Goal: Task Accomplishment & Management: Manage account settings

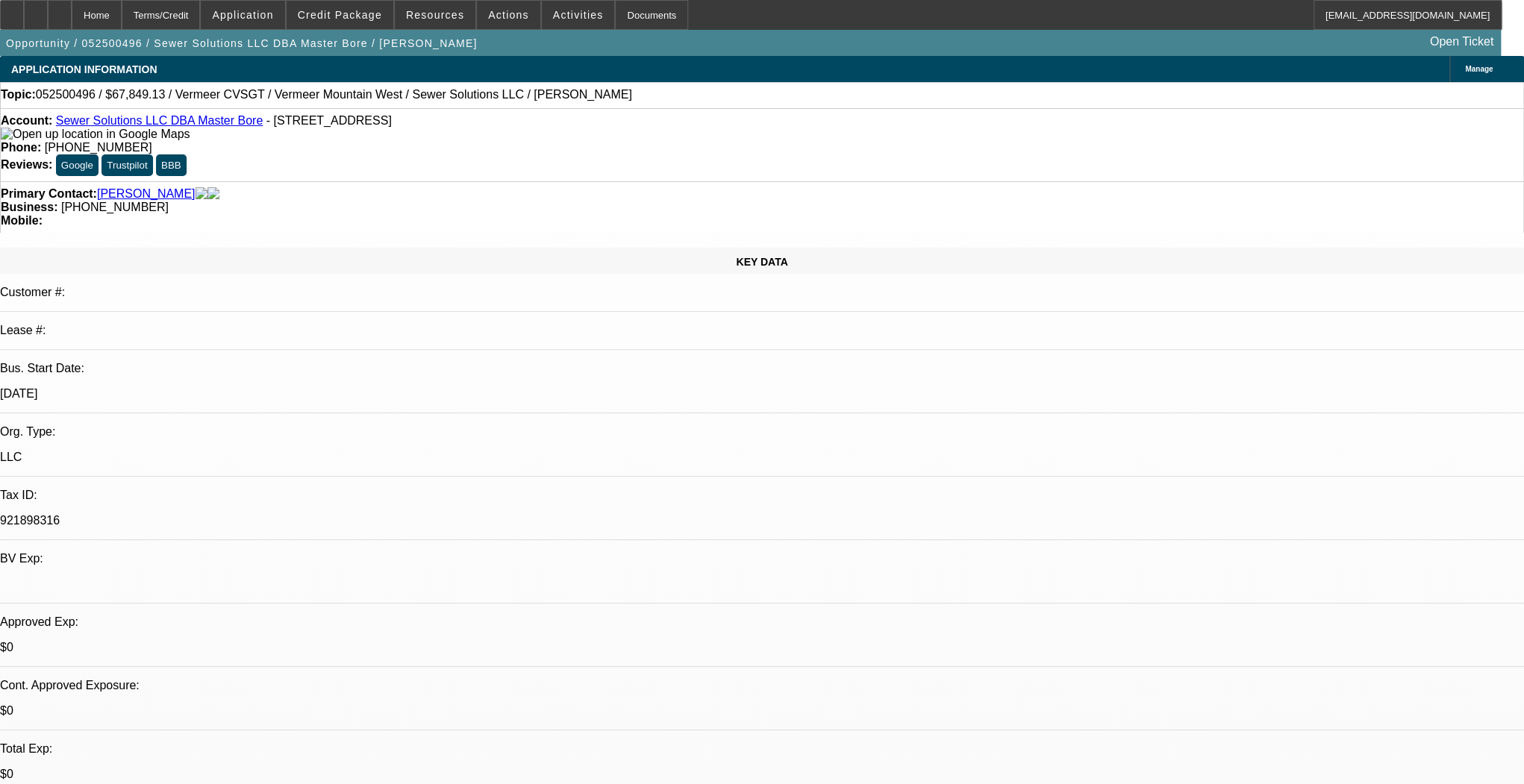
select select "0.15"
select select "2"
select select "0"
select select "6"
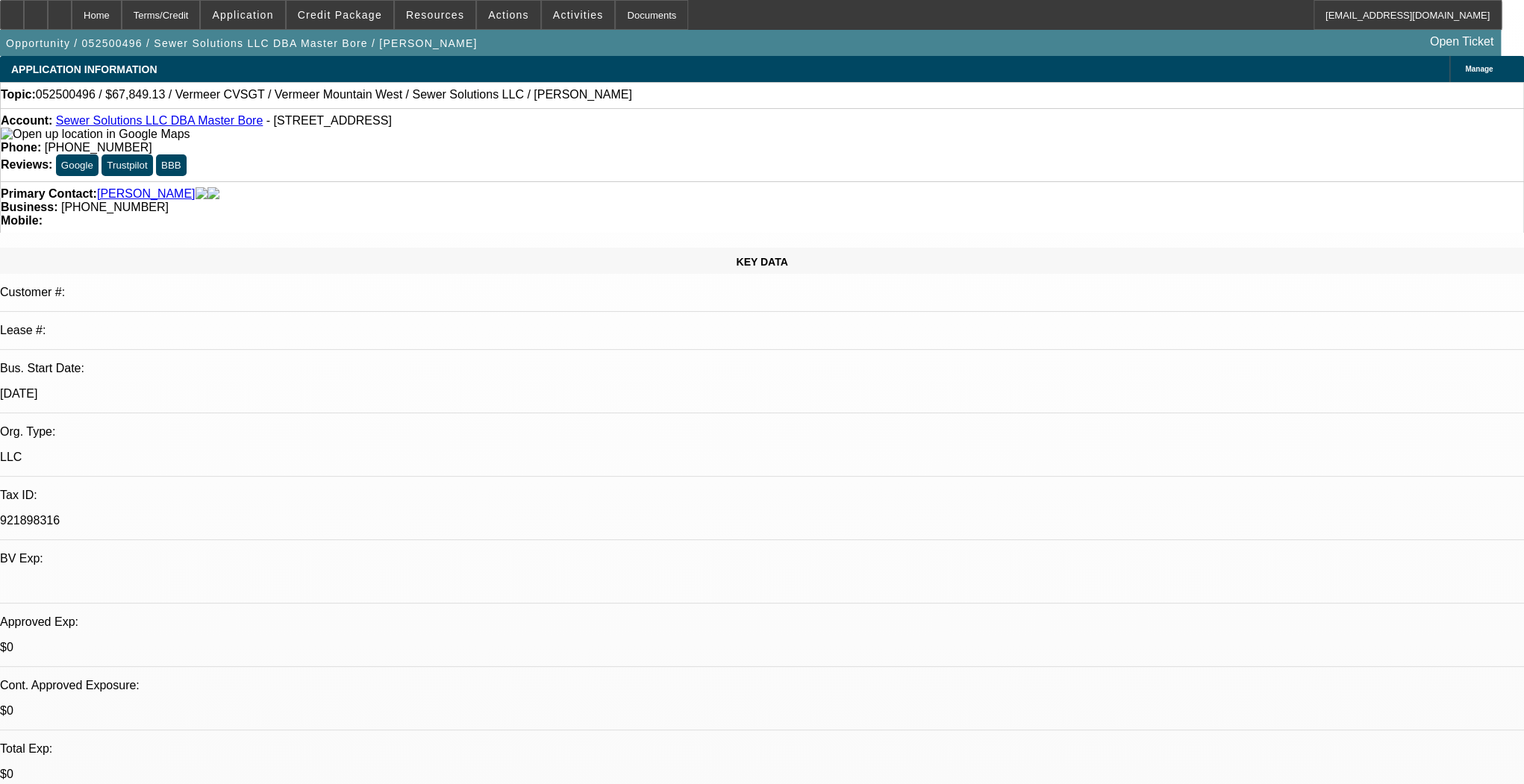
select select "0.15"
select select "2"
select select "0"
select select "6"
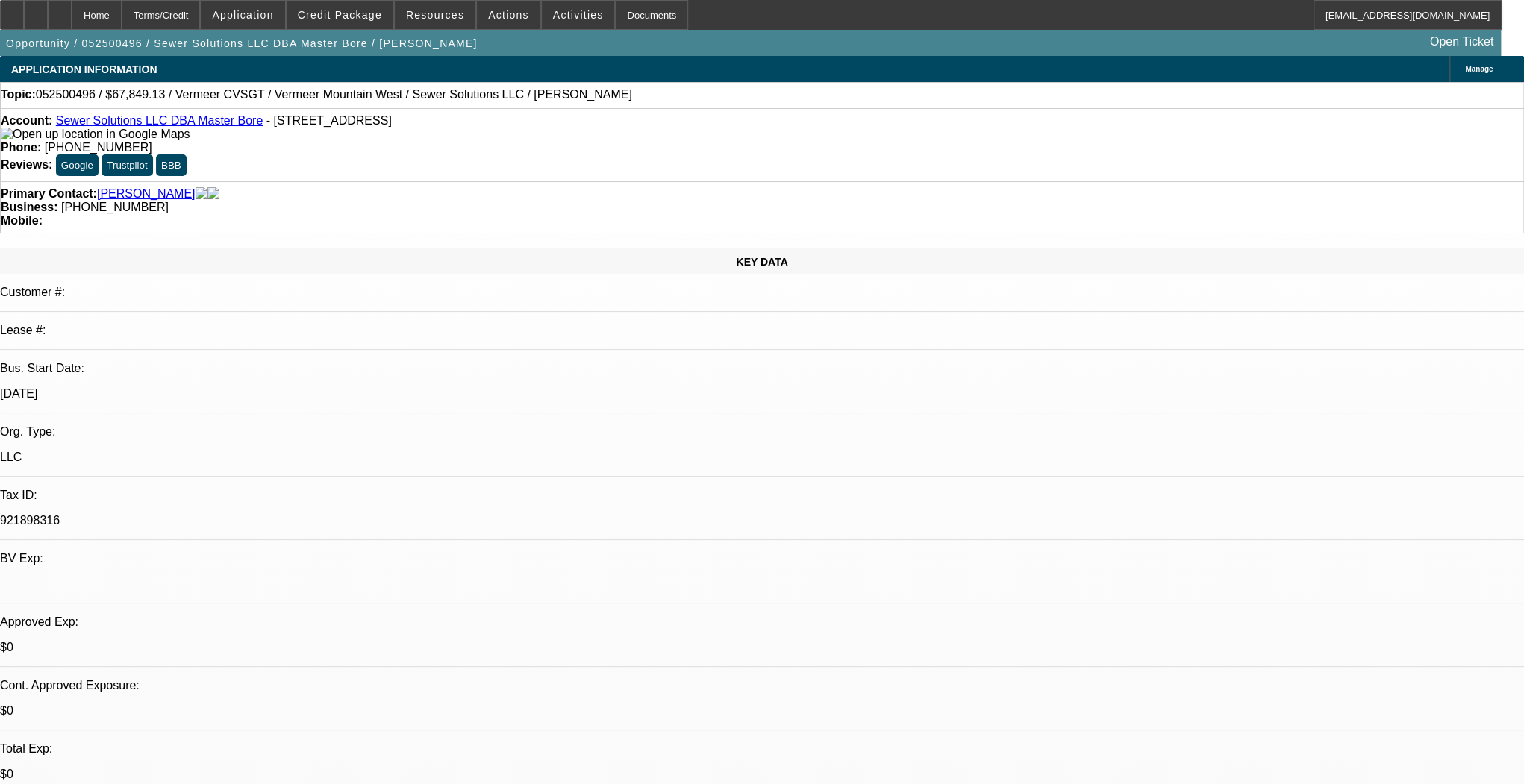
select select "0.1"
select select "0"
select select "3"
select select "0"
select select "6"
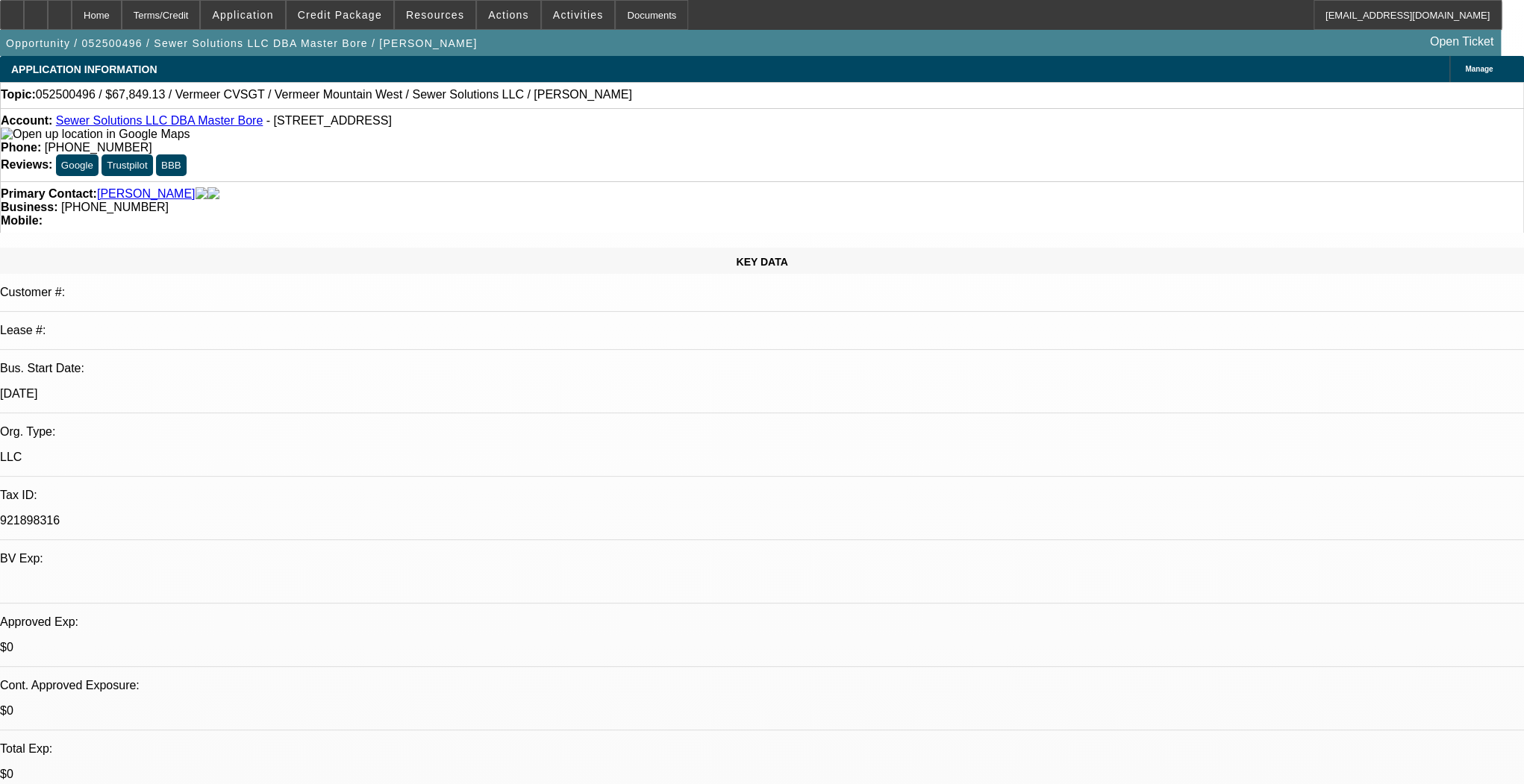
select select "0.1"
select select "0"
select select "2"
select select "0"
select select "6"
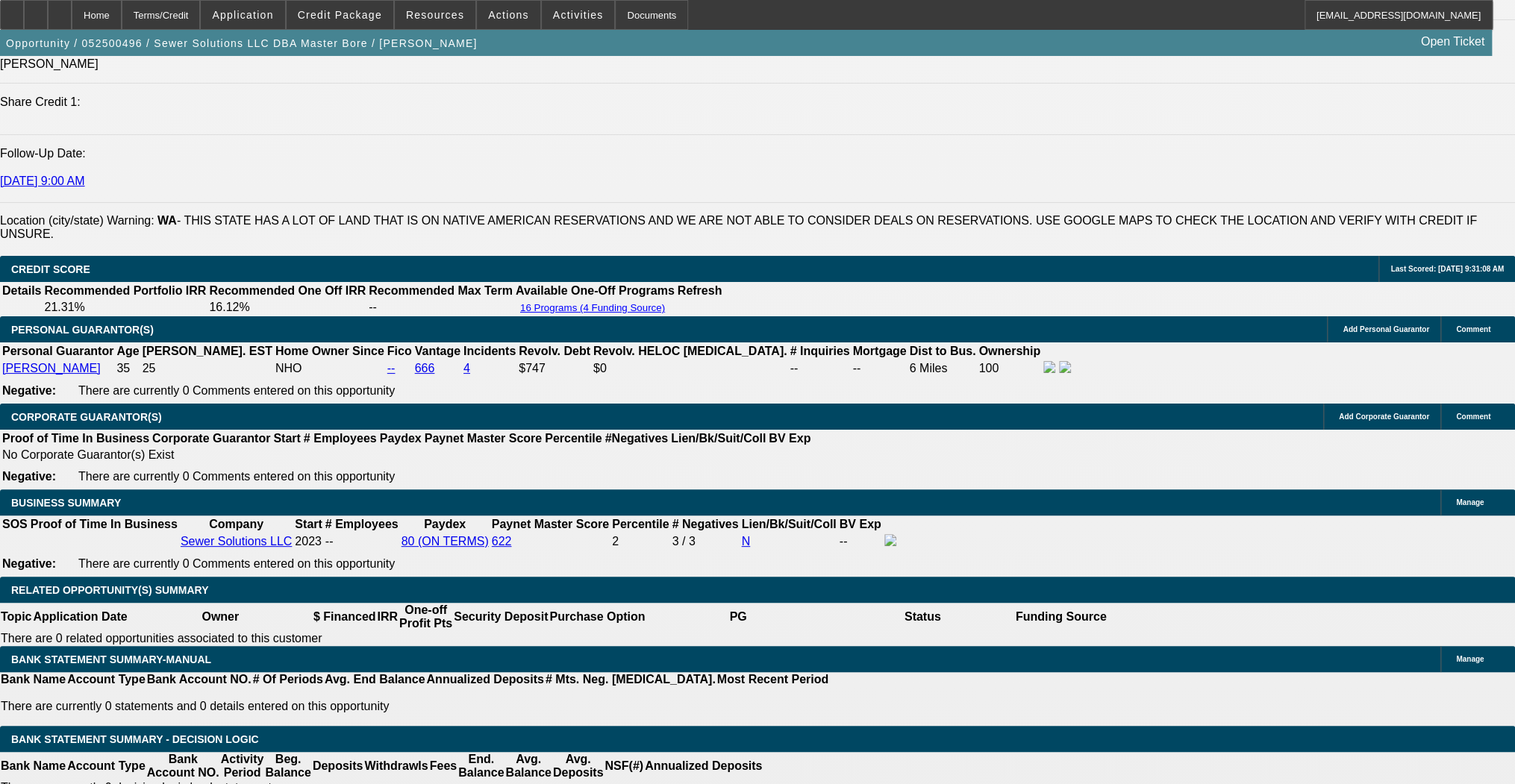
scroll to position [1970, 0]
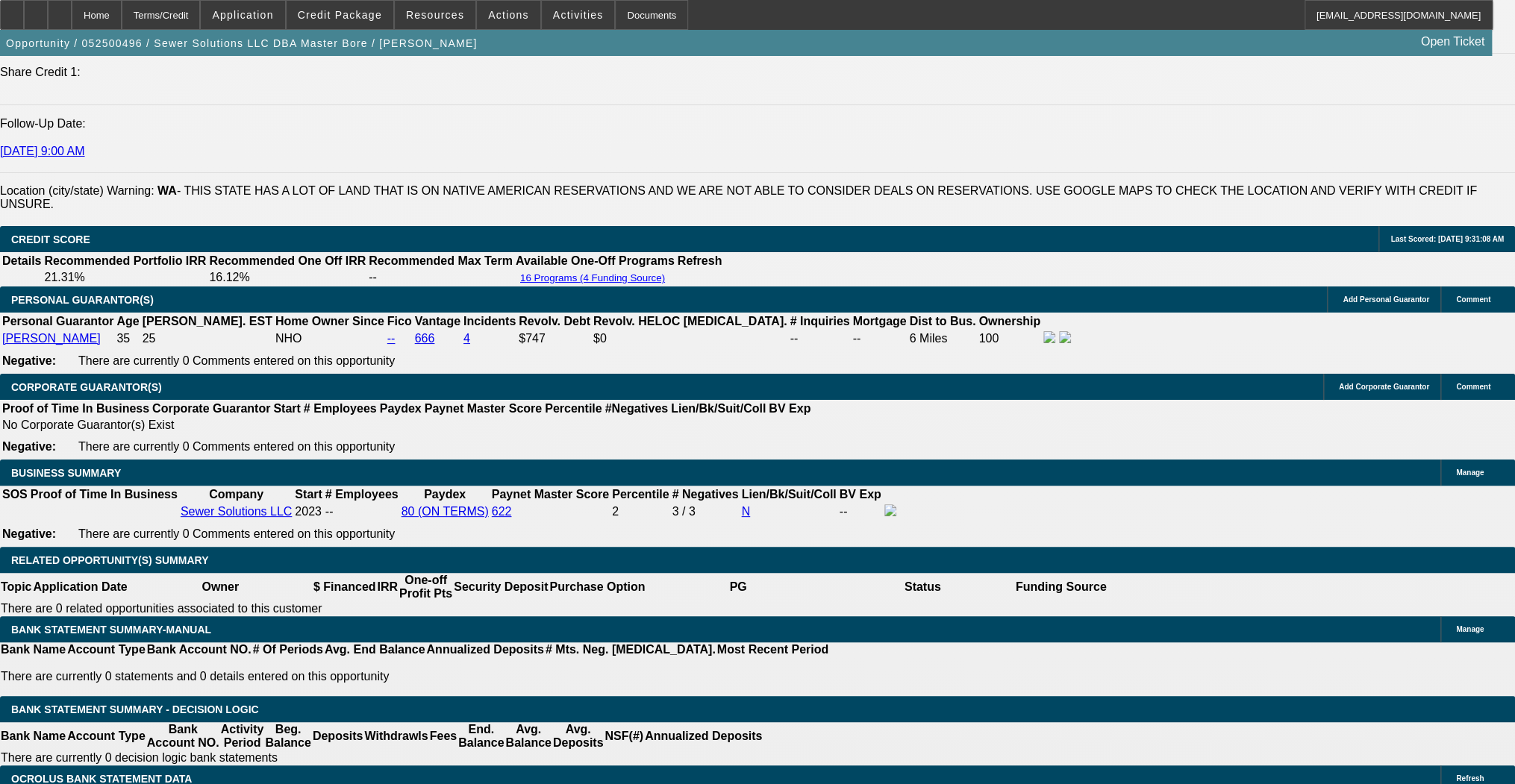
drag, startPoint x: 1256, startPoint y: 259, endPoint x: 1243, endPoint y: 281, distance: 25.6
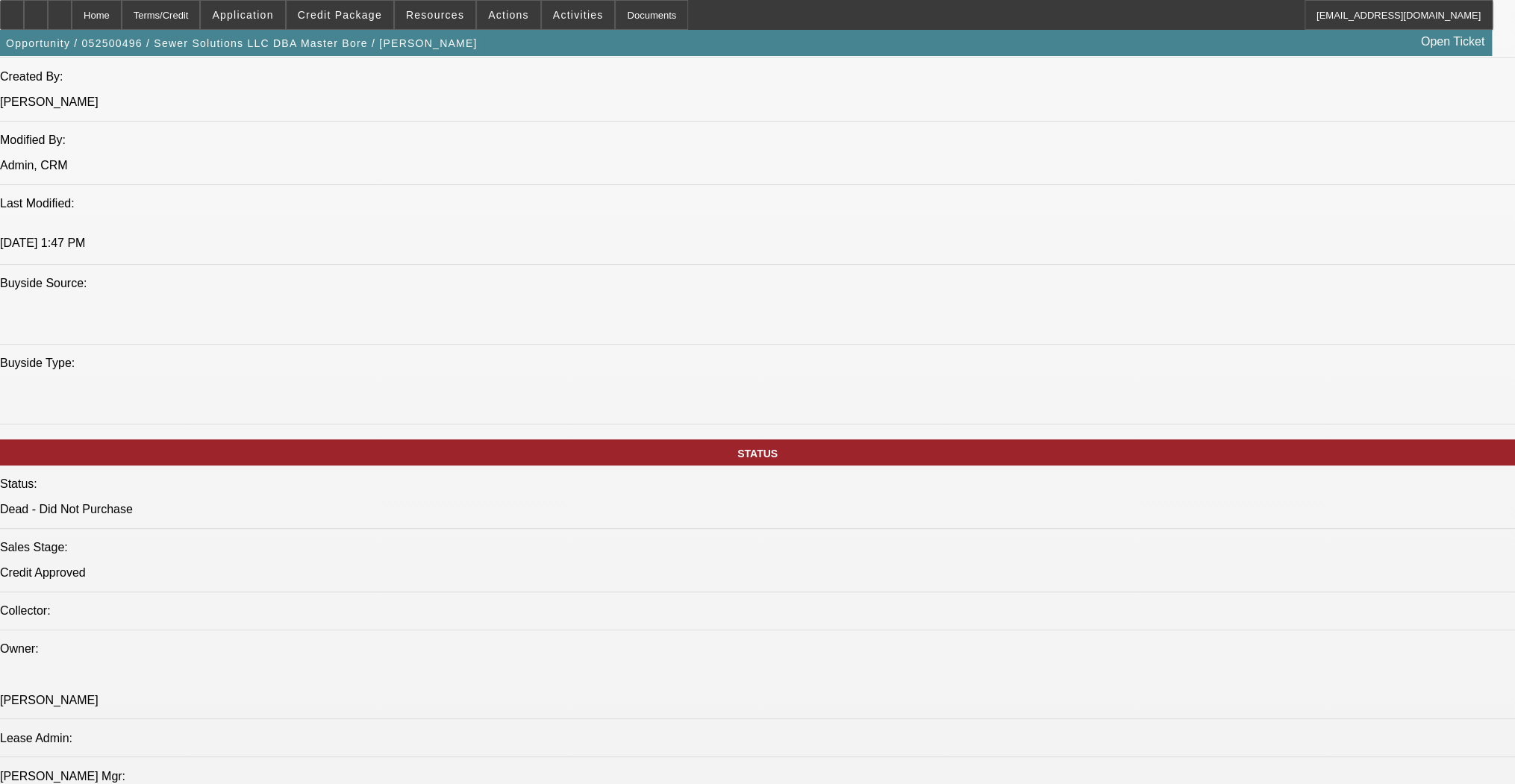
scroll to position [1194, 0]
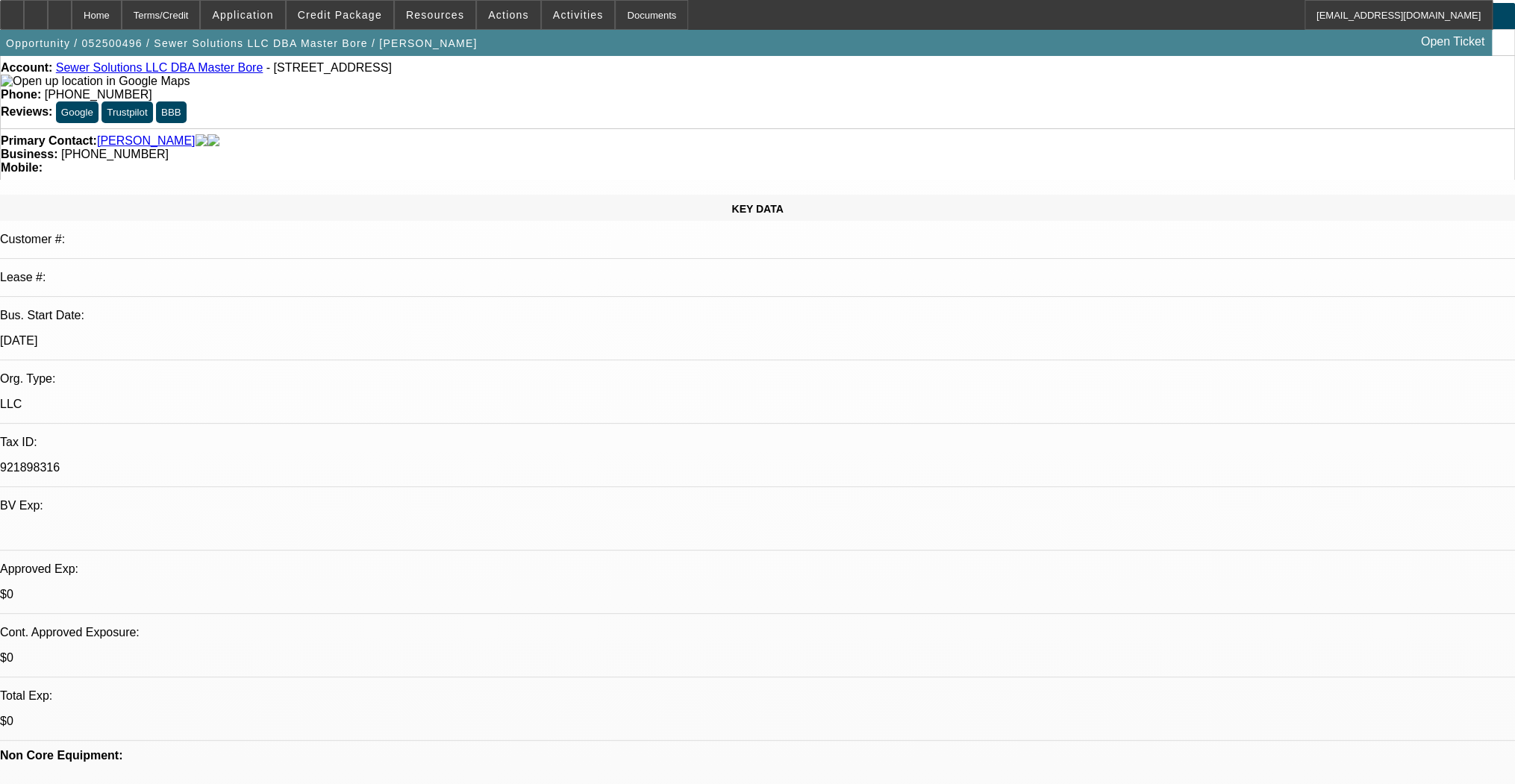
scroll to position [0, 0]
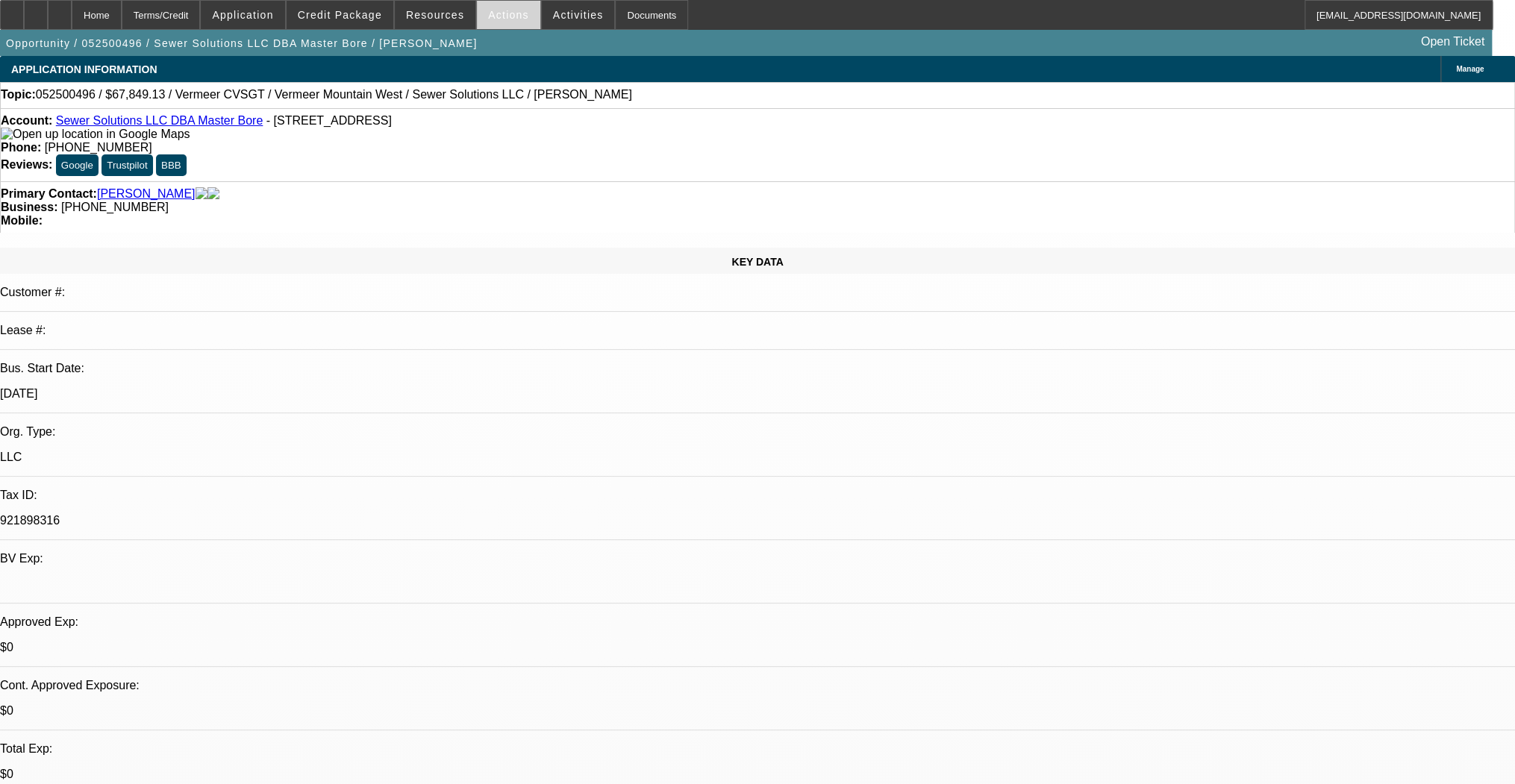
click at [496, 21] on span at bounding box center [509, 14] width 64 height 36
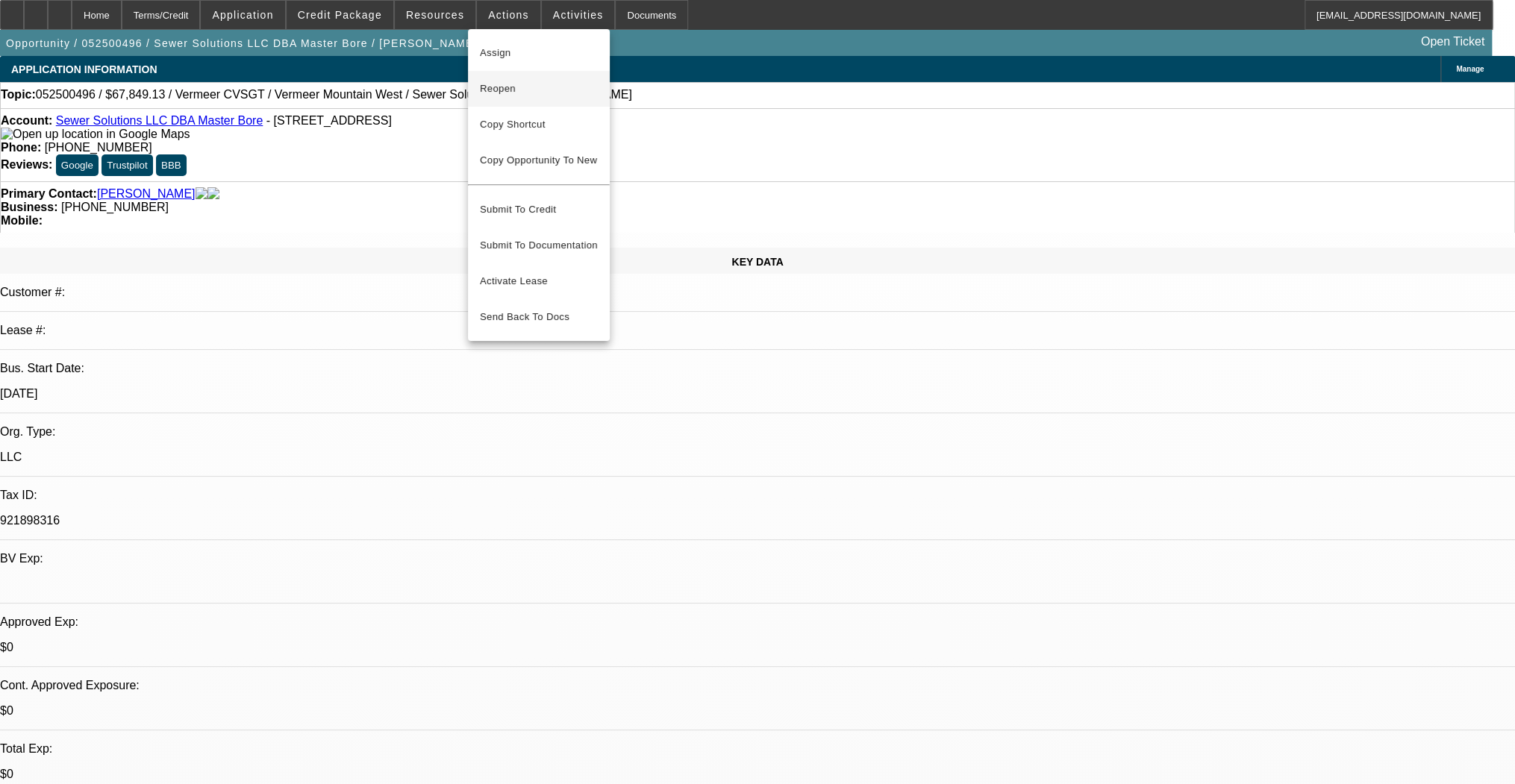
click at [507, 91] on span "Reopen" at bounding box center [538, 88] width 118 height 18
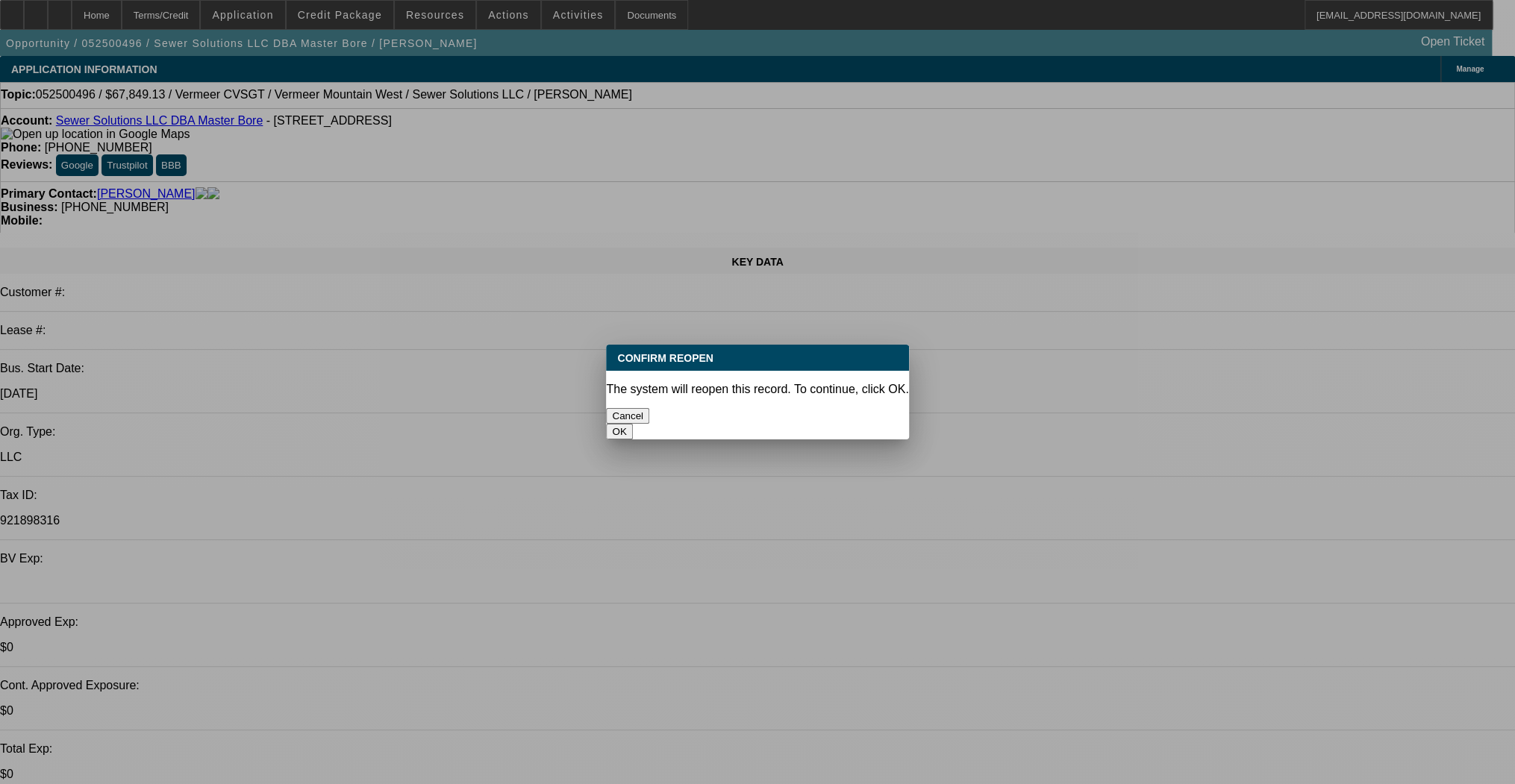
click at [632, 424] on button "OK" at bounding box center [619, 432] width 26 height 16
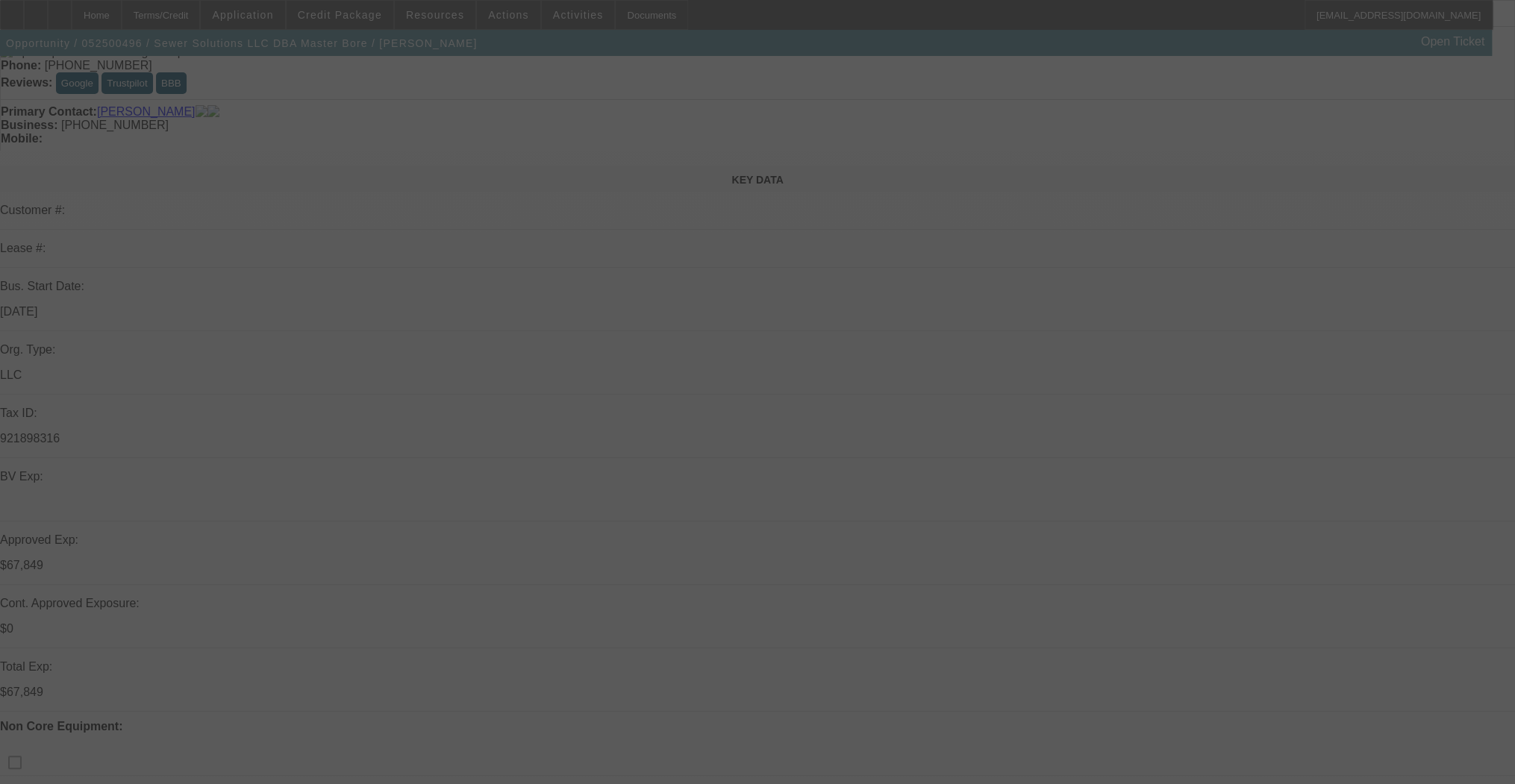
scroll to position [238, 0]
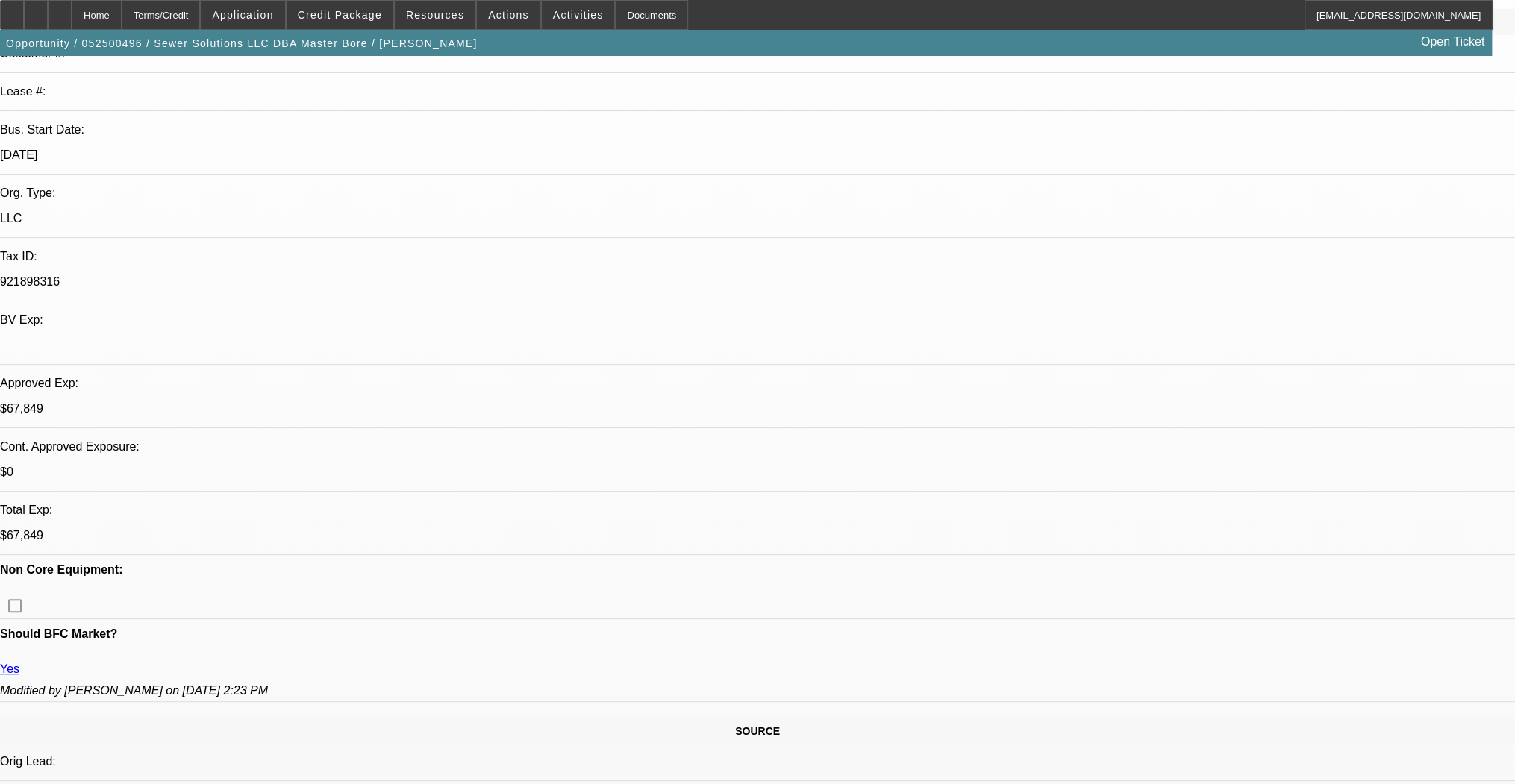
select select "0.15"
select select "2"
select select "0"
select select "0.15"
select select "2"
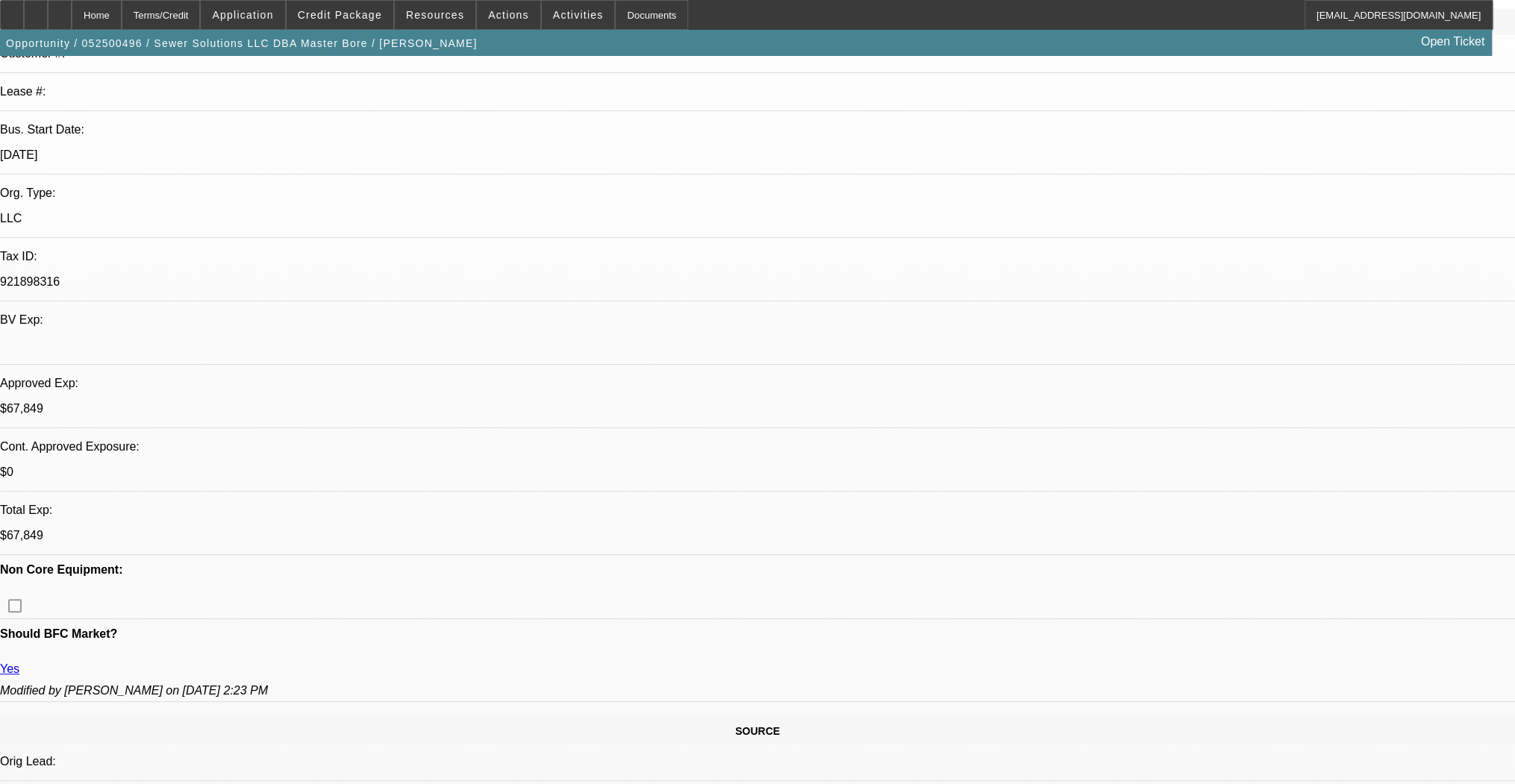
select select "0"
select select "0.1"
select select "0"
select select "0.1"
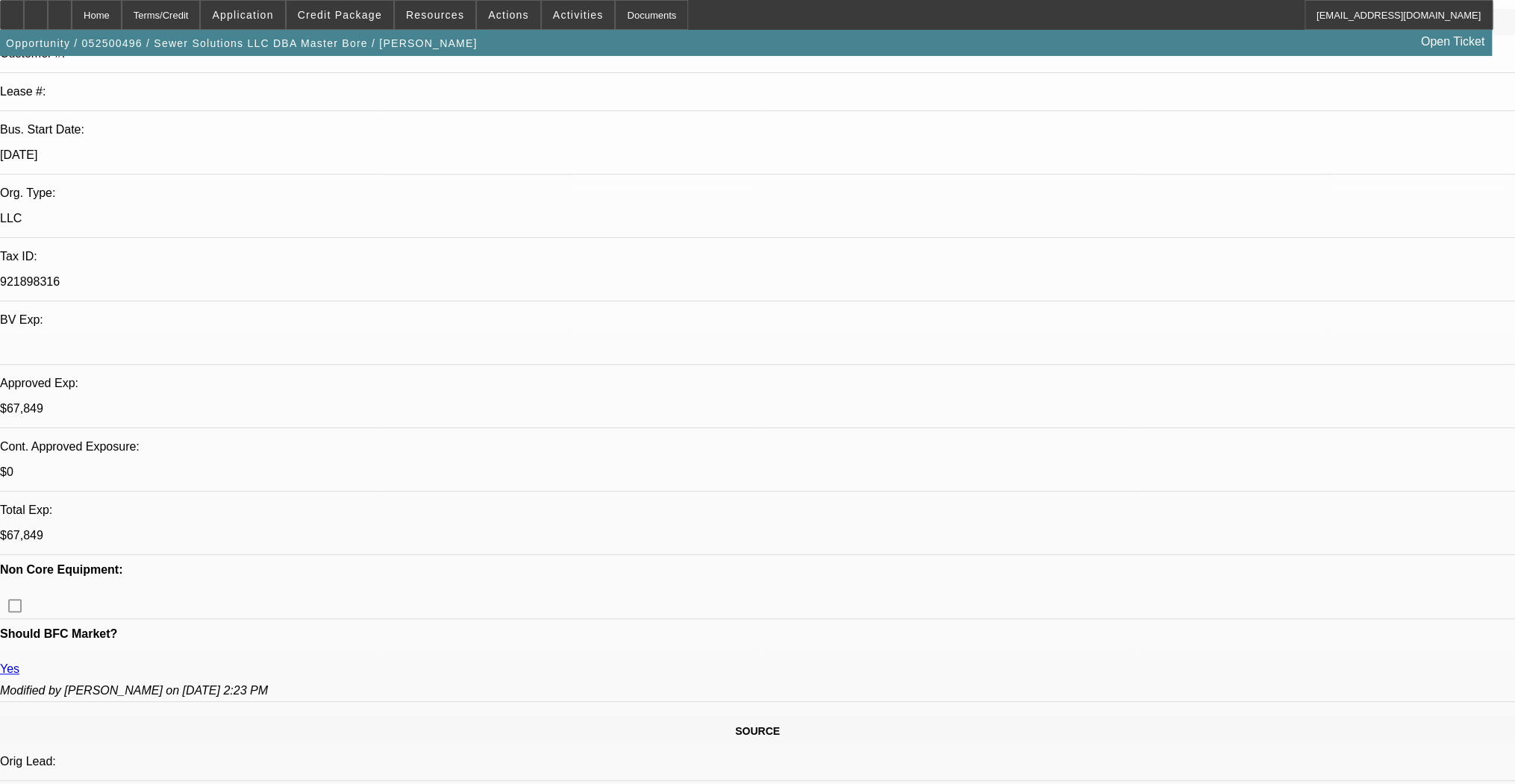
select select "0"
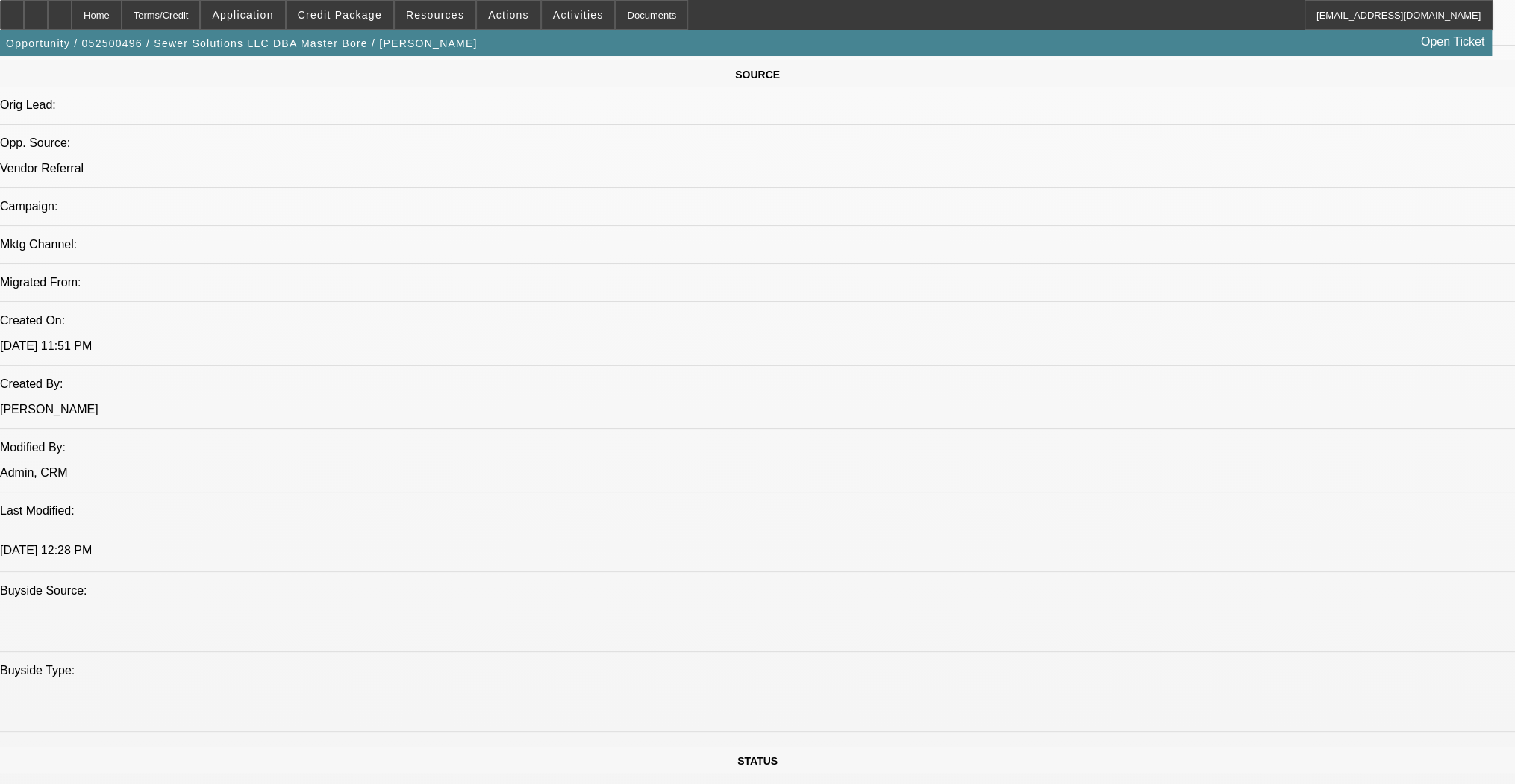
select select "1"
select select "2"
select select "6"
select select "1"
select select "2"
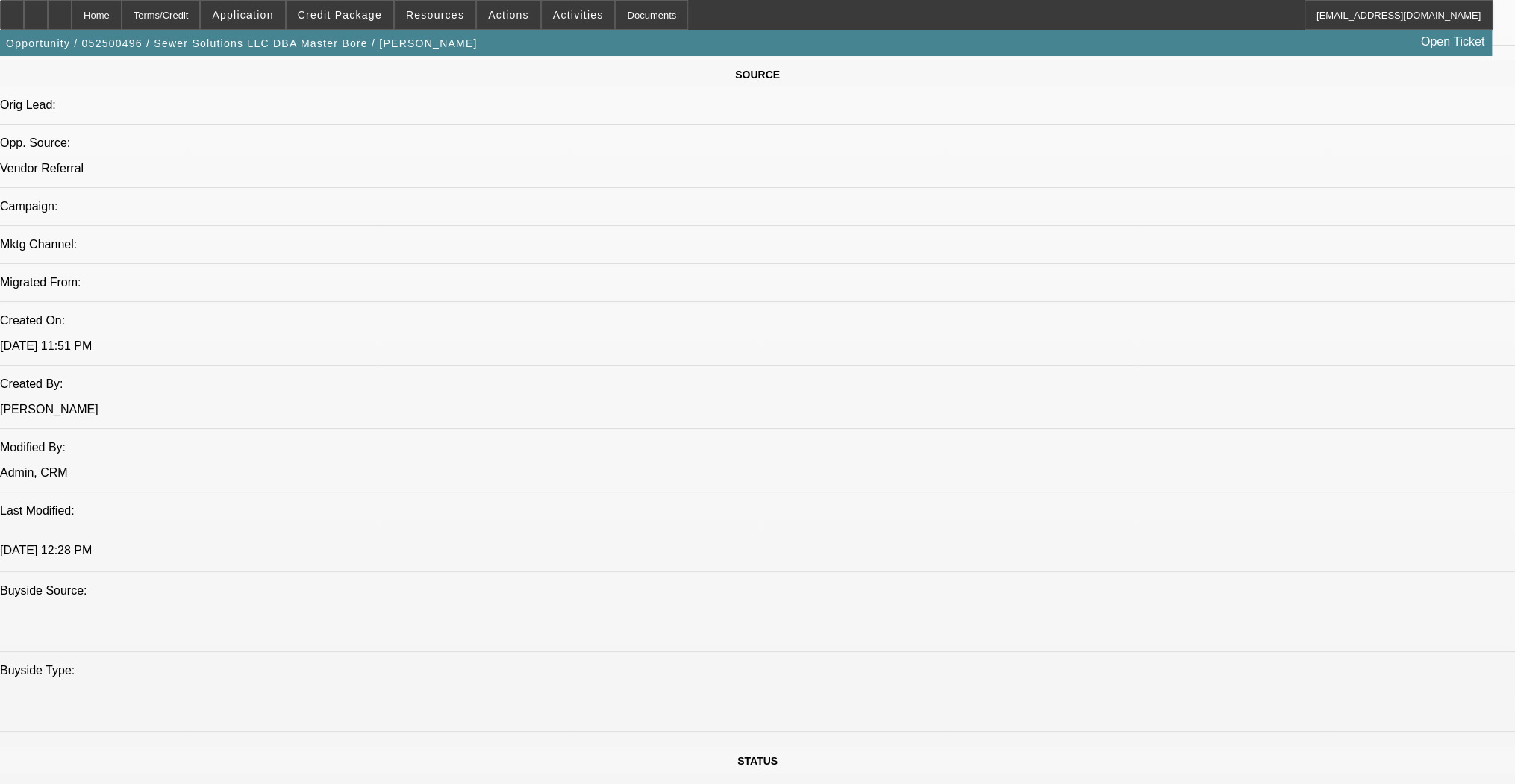
select select "6"
select select "1"
select select "3"
select select "6"
select select "1"
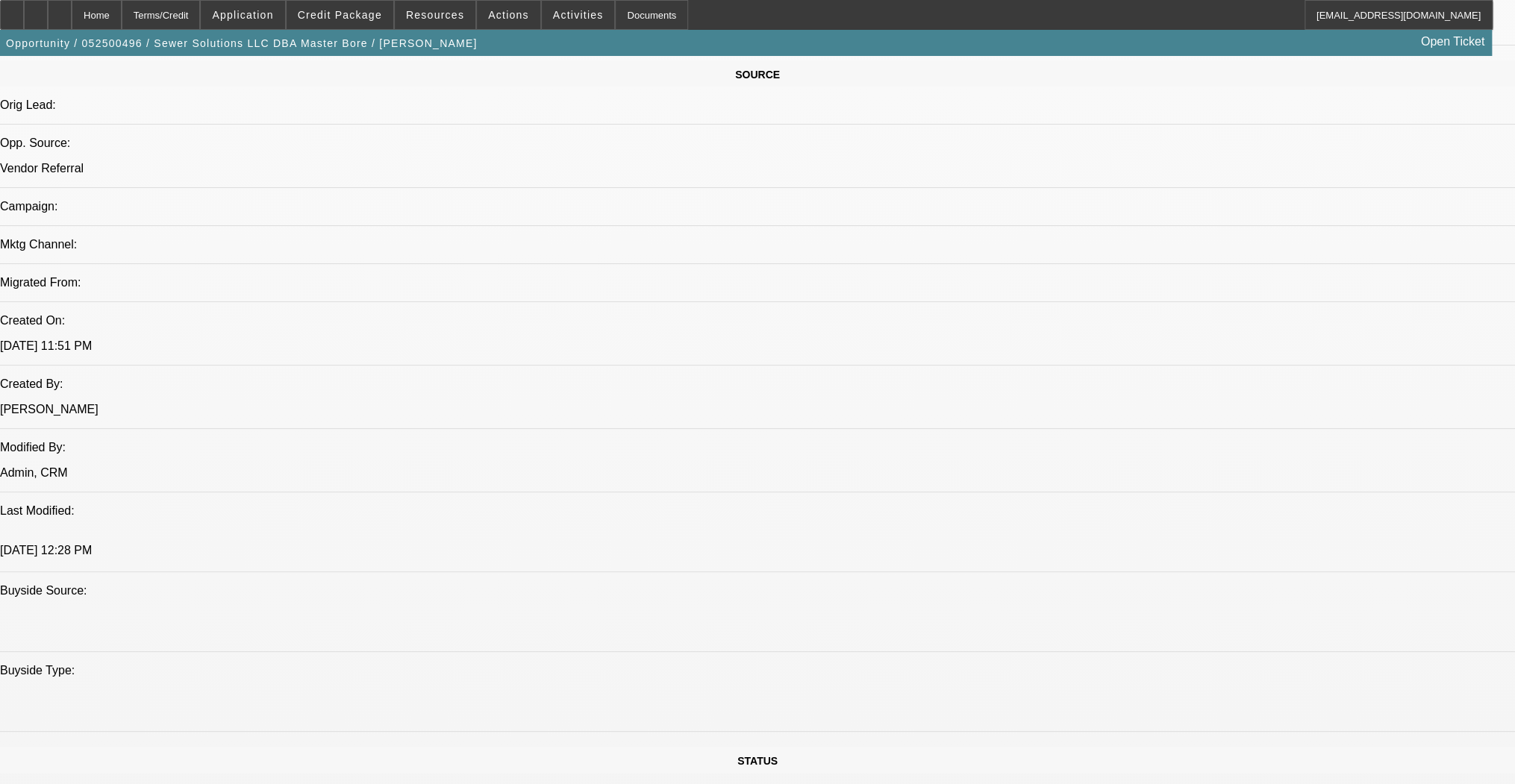
select select "2"
select select "6"
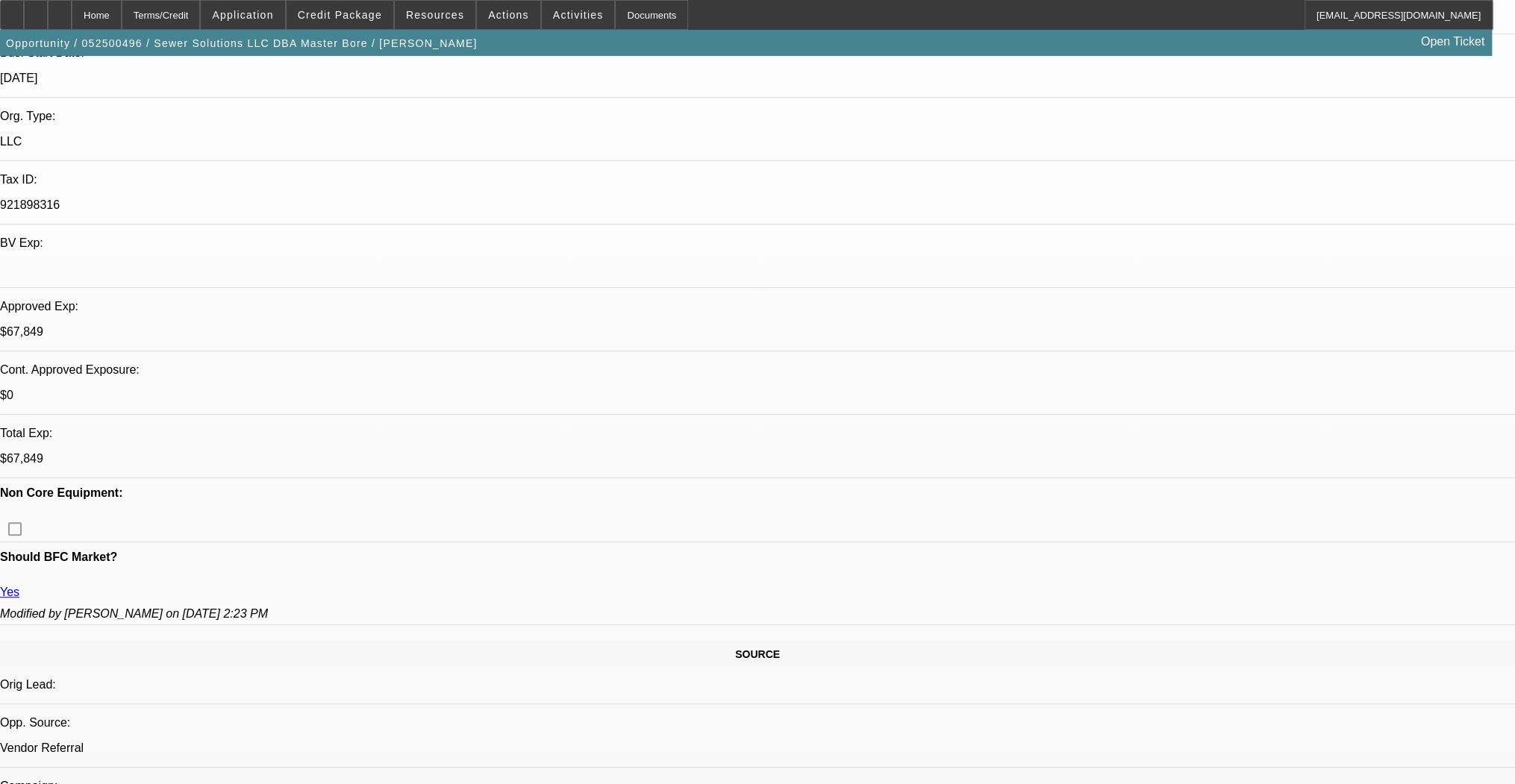
scroll to position [299, 0]
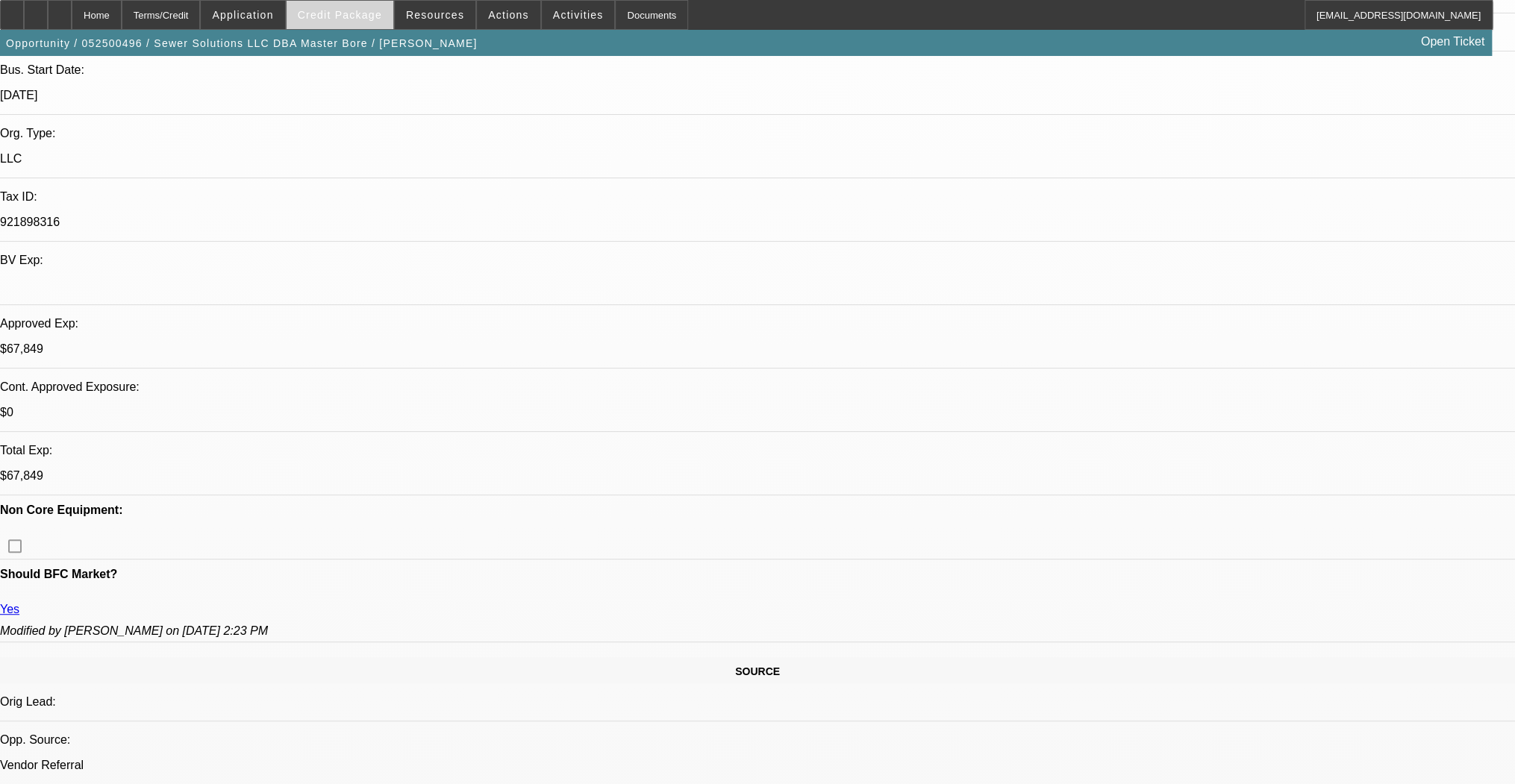
click at [321, 16] on span "Credit Package" at bounding box center [340, 15] width 85 height 12
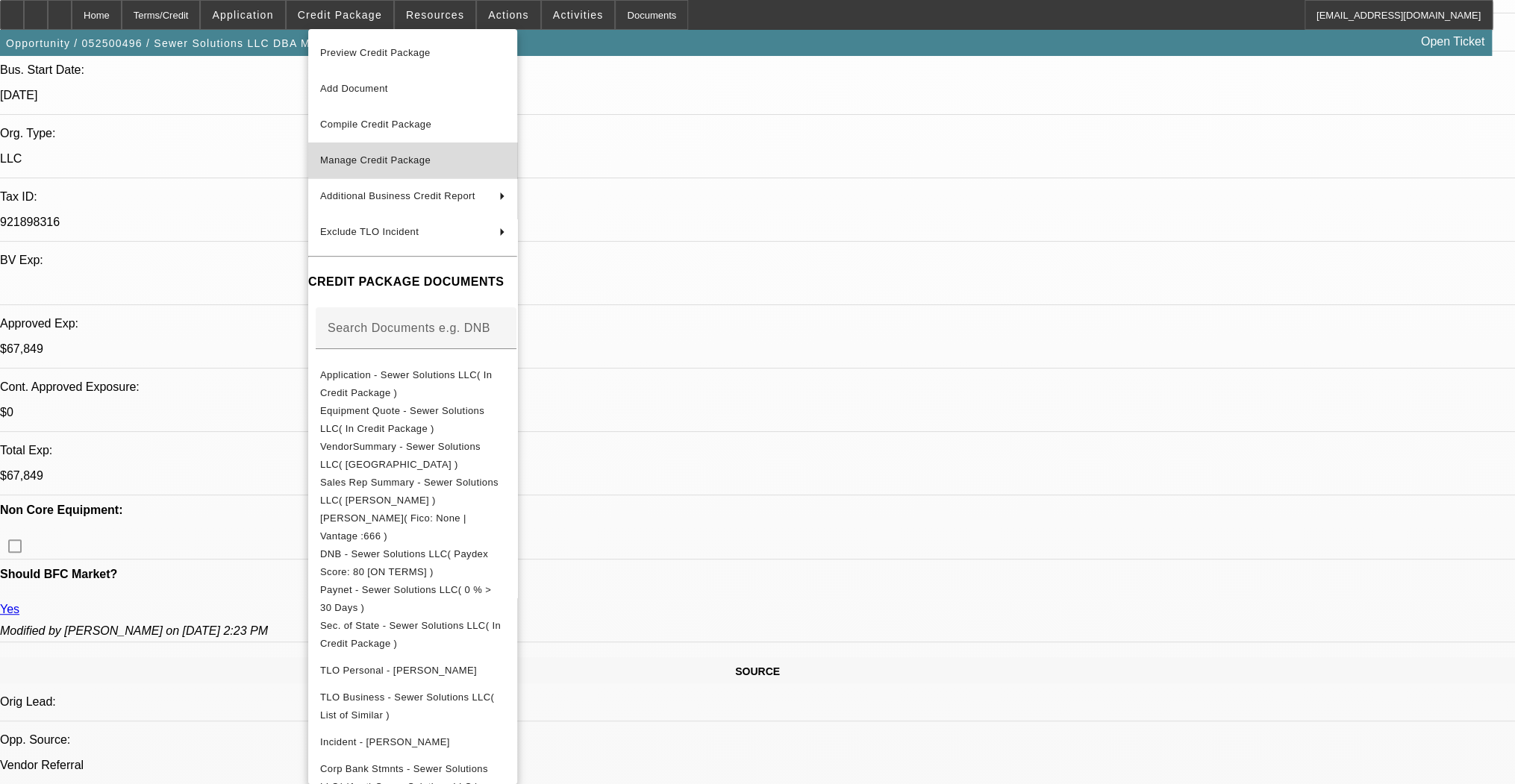
click at [382, 170] on button "Manage Credit Package" at bounding box center [413, 160] width 209 height 36
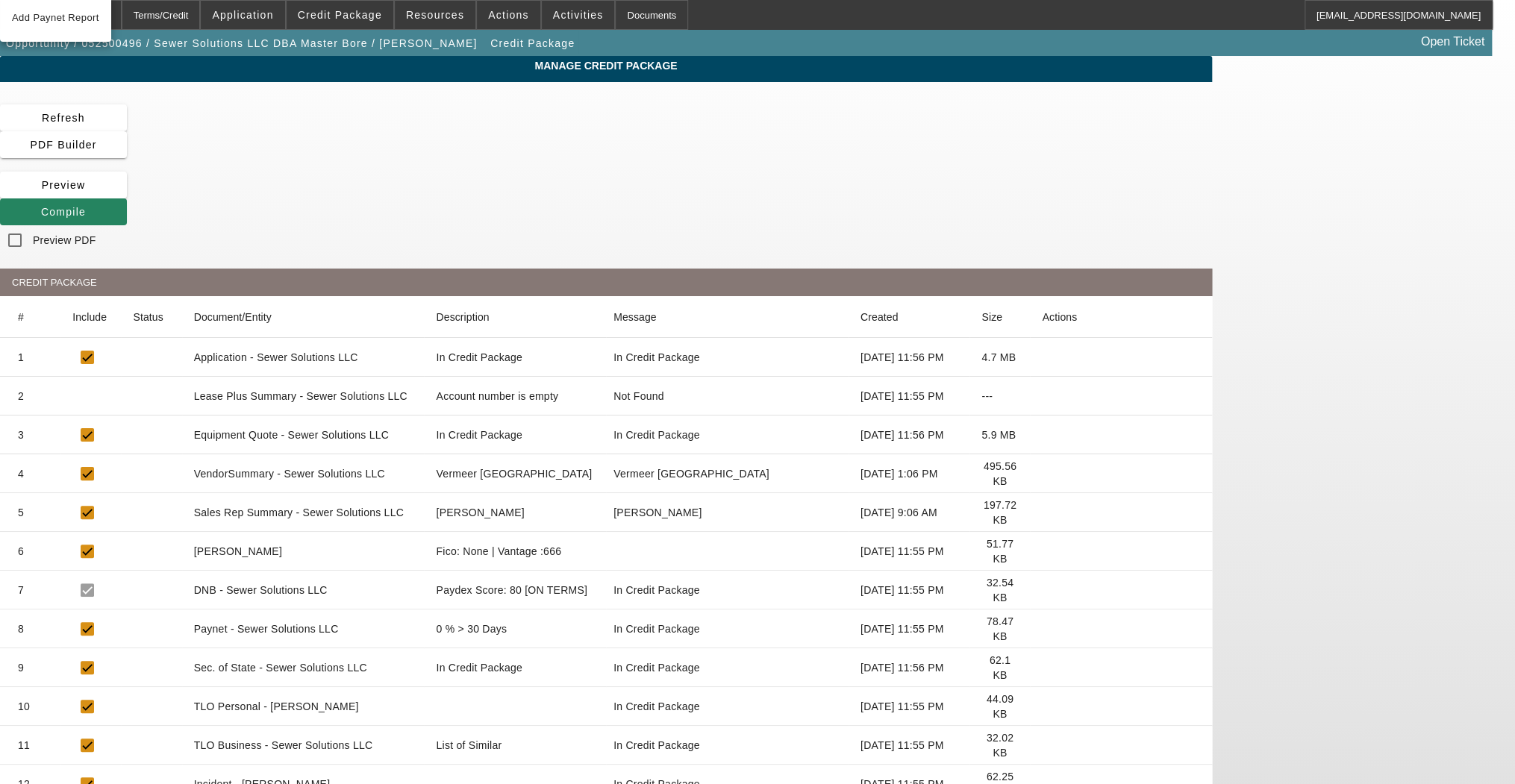
click at [1042, 551] on icon at bounding box center [1042, 551] width 0 height 0
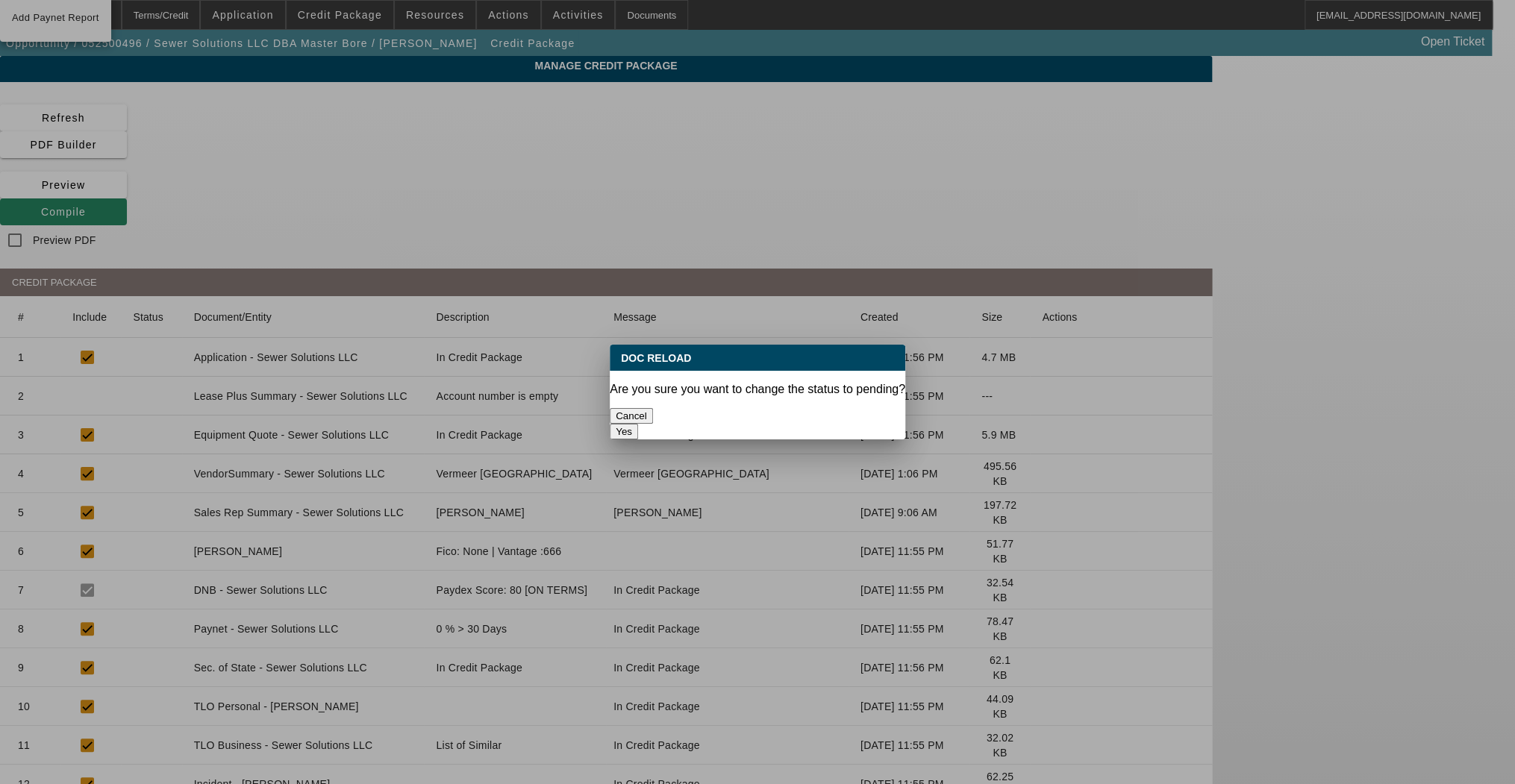
click at [639, 424] on button "Yes" at bounding box center [624, 432] width 28 height 16
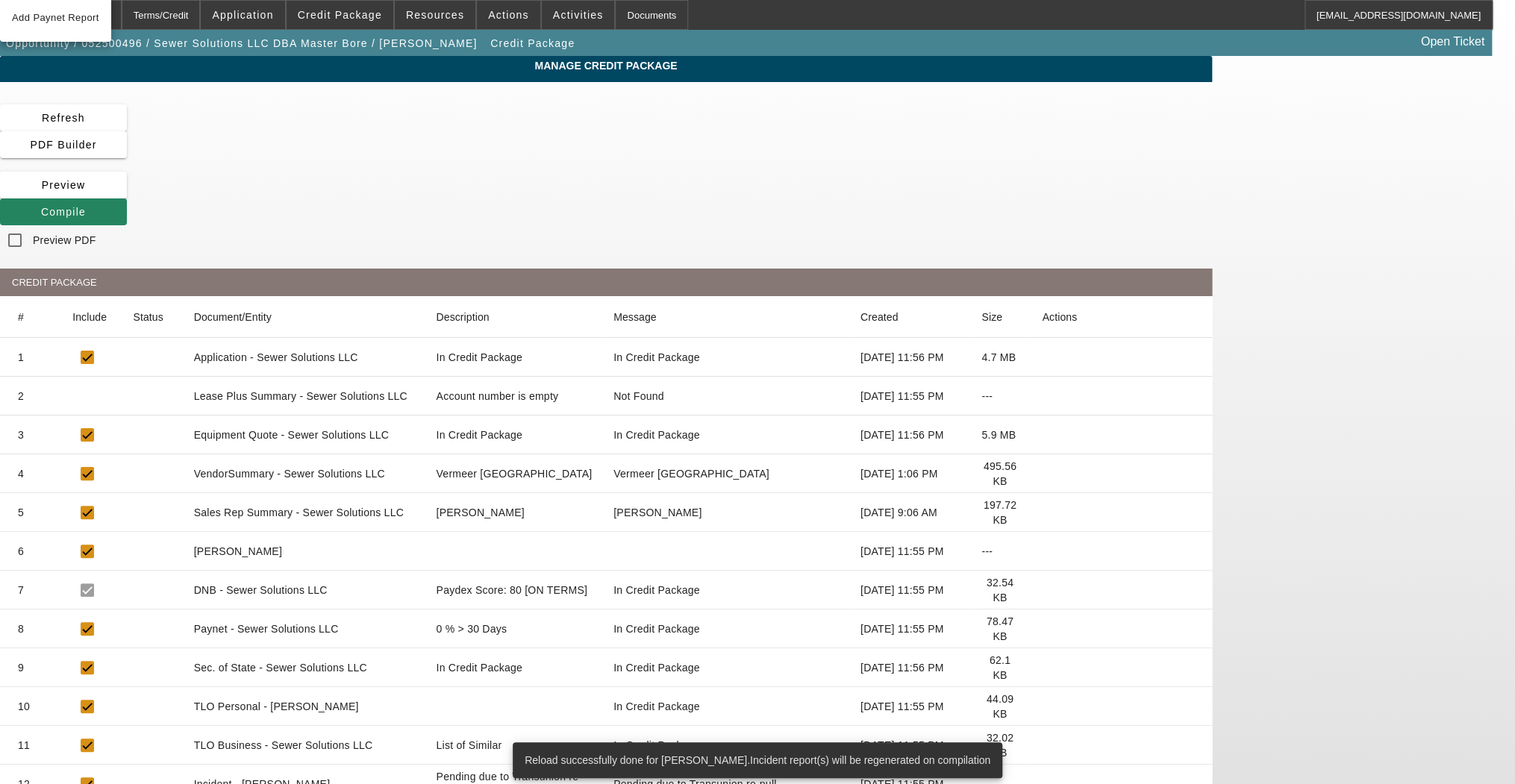
click at [1042, 629] on icon at bounding box center [1042, 629] width 0 height 0
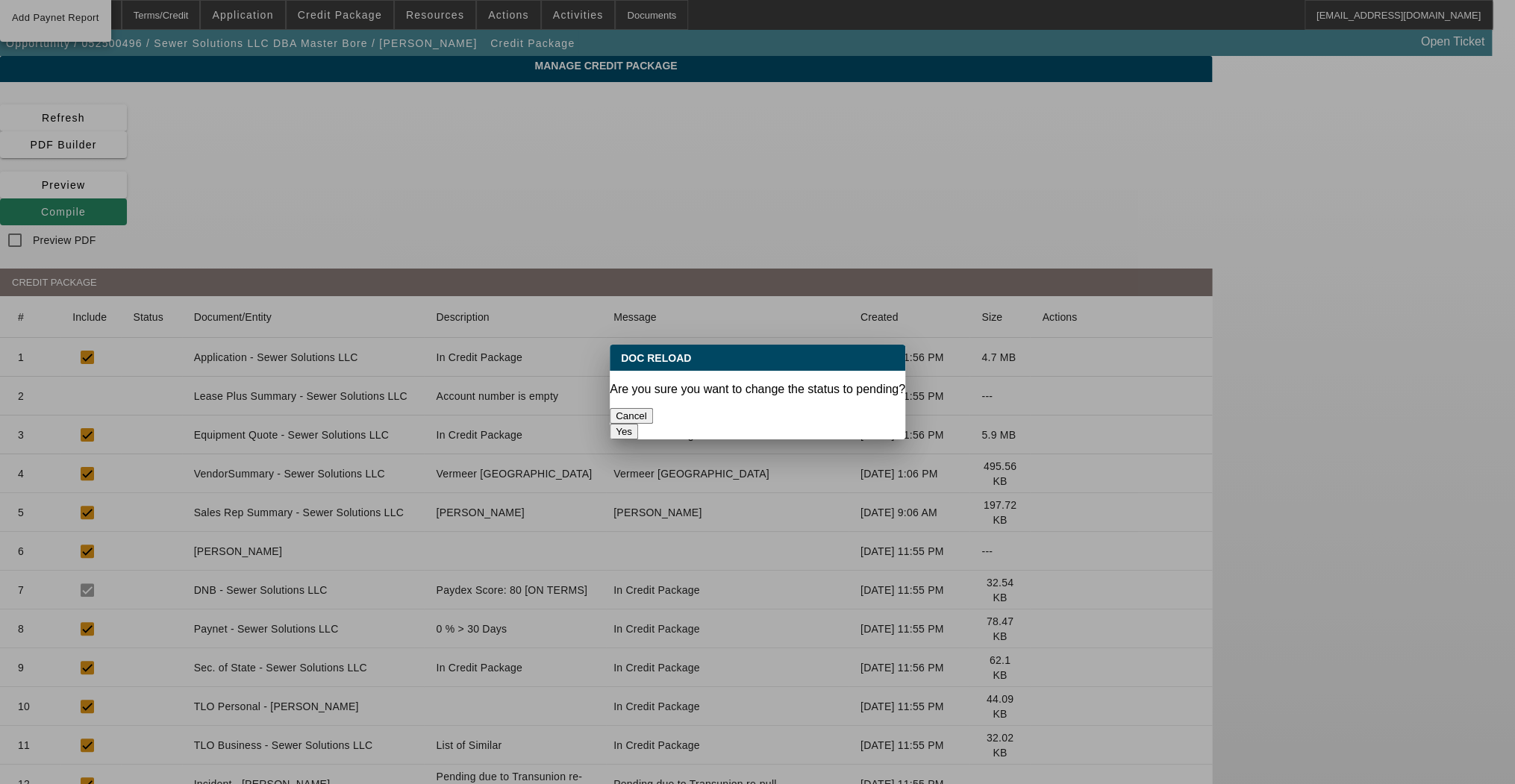
click at [639, 424] on button "Yes" at bounding box center [624, 432] width 28 height 16
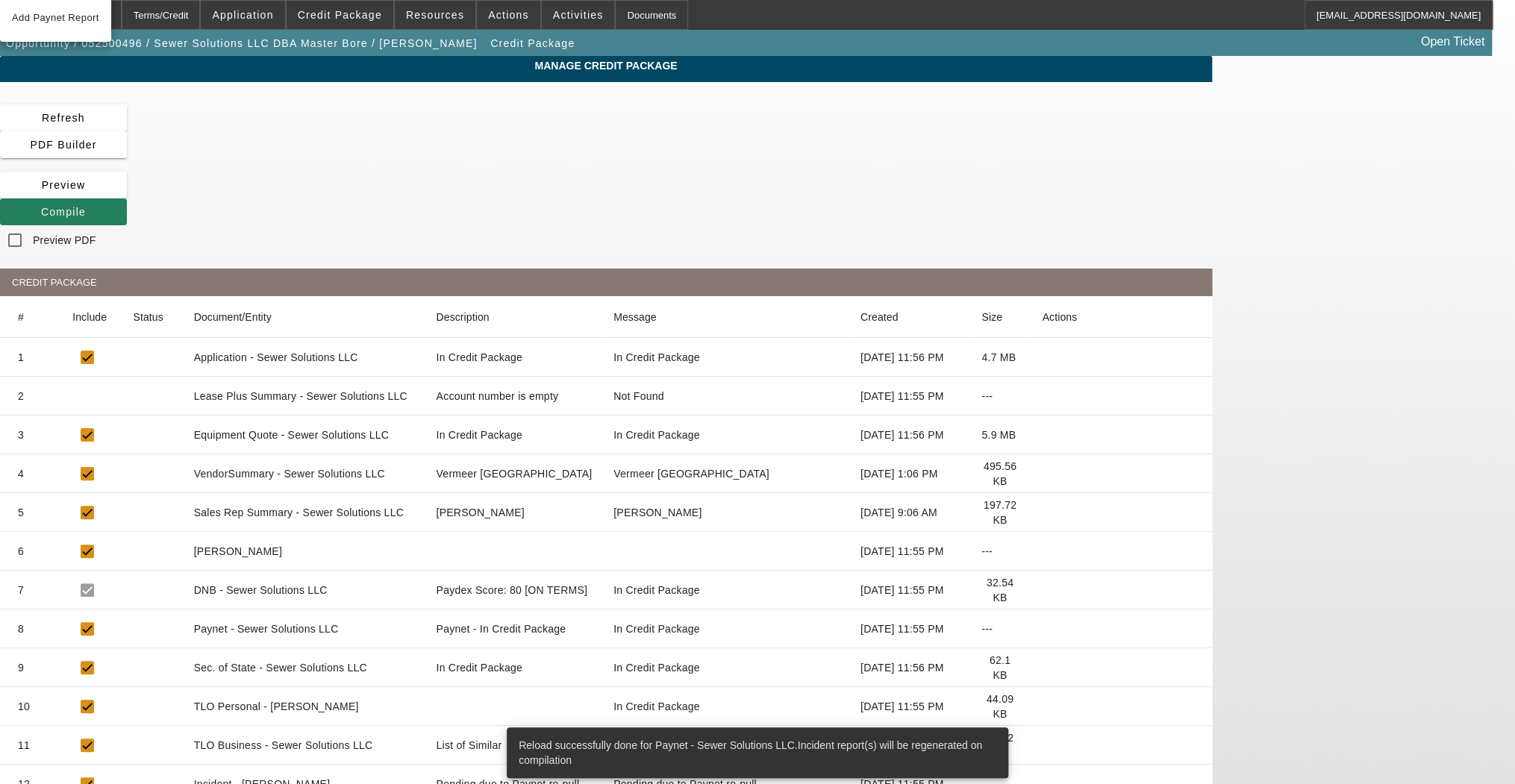
click at [86, 206] on span "Compile" at bounding box center [64, 212] width 45 height 12
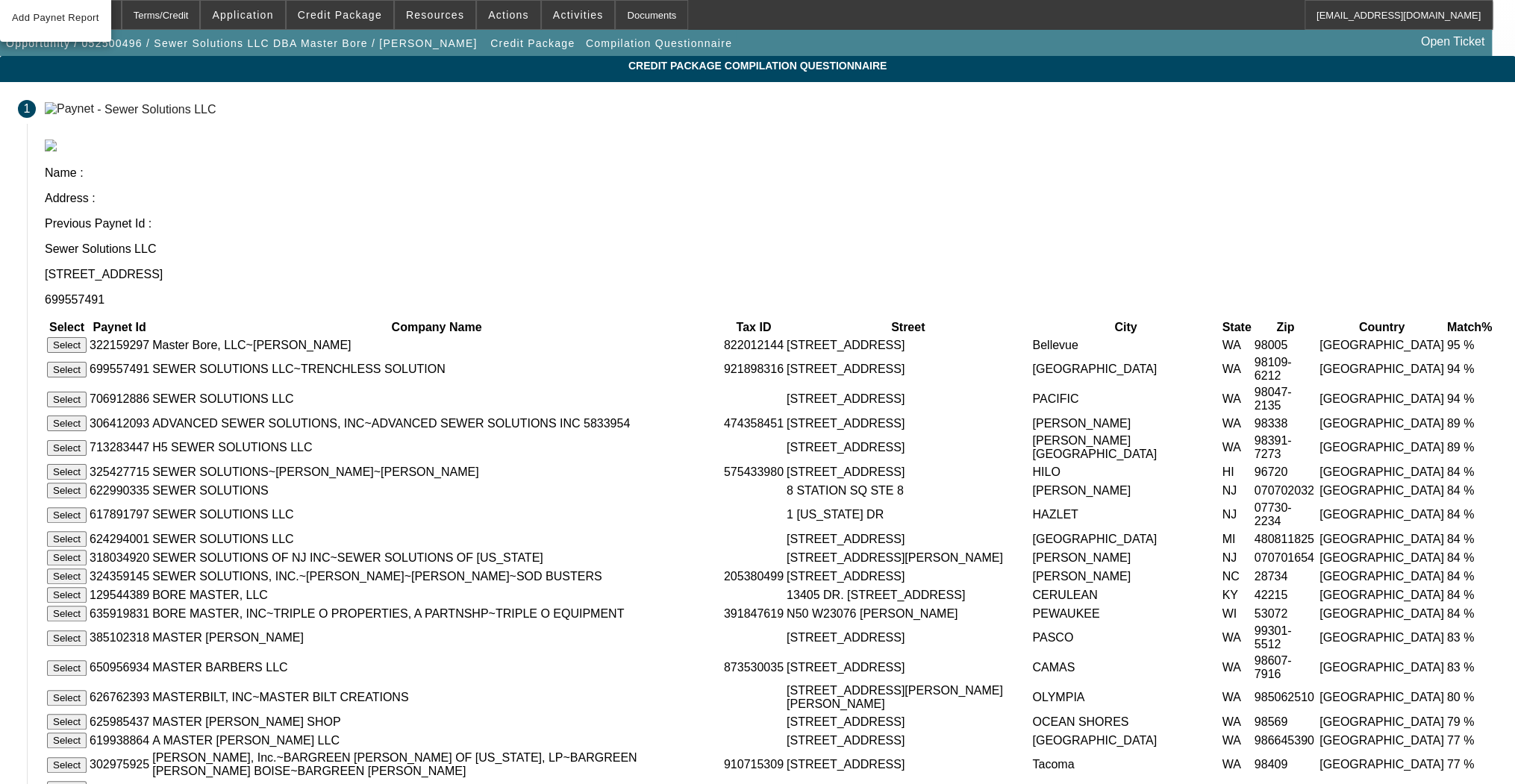
click at [86, 362] on button "Select" at bounding box center [66, 370] width 39 height 16
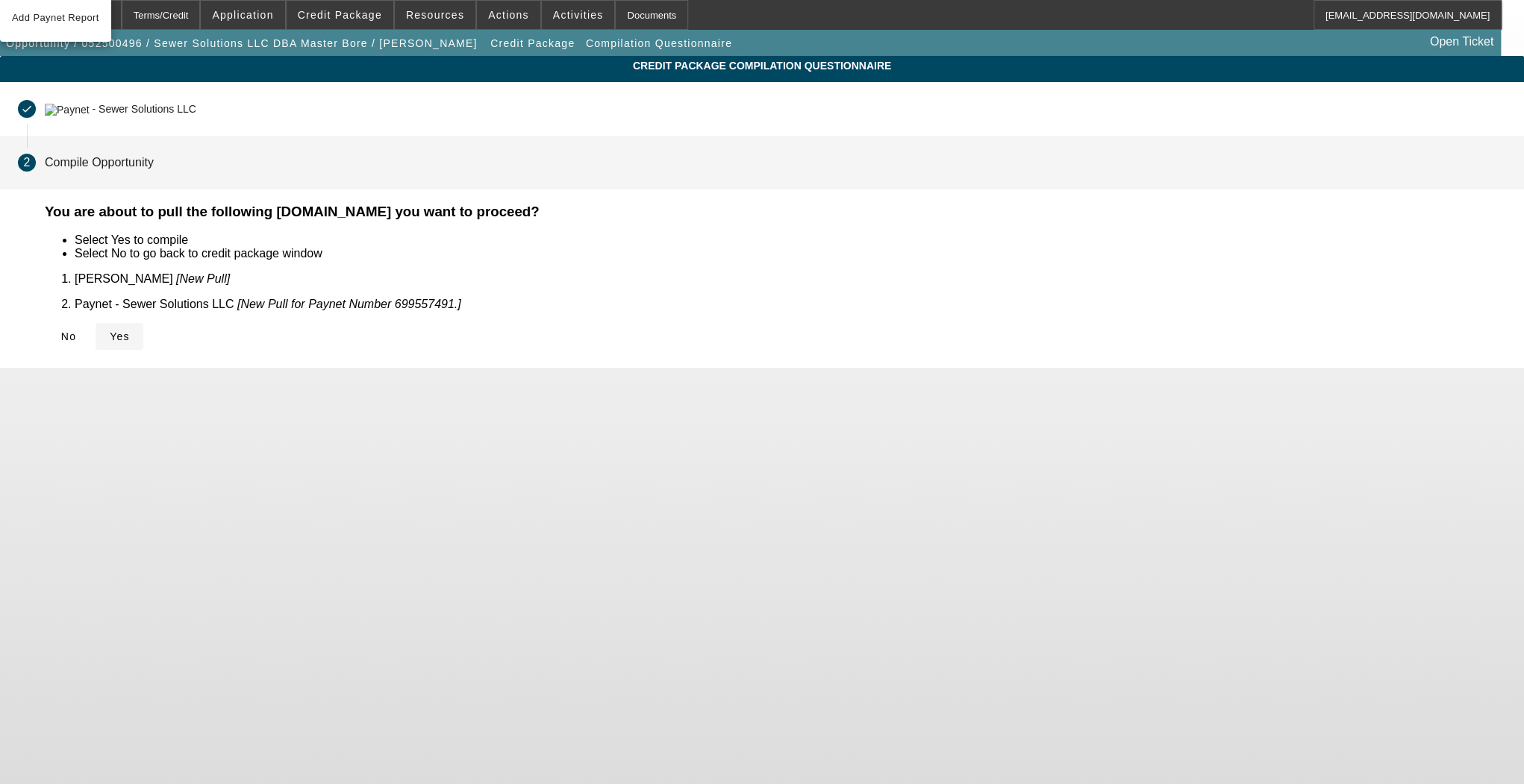
click at [130, 331] on span "Yes" at bounding box center [120, 336] width 20 height 12
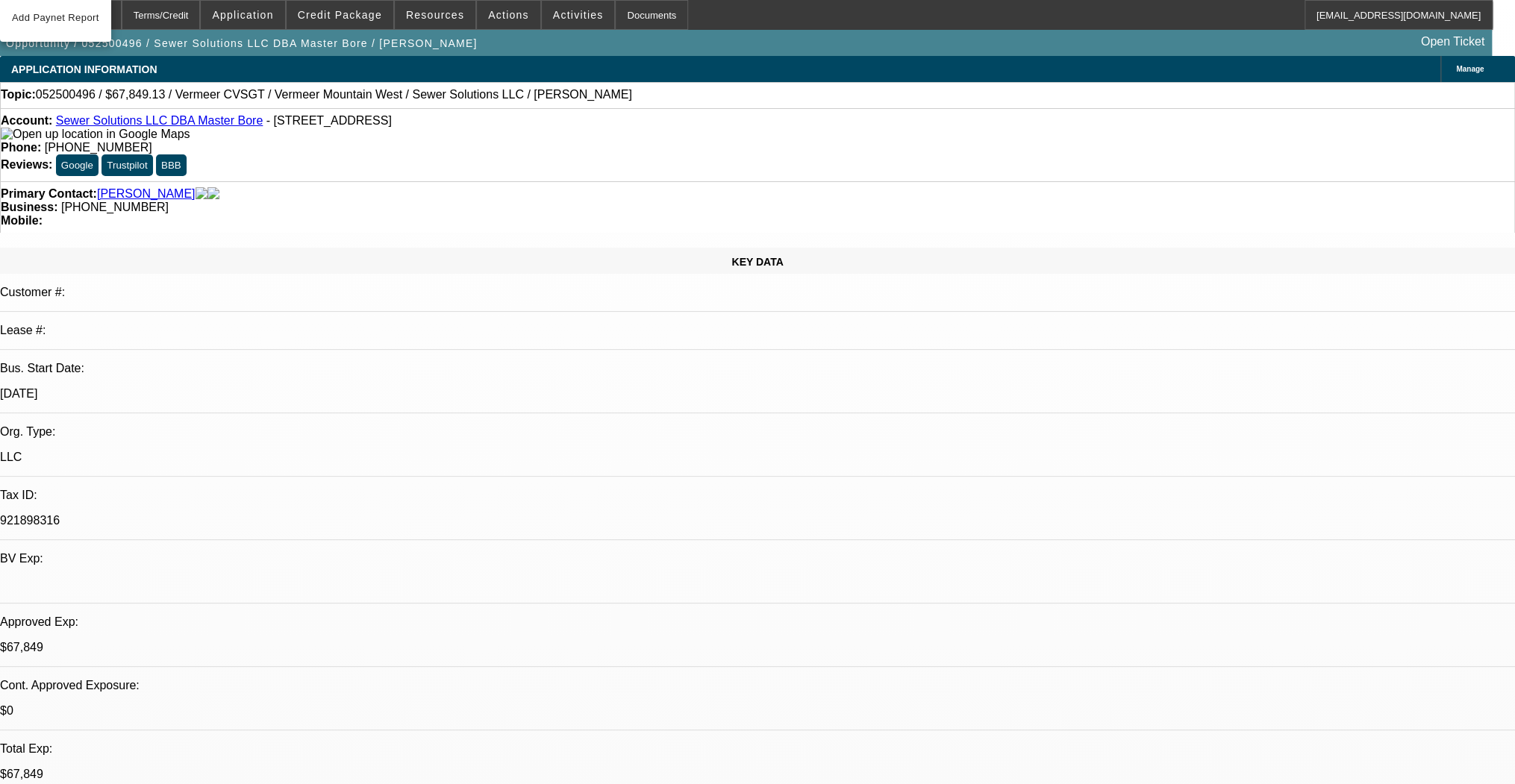
select select "0.15"
select select "2"
select select "0"
select select "6"
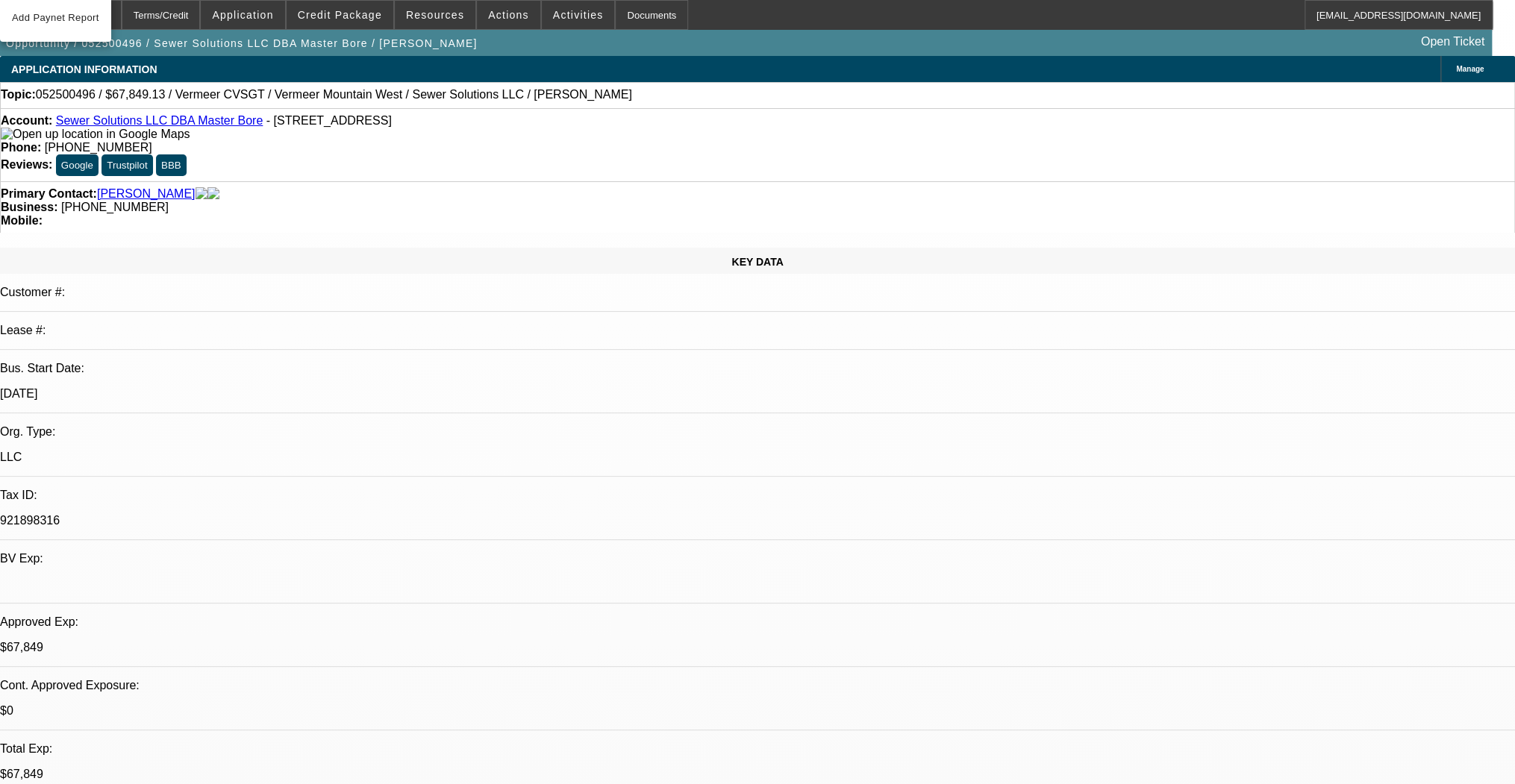
select select "0.15"
select select "2"
select select "0"
select select "6"
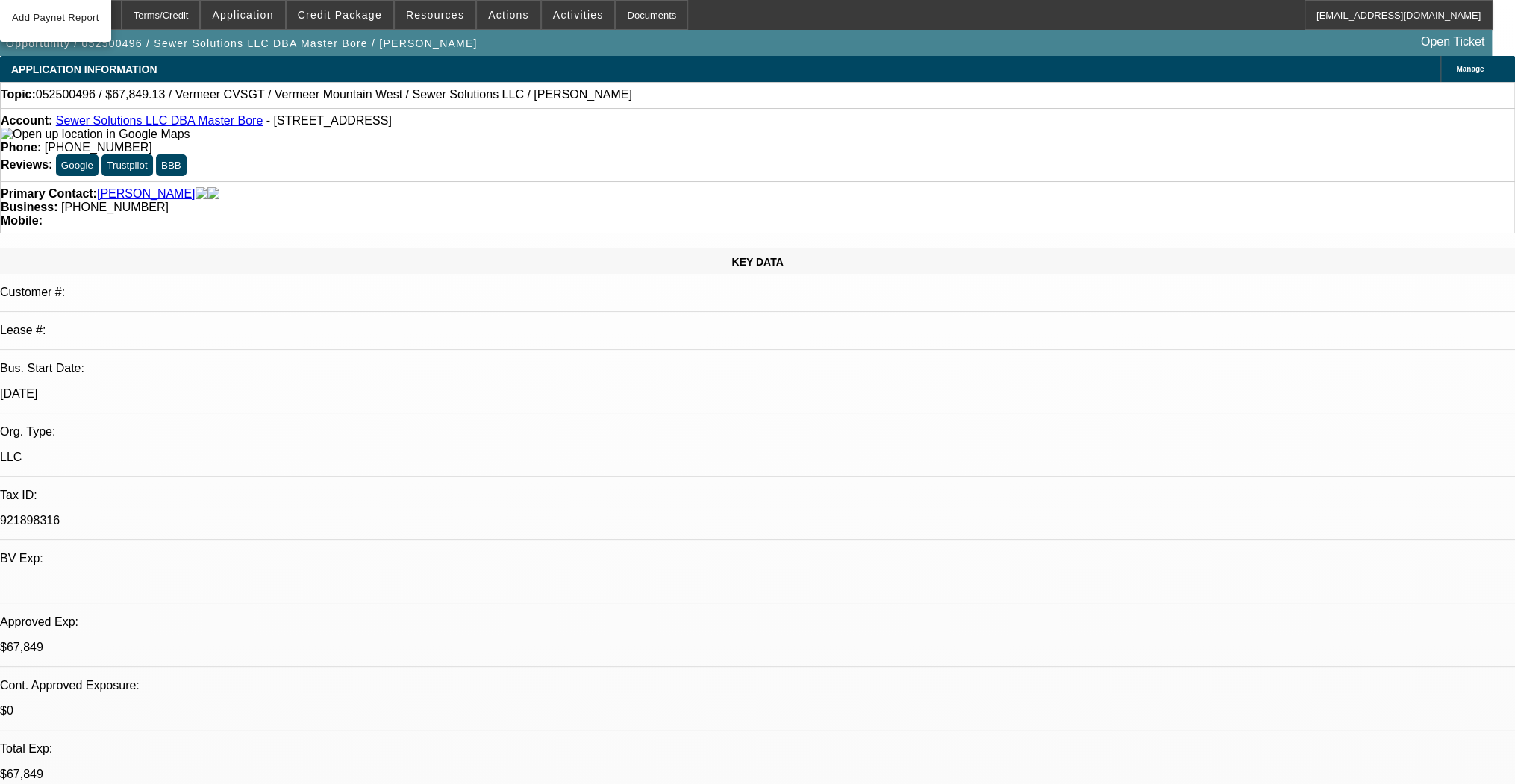
select select "0.1"
select select "0"
select select "3"
select select "0"
select select "6"
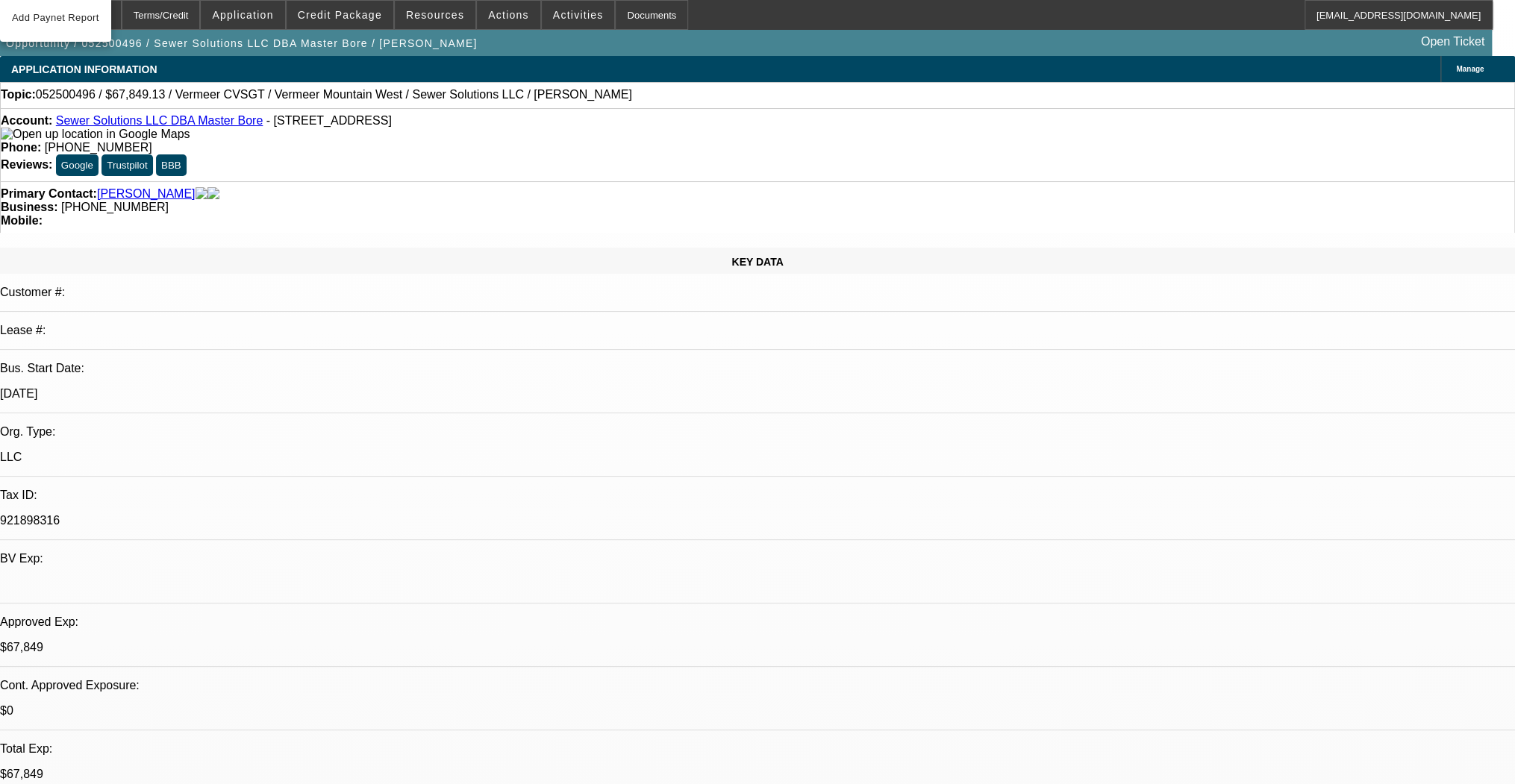
select select "0.1"
select select "0"
select select "2"
select select "0"
select select "6"
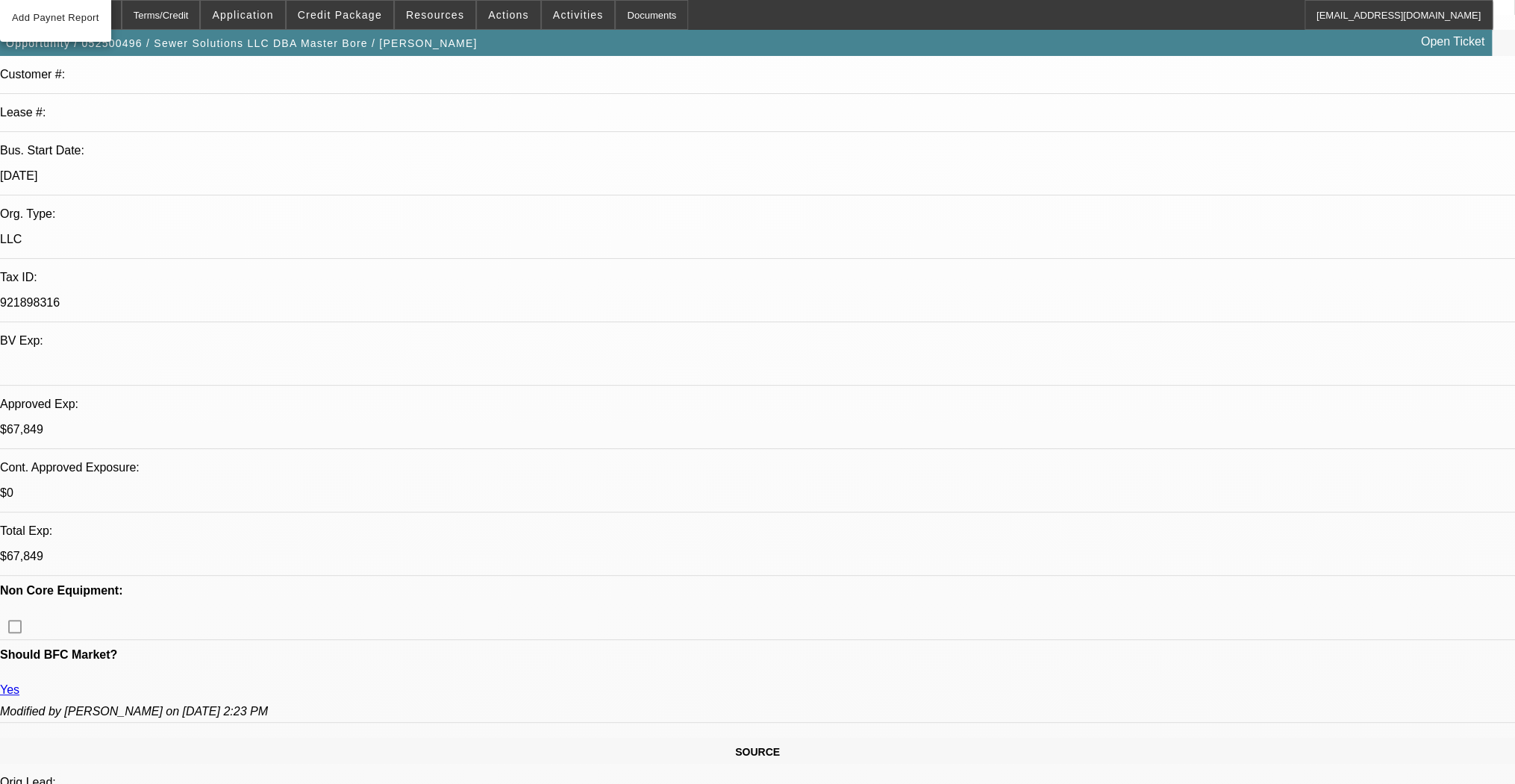
scroll to position [238, 0]
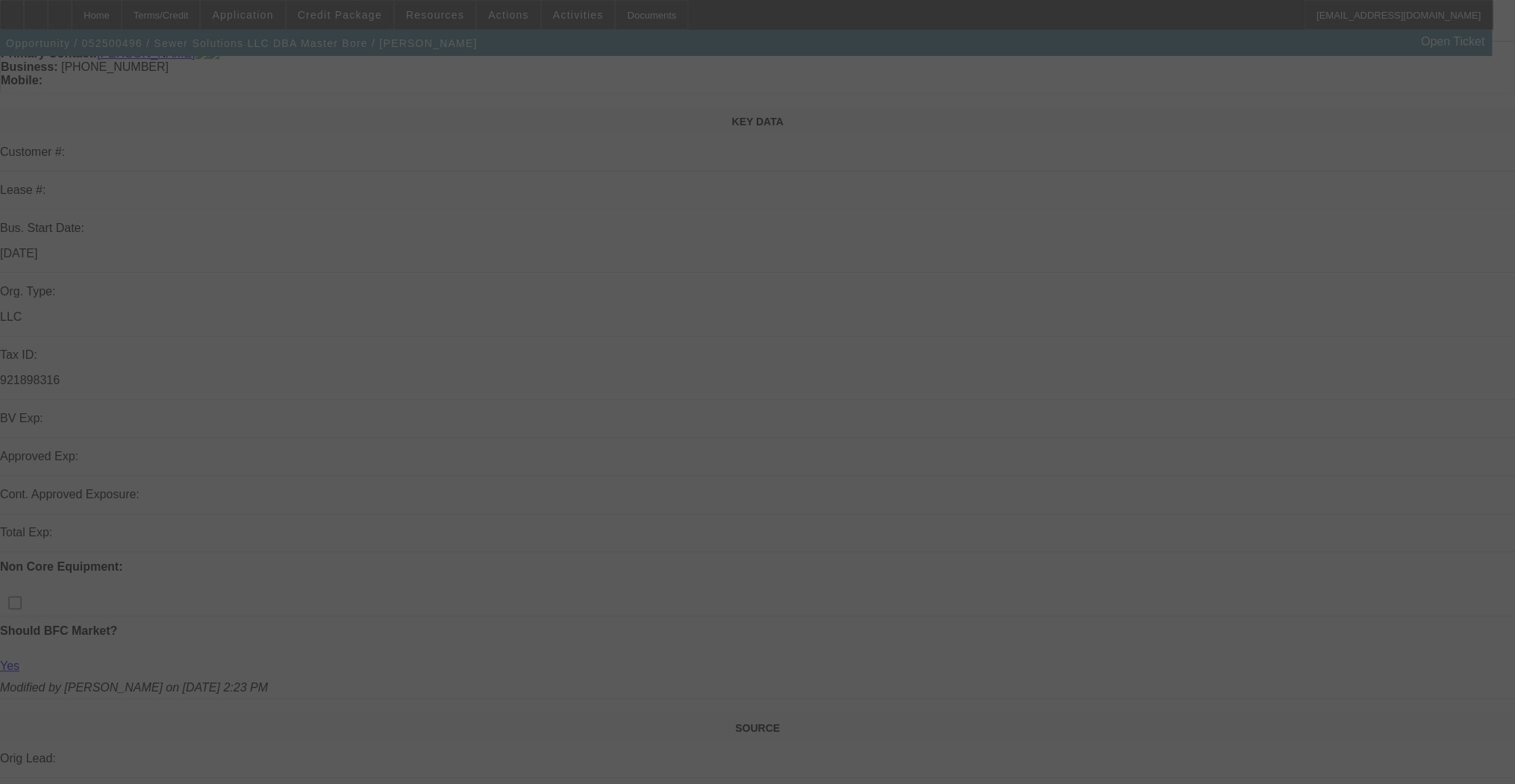
scroll to position [317, 0]
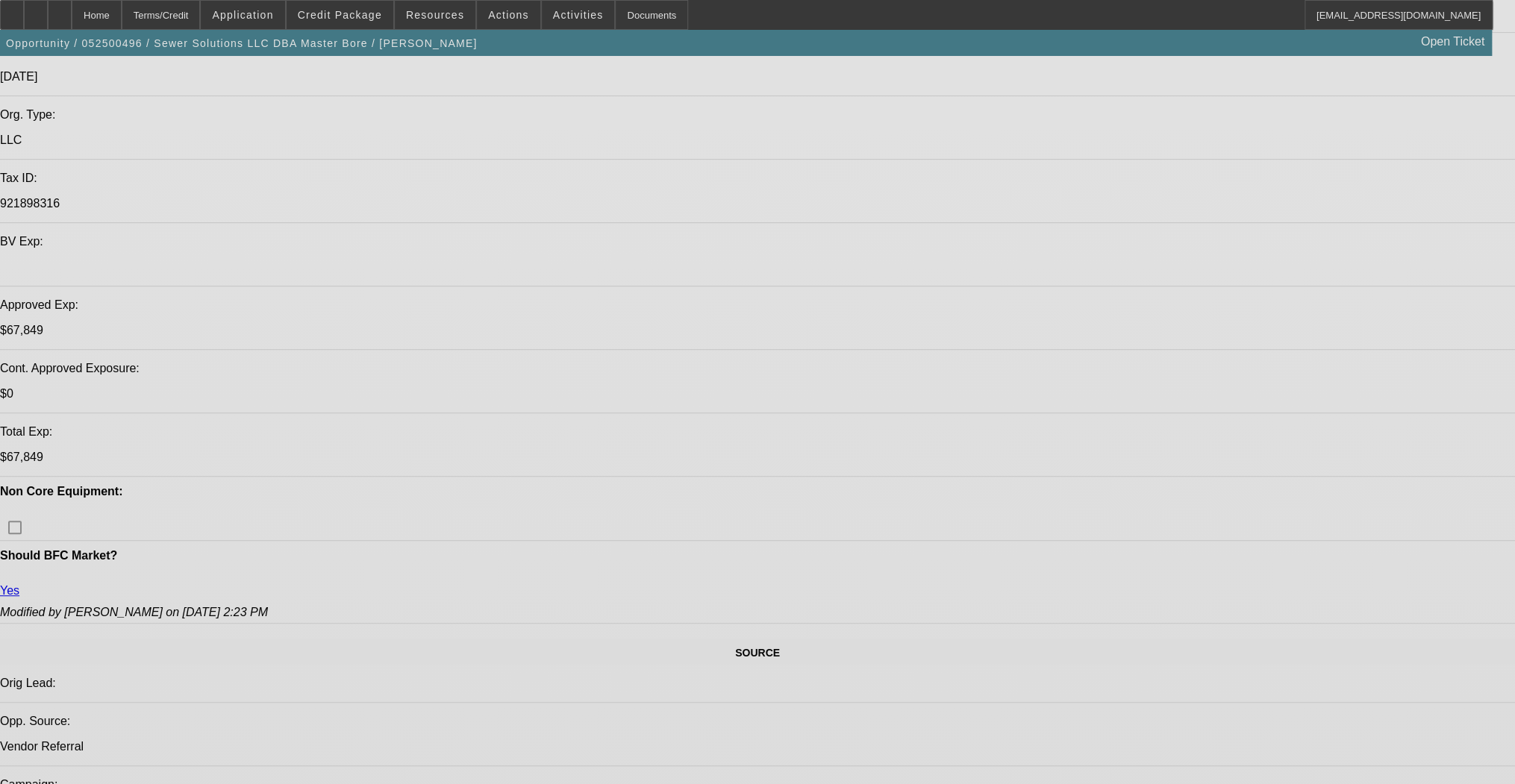
select select "0.15"
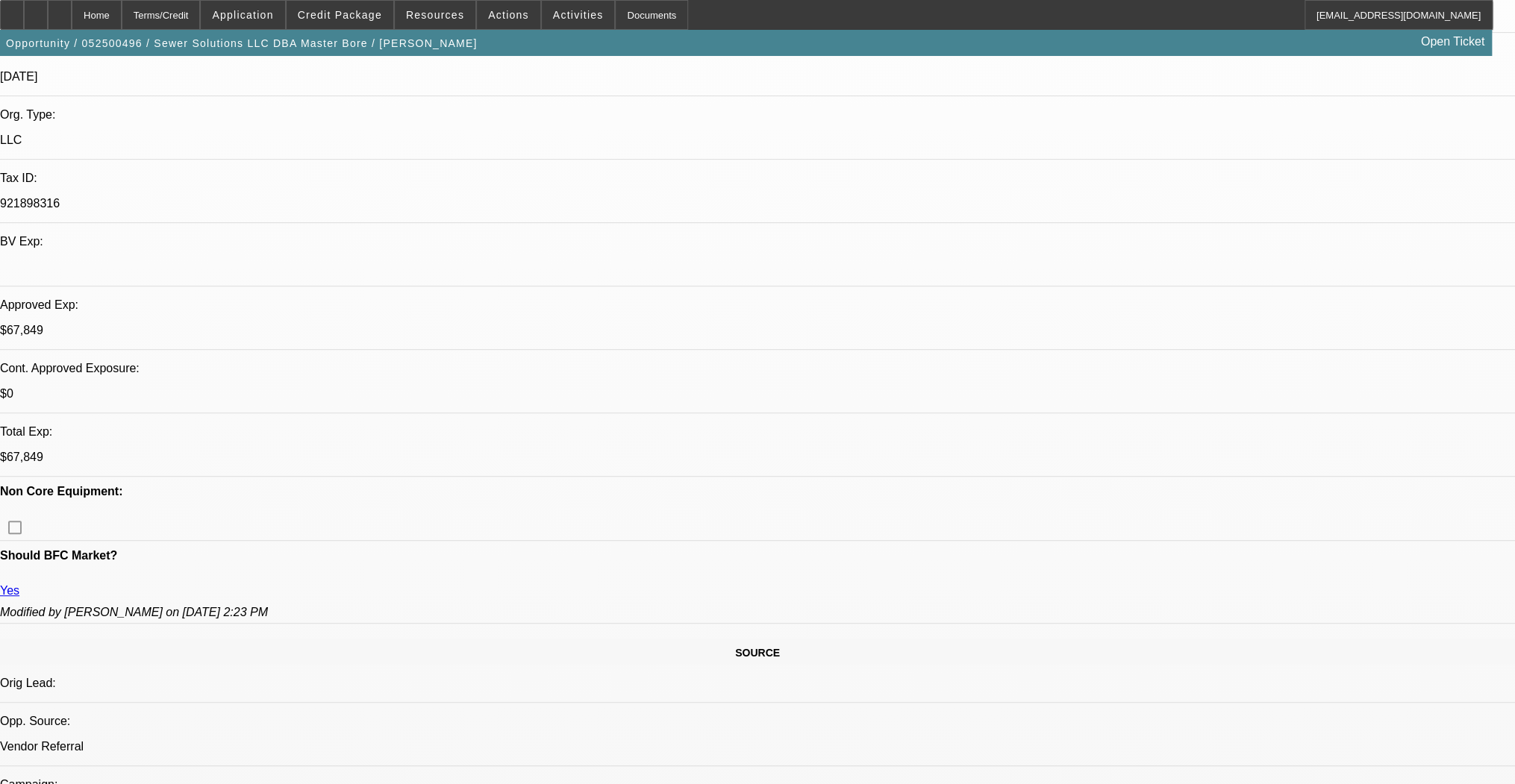
select select "2"
select select "0"
select select "0.15"
select select "2"
select select "0"
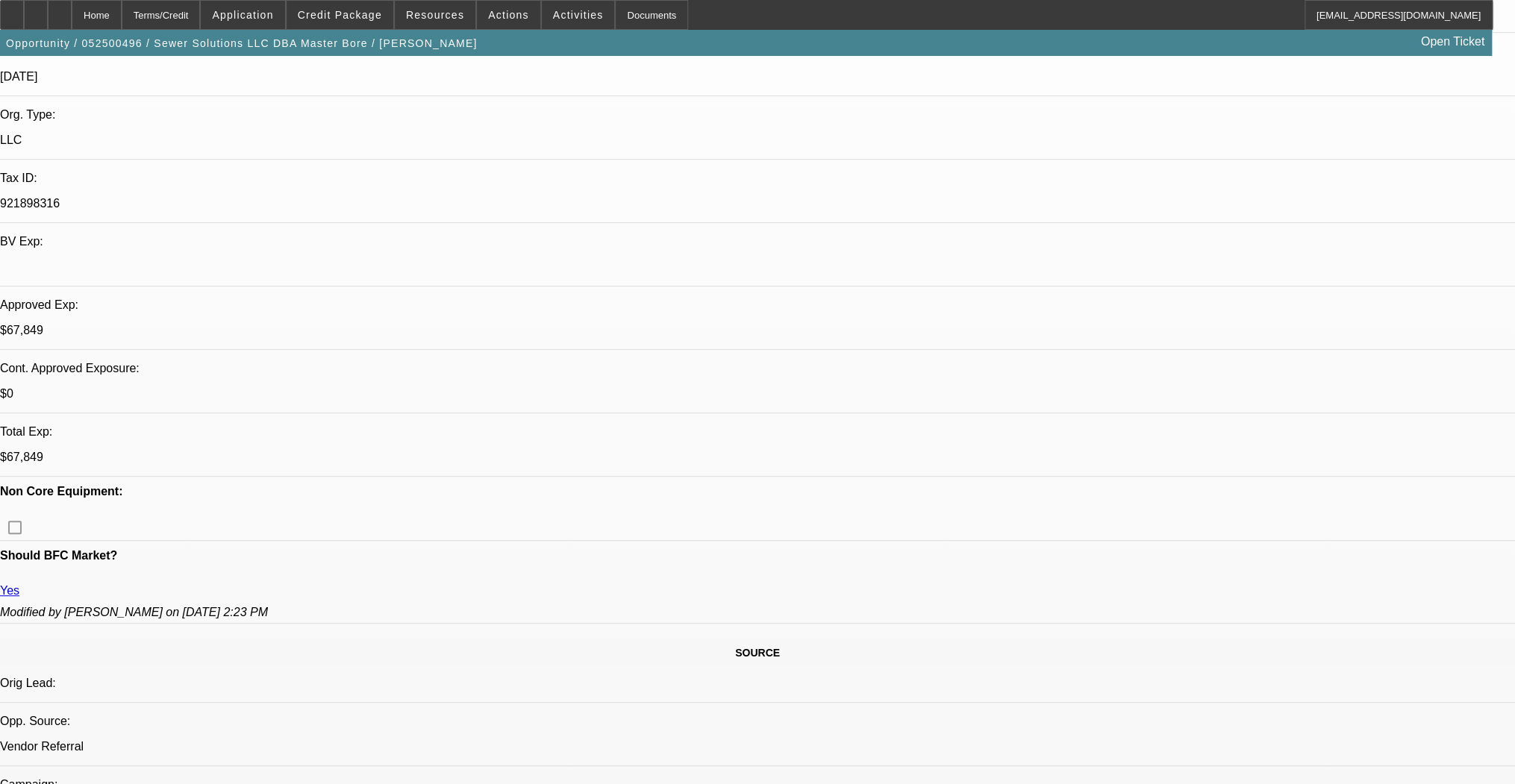
select select "0.1"
select select "0"
select select "0.1"
select select "0"
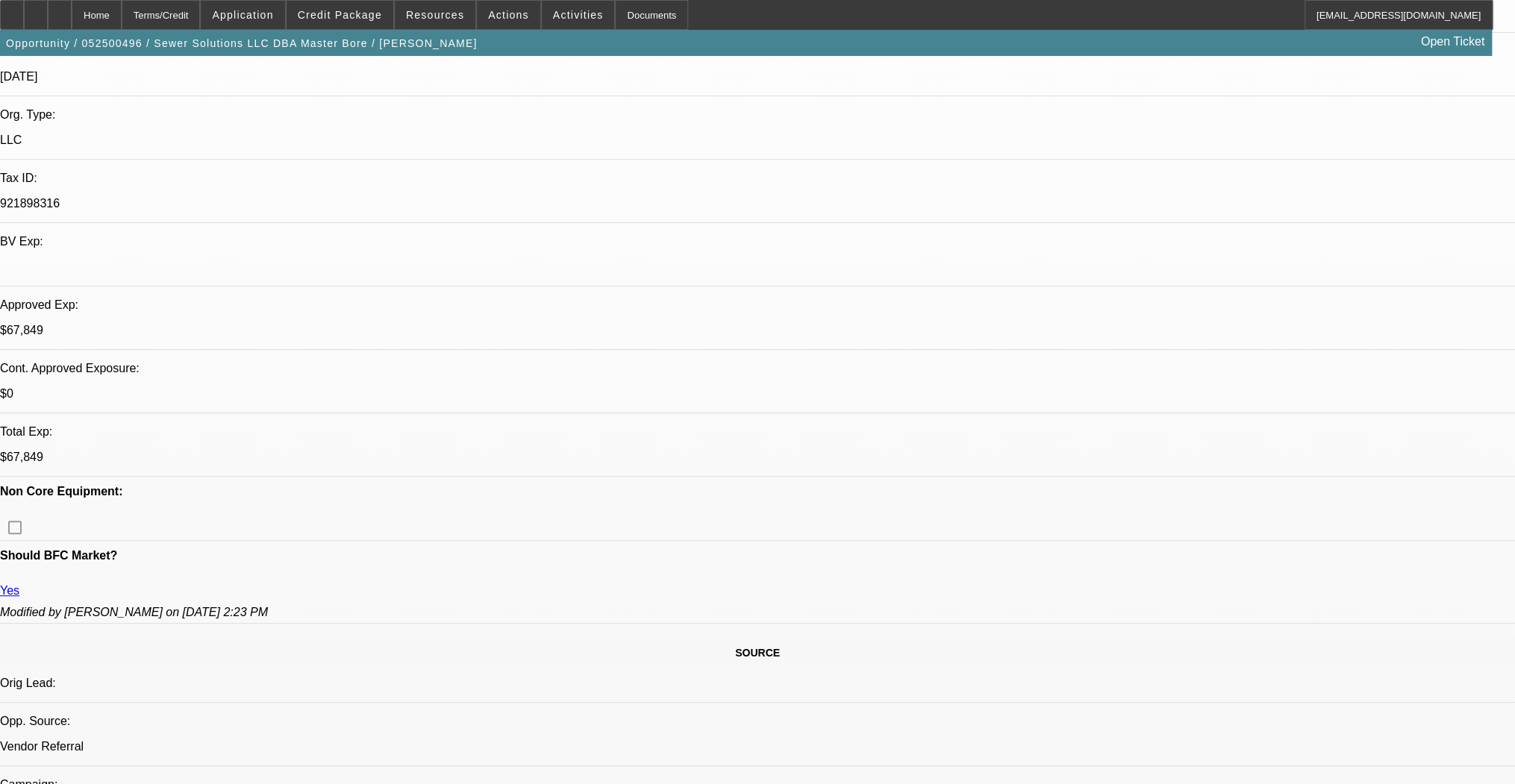
select select "0"
select select "1"
select select "2"
select select "6"
select select "1"
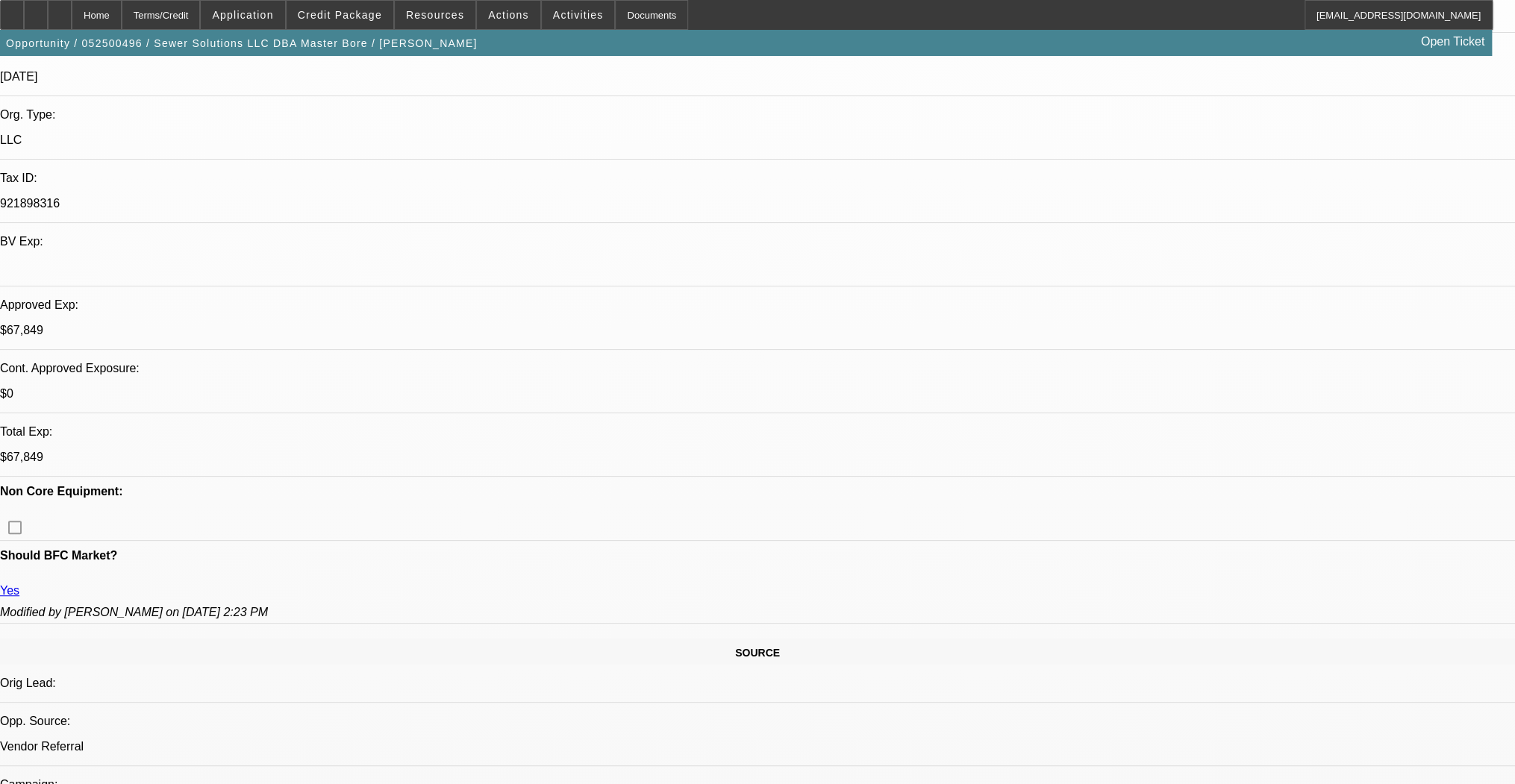
select select "2"
select select "6"
select select "1"
select select "3"
select select "6"
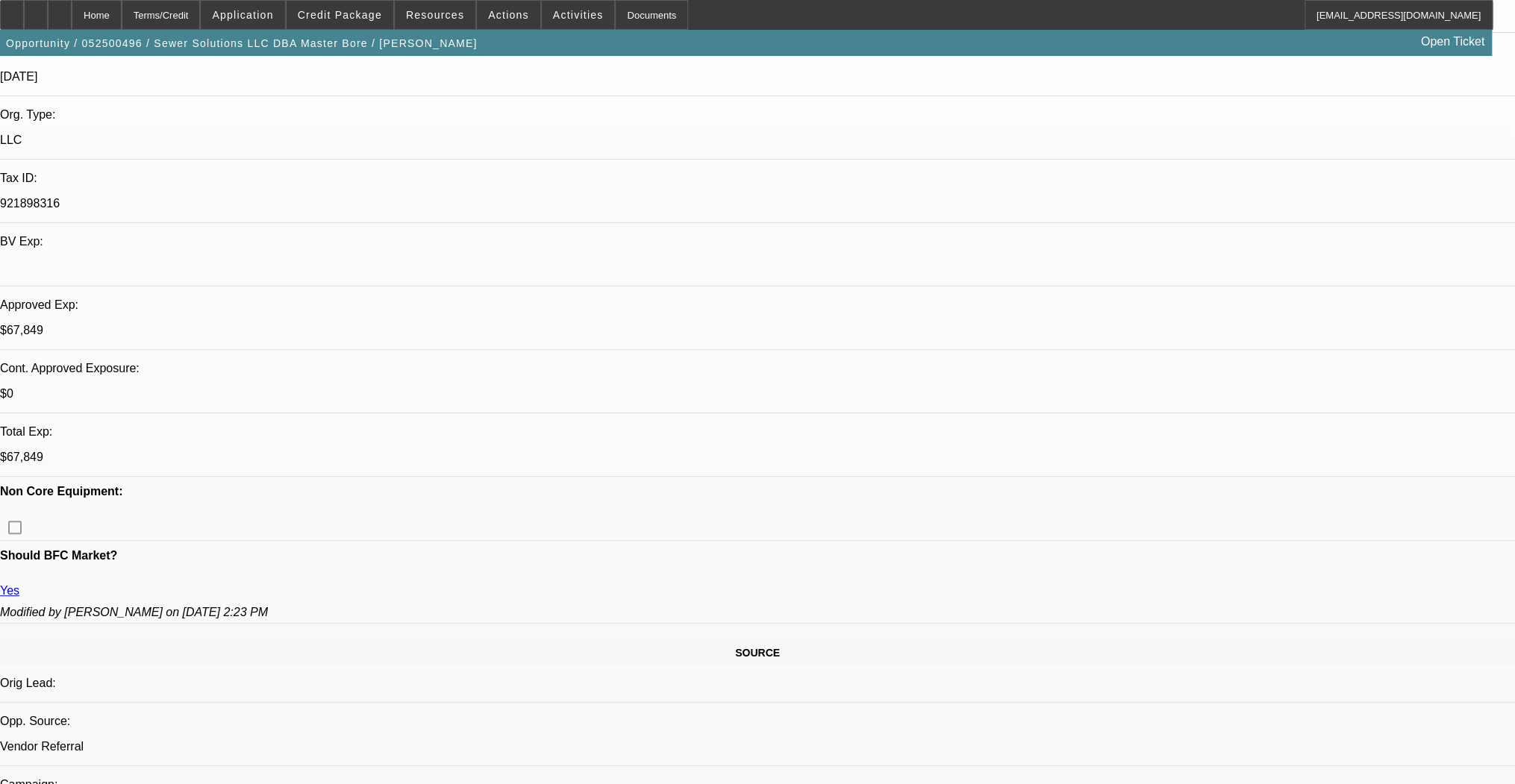
select select "1"
select select "2"
select select "6"
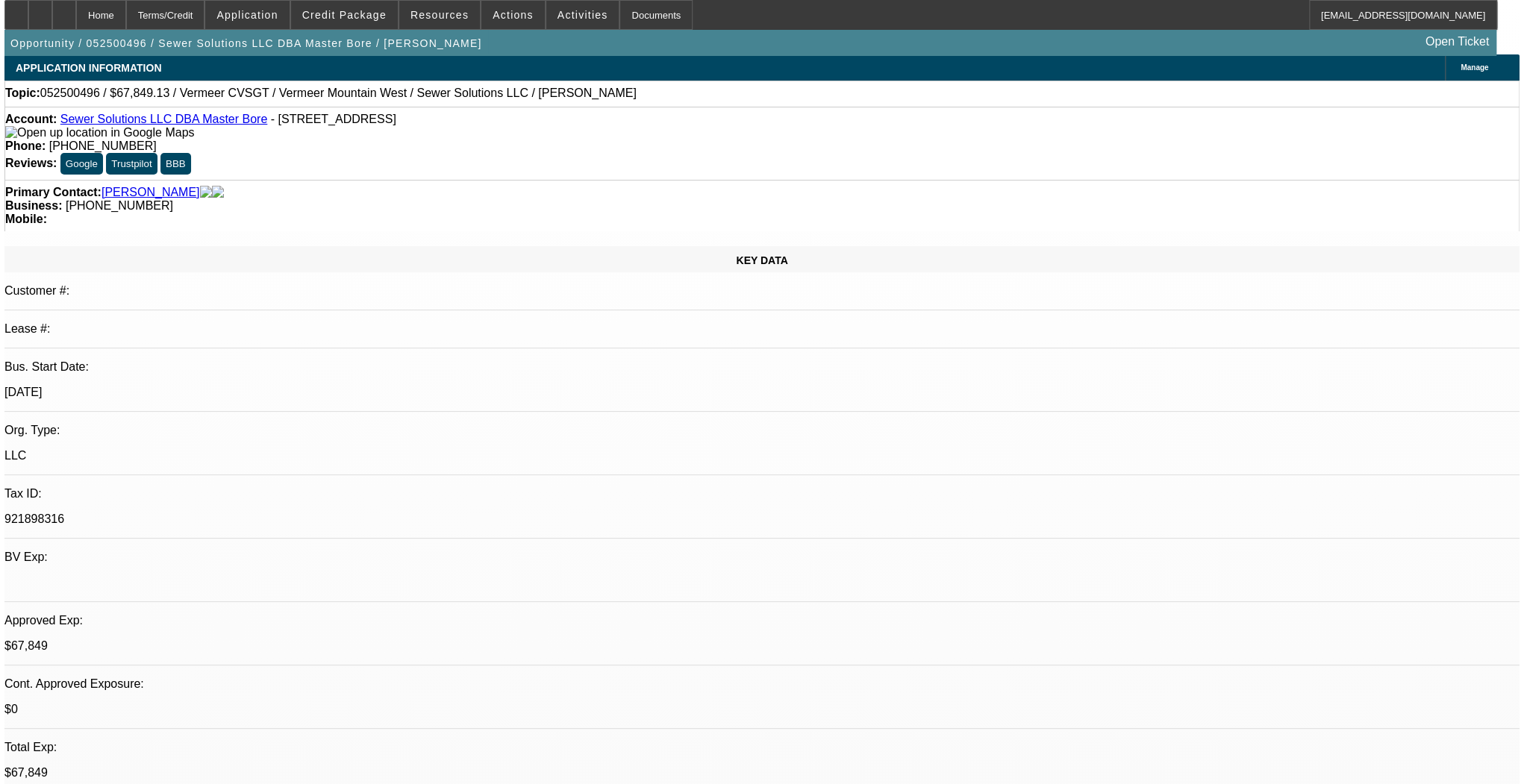
scroll to position [0, 0]
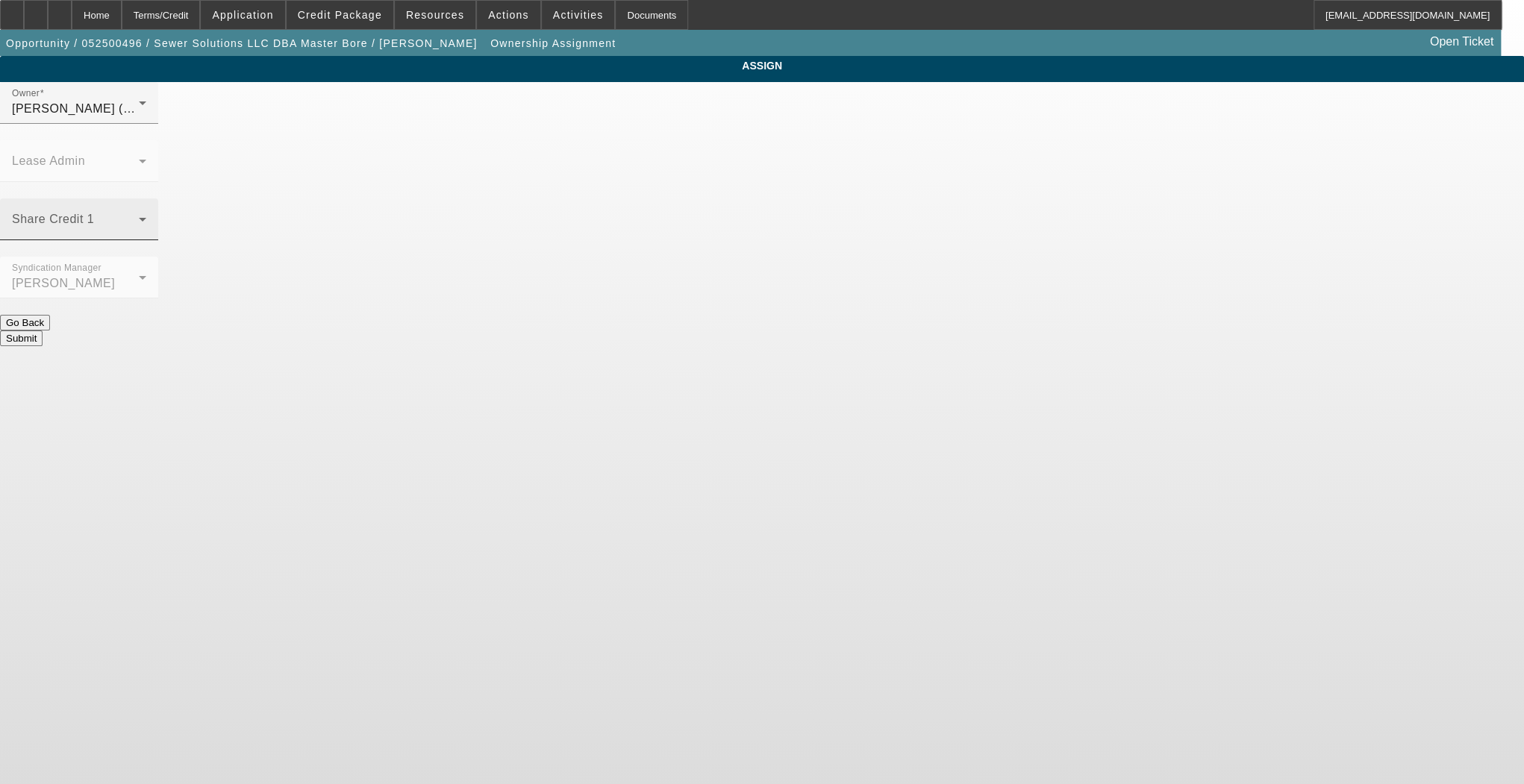
click at [139, 217] on span at bounding box center [75, 225] width 127 height 18
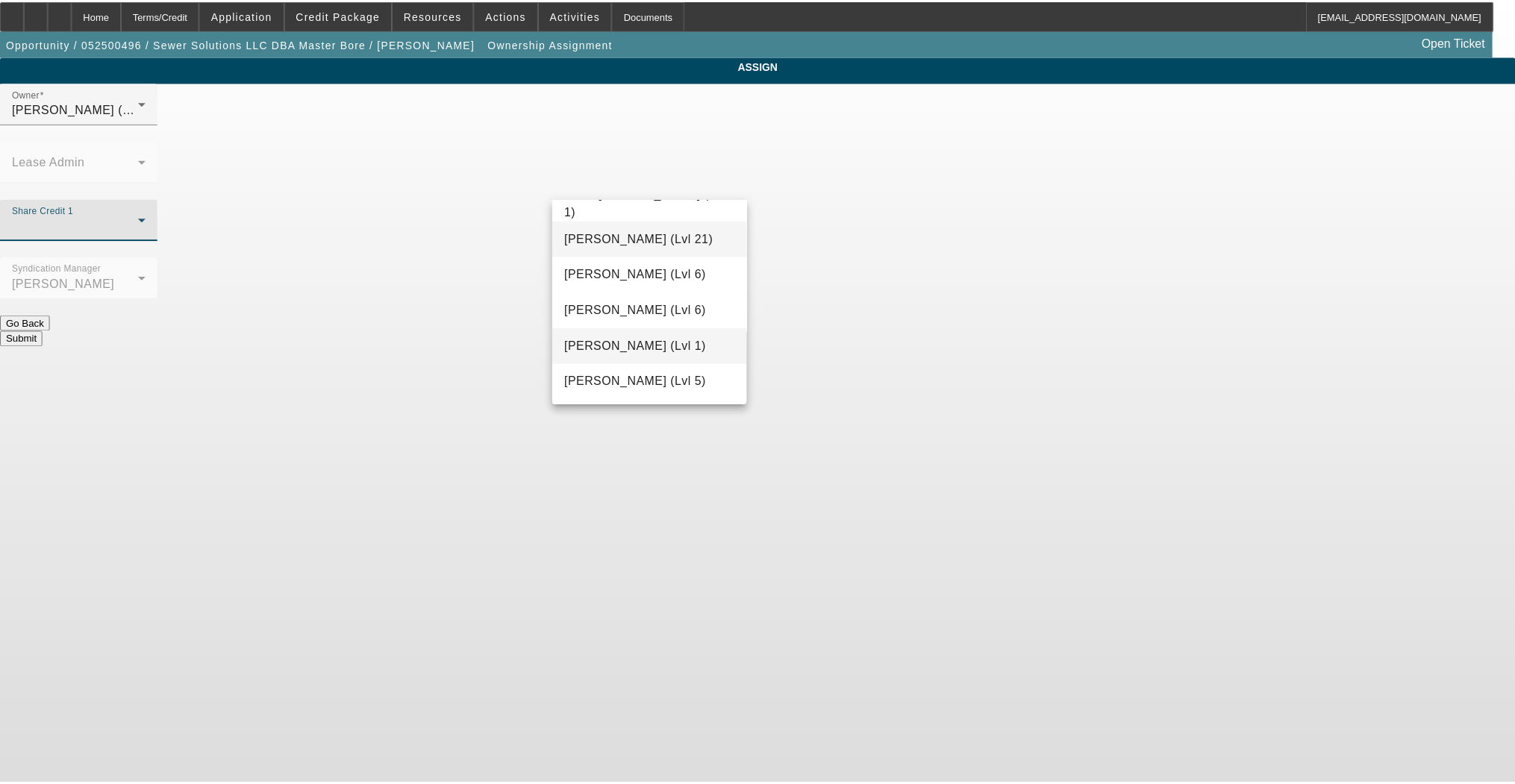
scroll to position [1232, 0]
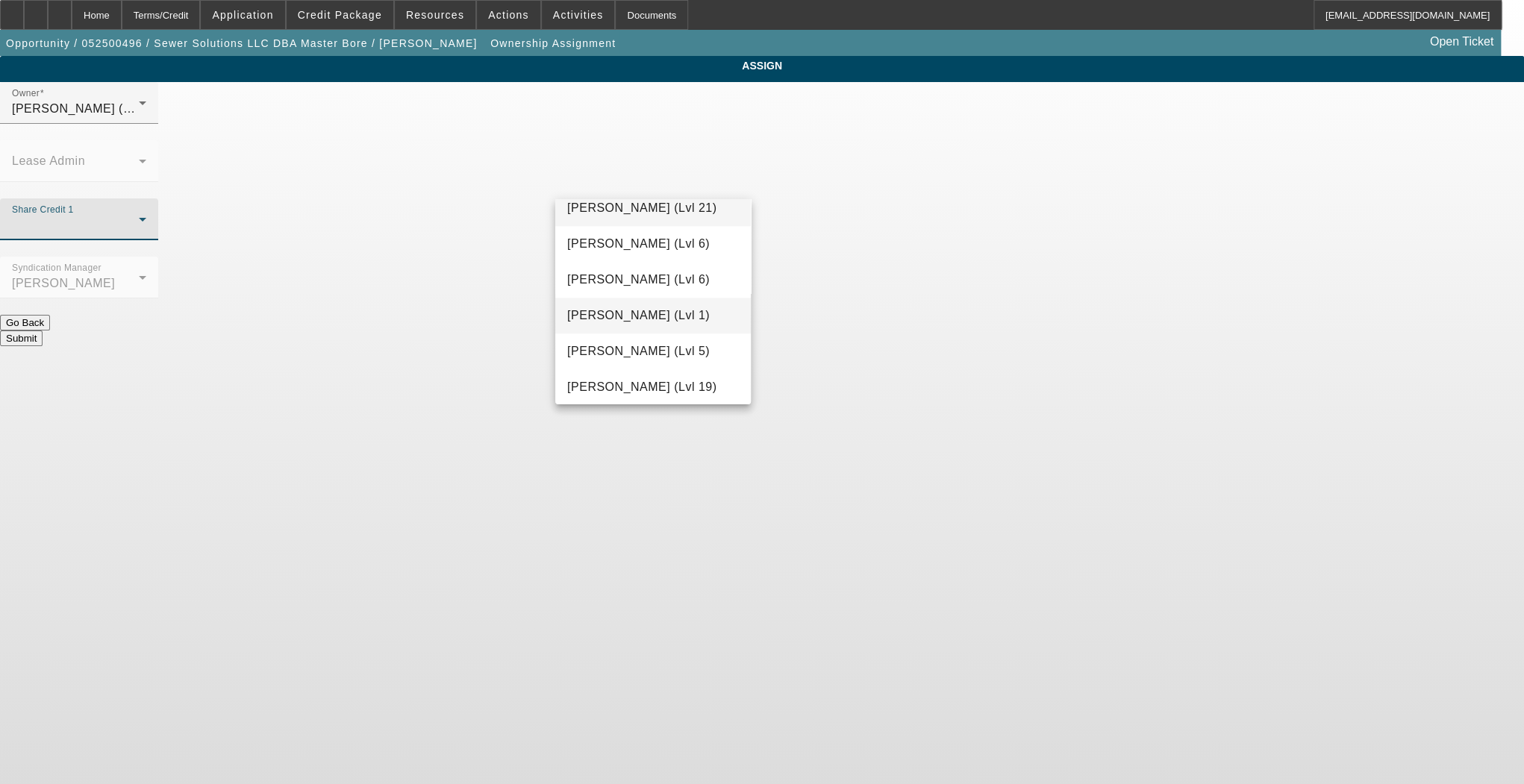
click at [666, 325] on mat-option "McDonough, Lucas (Lvl 1)" at bounding box center [654, 315] width 196 height 36
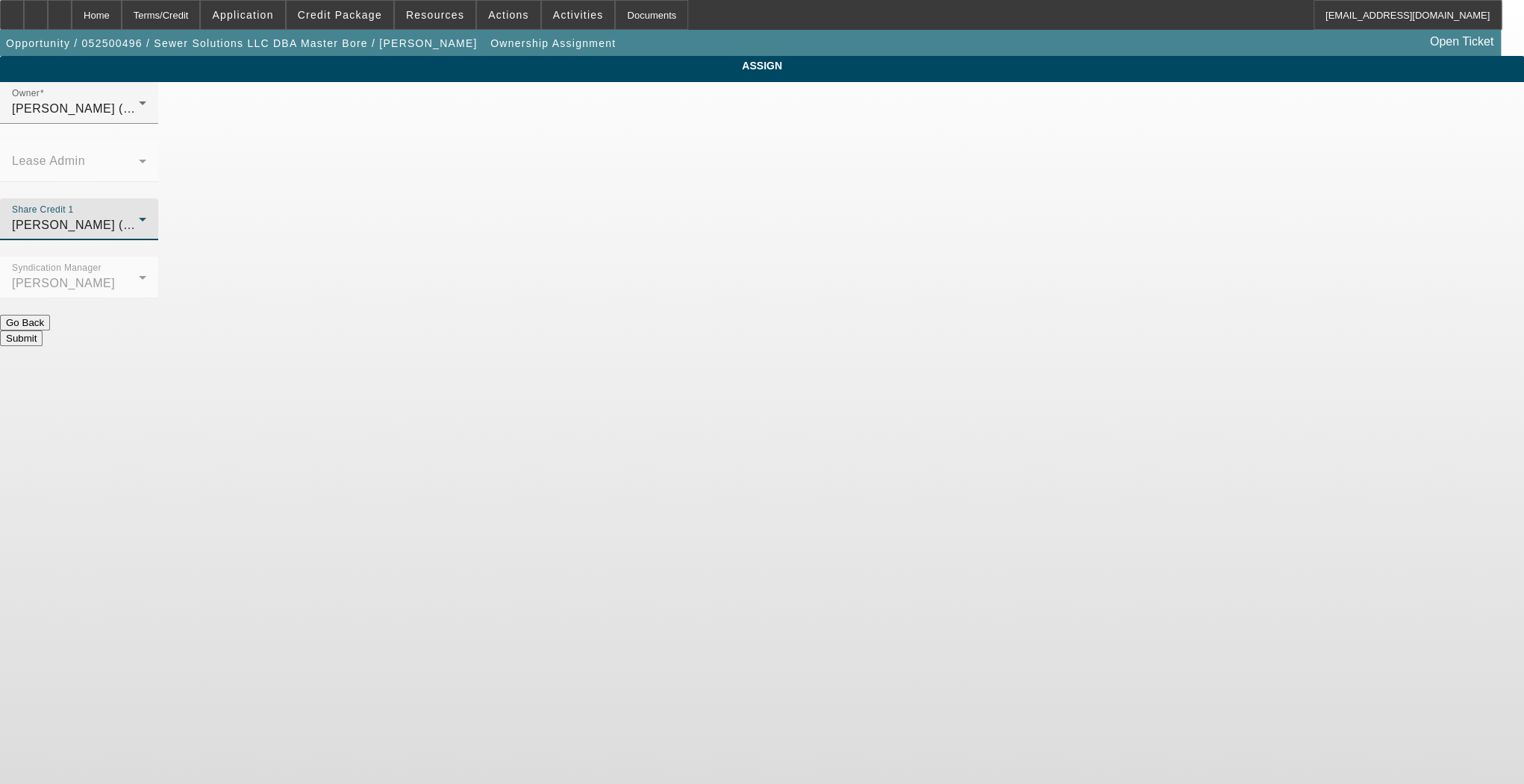
click at [43, 331] on button "Submit" at bounding box center [21, 338] width 43 height 16
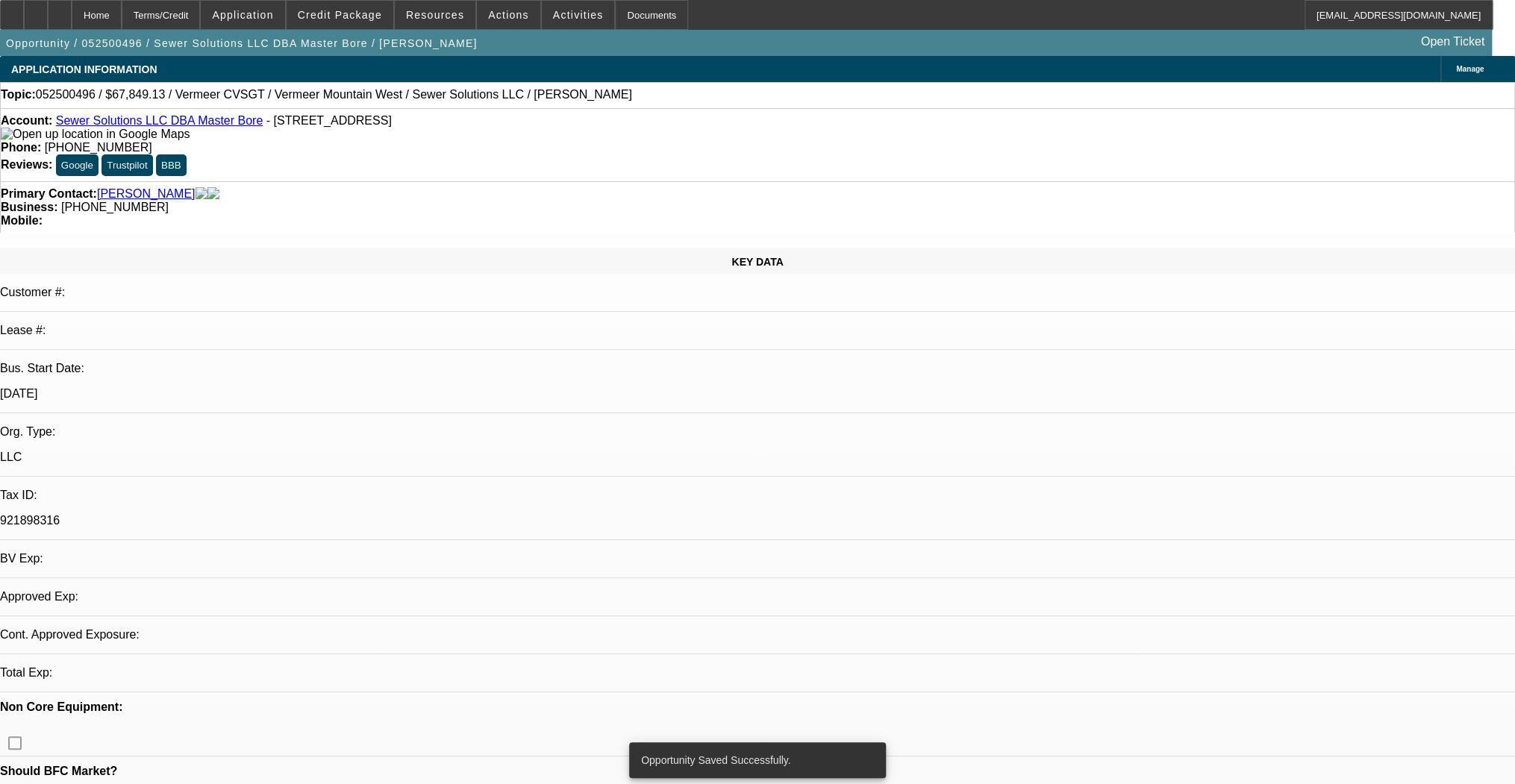
select select "0.15"
select select "2"
select select "0"
select select "6"
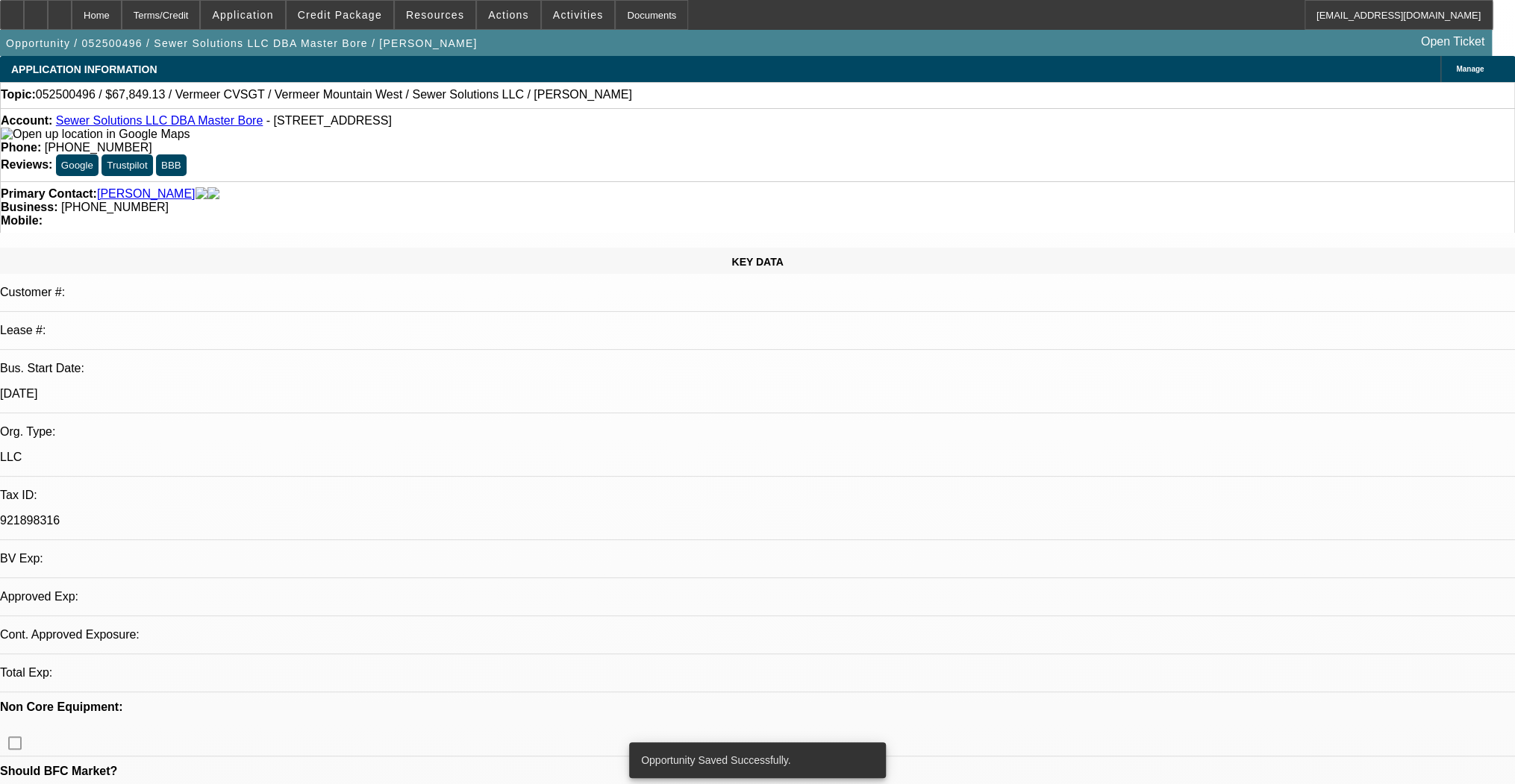
select select "0.15"
select select "2"
select select "0"
select select "6"
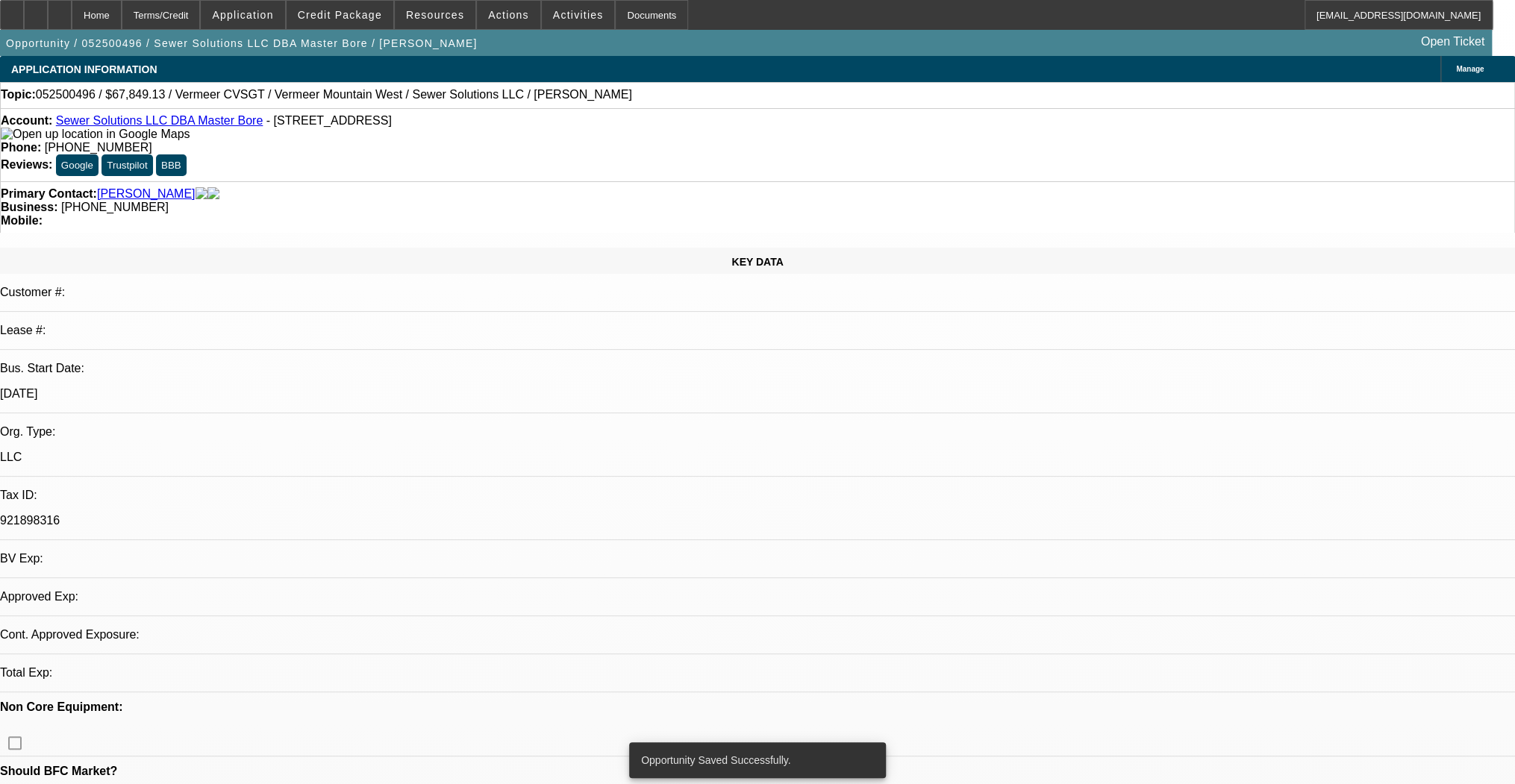
select select "0.15"
select select "2"
select select "0"
select select "6"
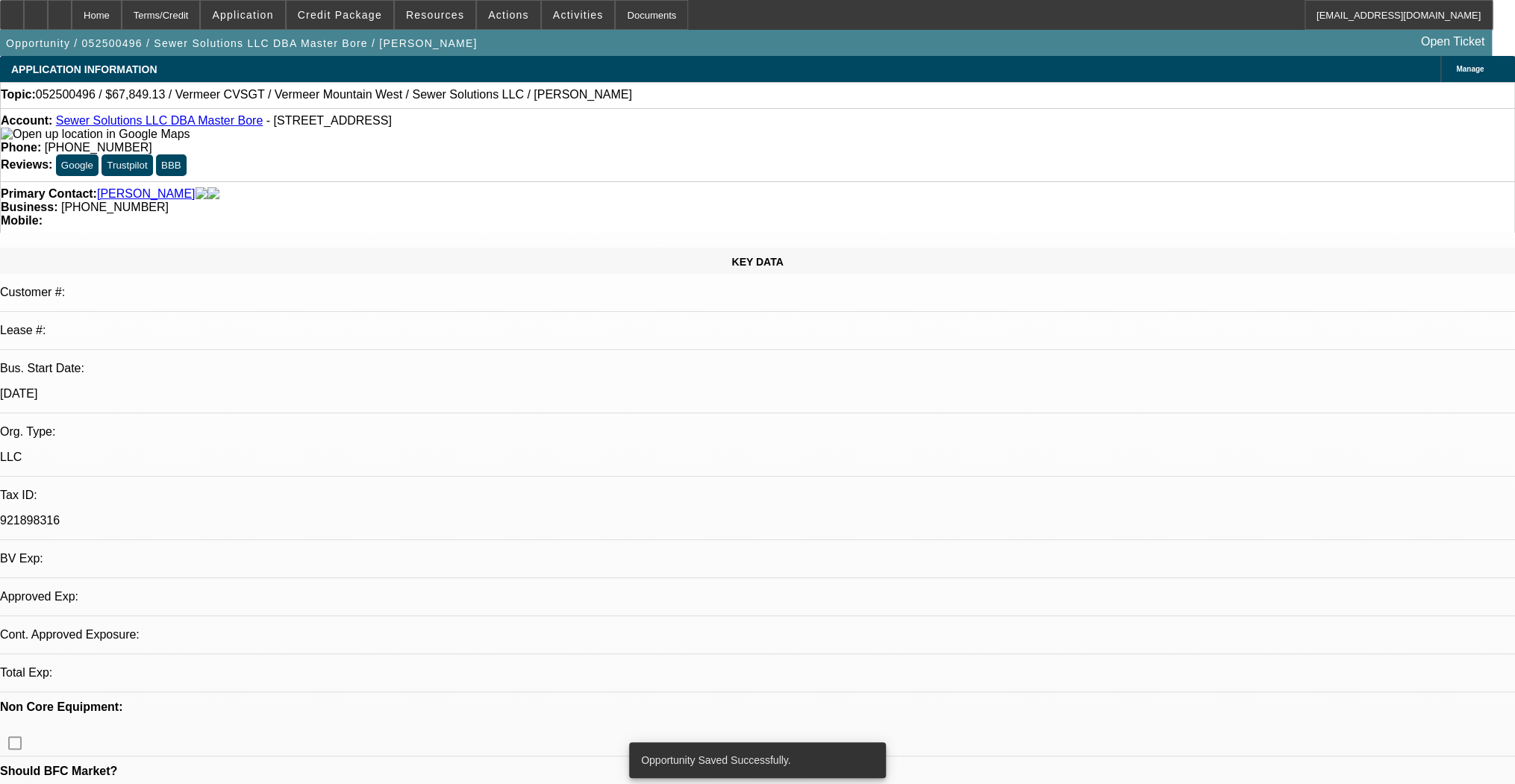
select select "0.1"
select select "0"
select select "3"
select select "0"
select select "6"
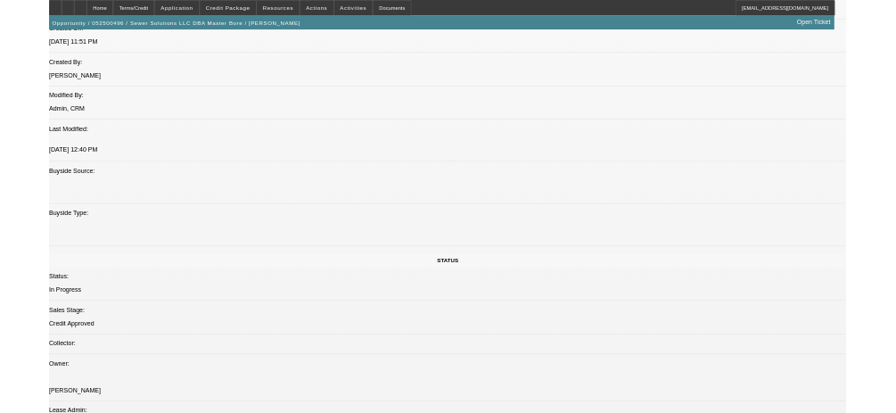
scroll to position [1284, 0]
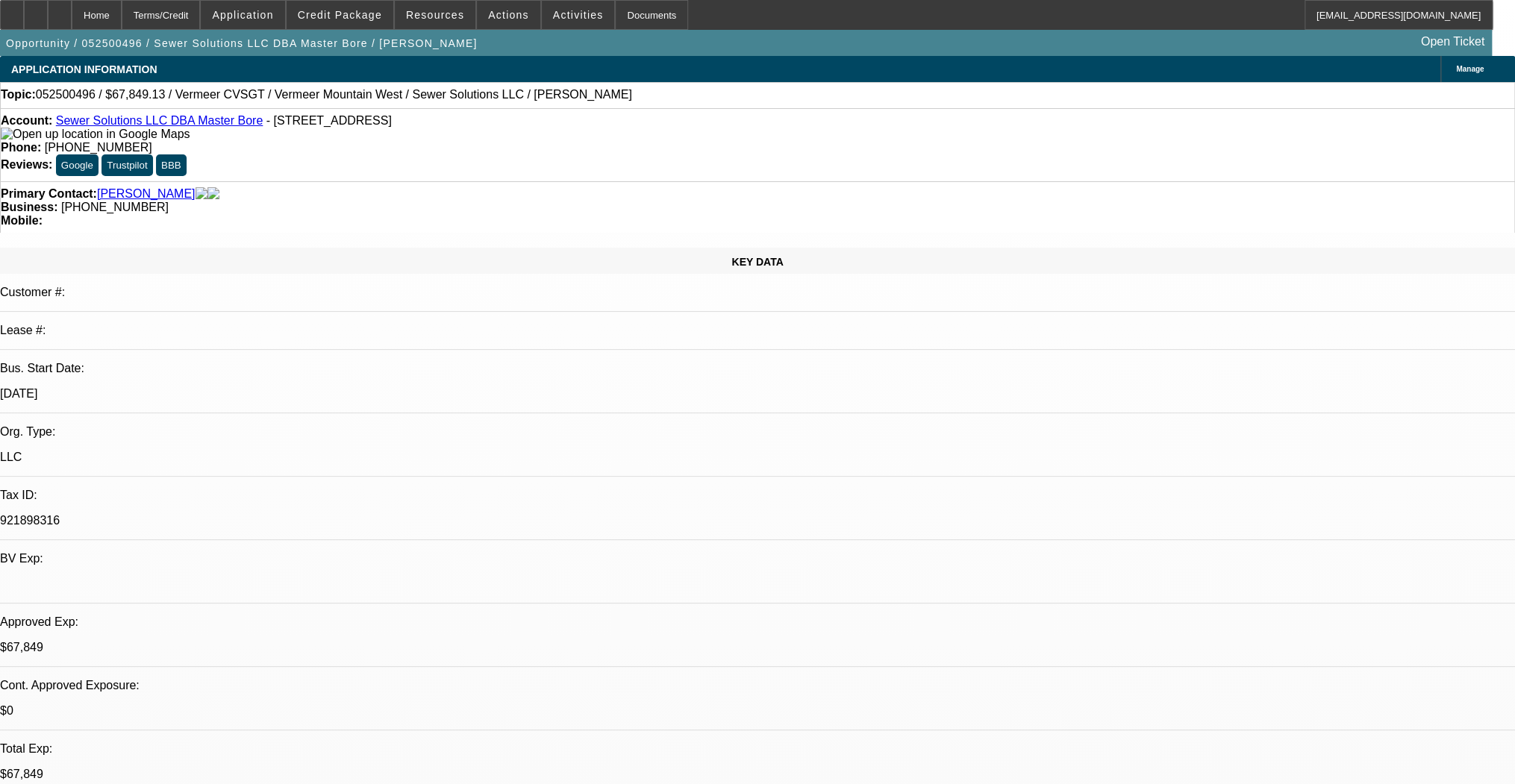
select select "0.15"
select select "2"
select select "0"
select select "0.15"
select select "2"
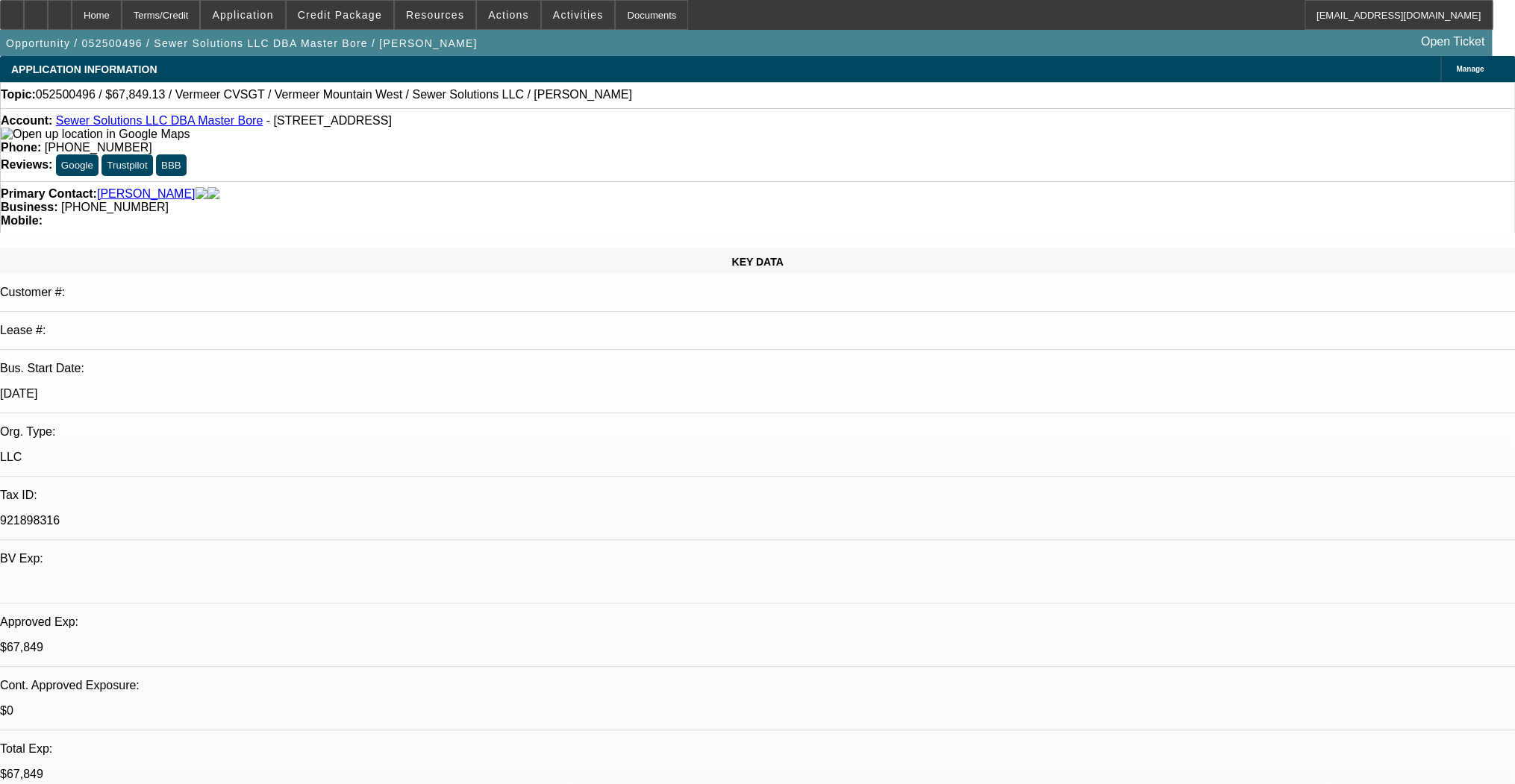
select select "0"
select select "0.1"
select select "0"
select select "0.1"
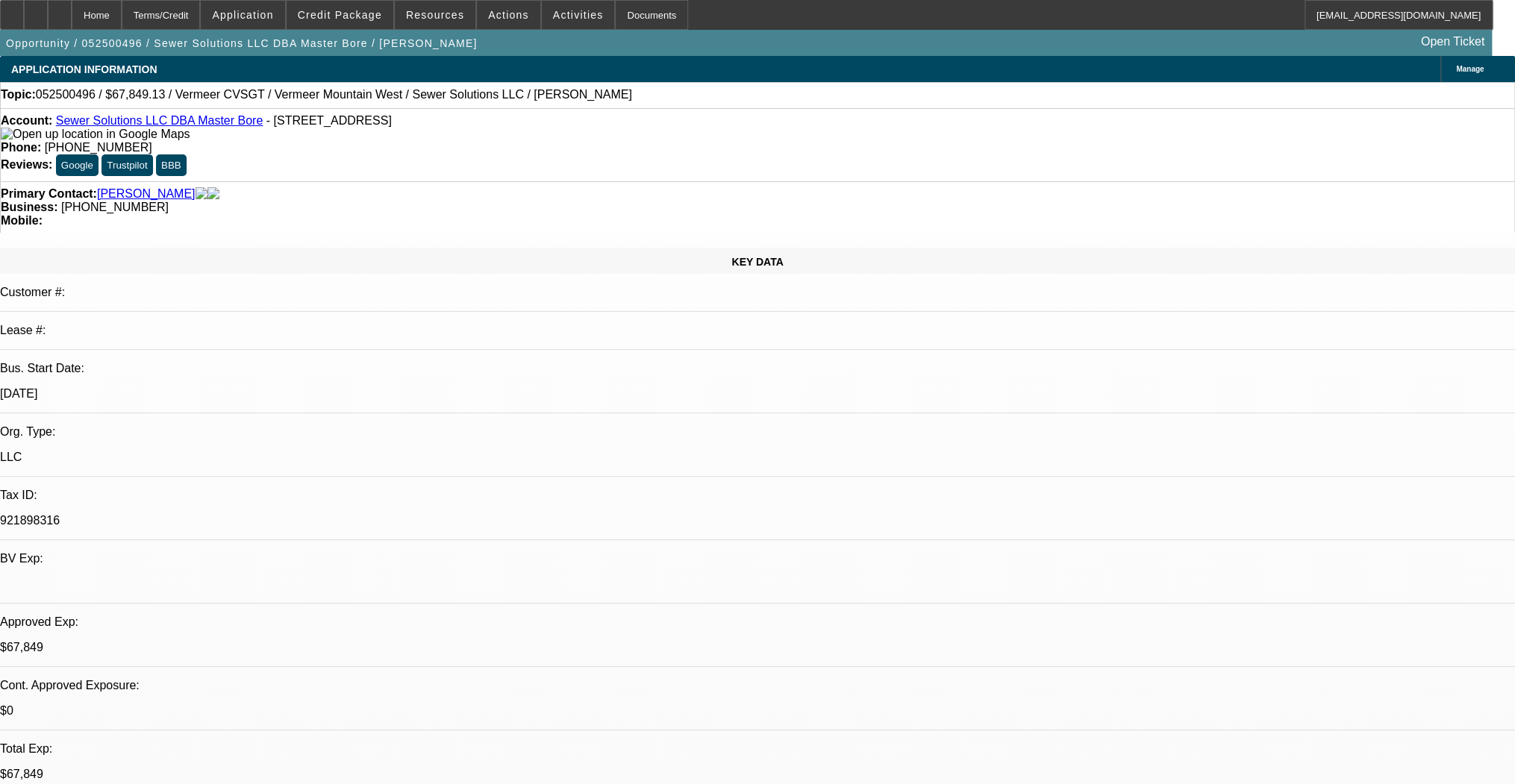
select select "0"
select select "1"
select select "2"
select select "6"
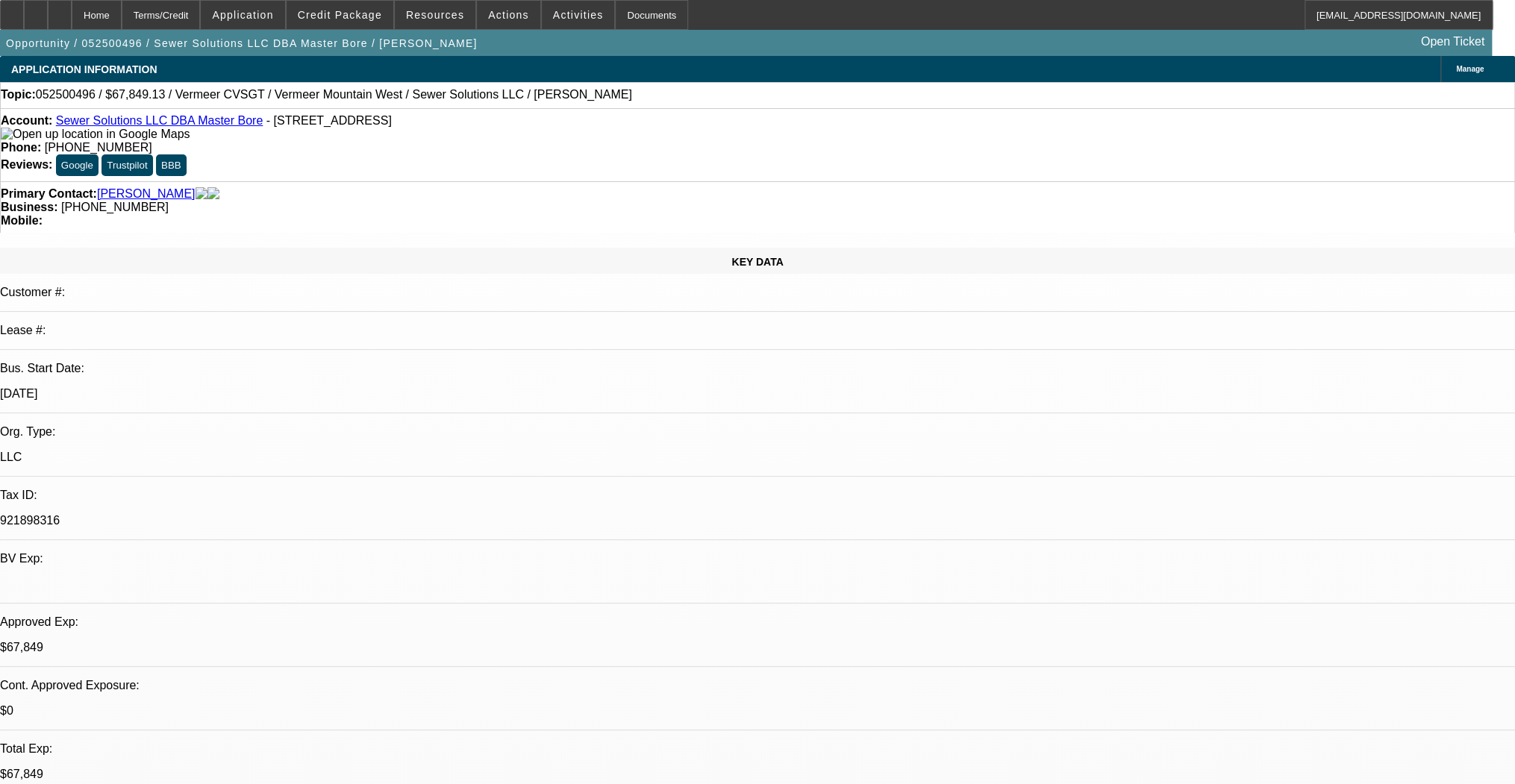
select select "1"
select select "2"
select select "6"
select select "1"
select select "3"
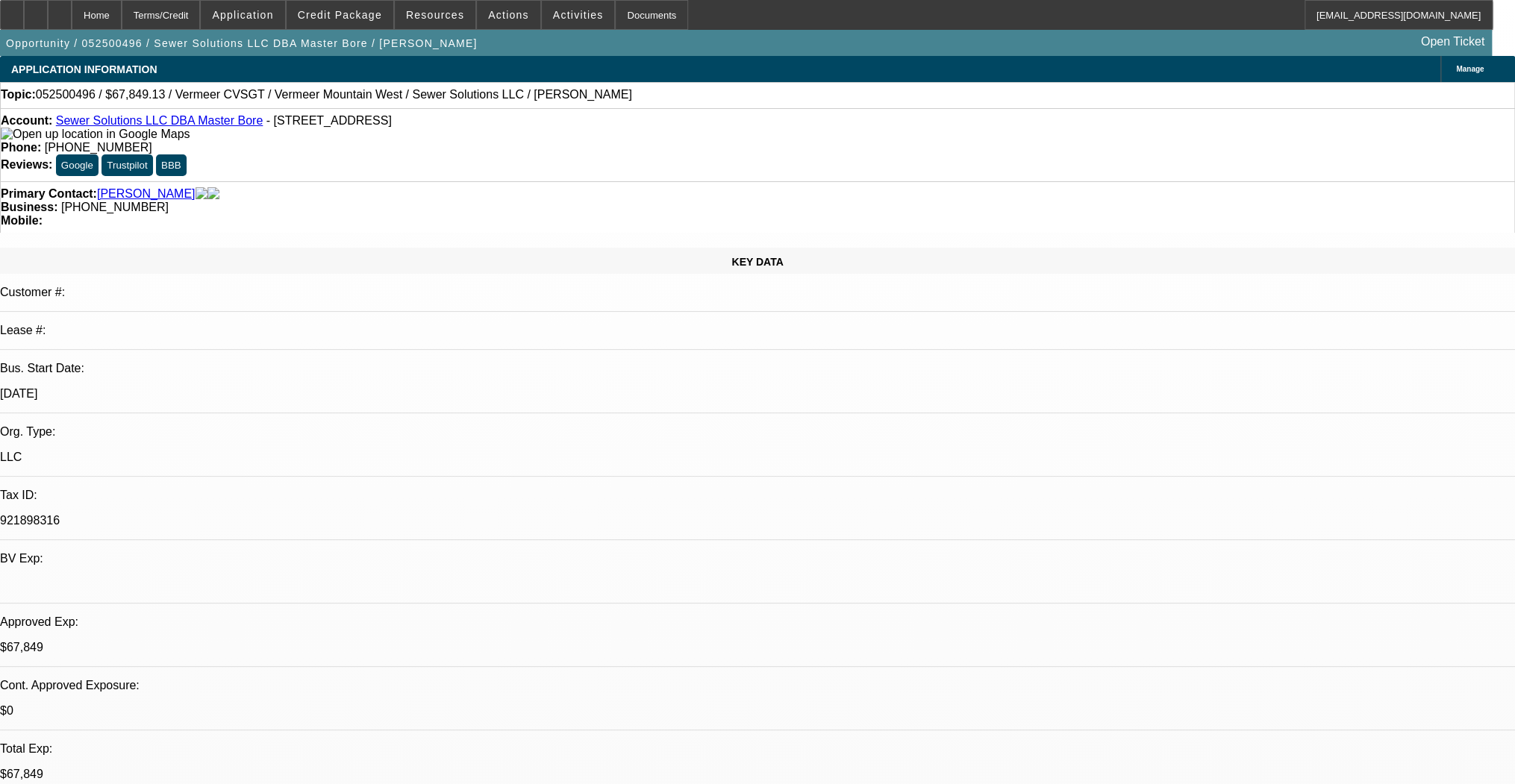
select select "6"
select select "1"
select select "2"
select select "6"
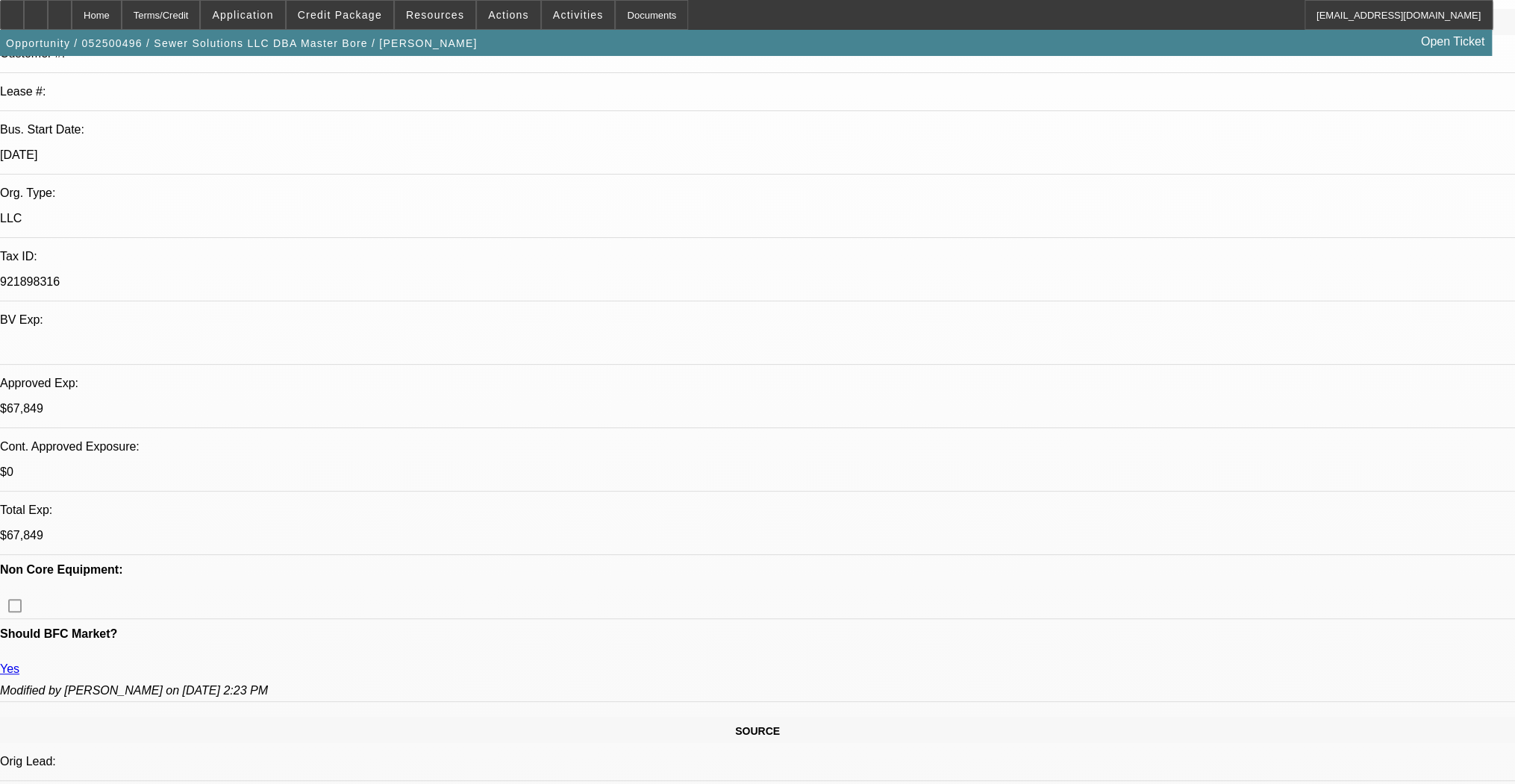
scroll to position [358, 0]
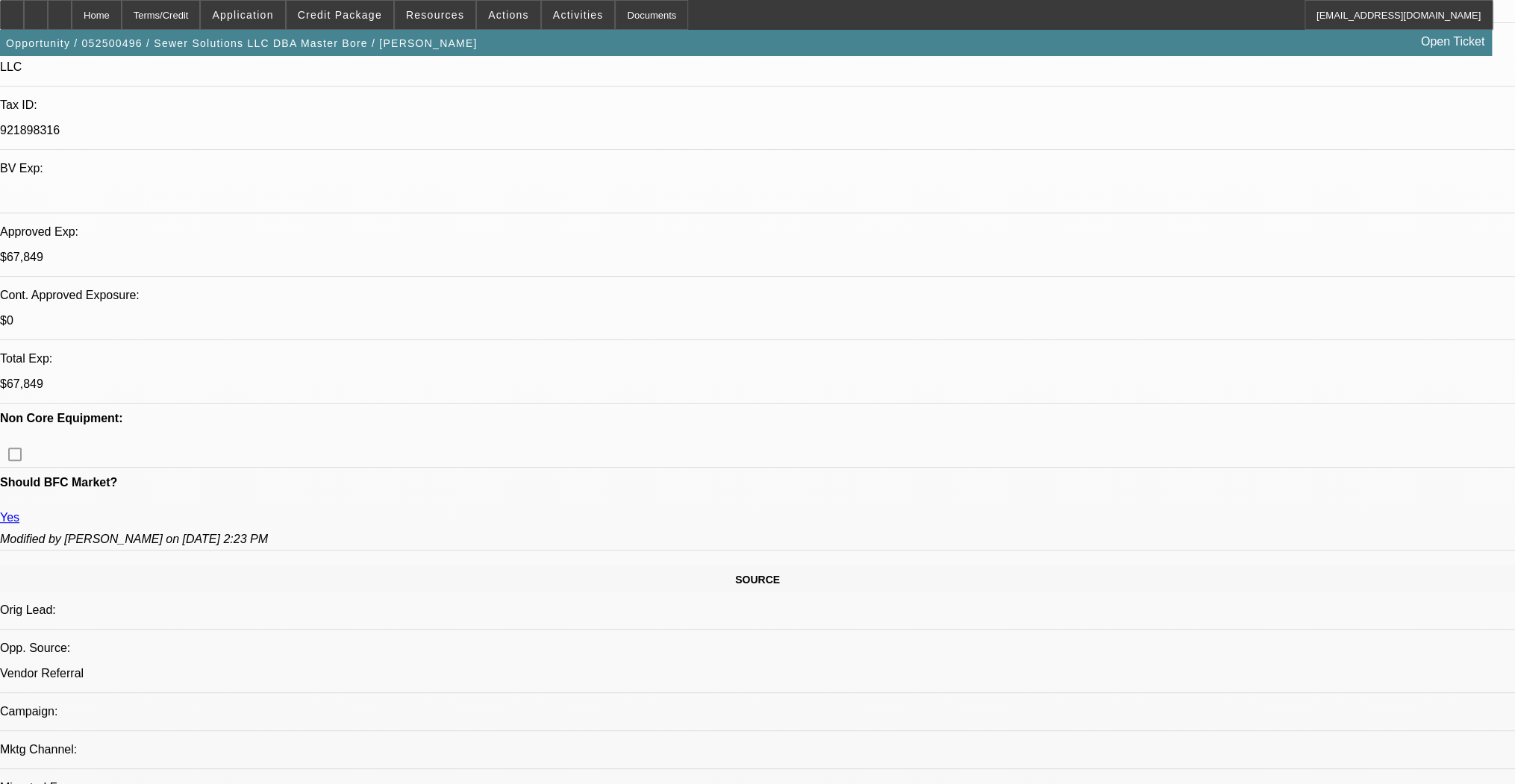
scroll to position [418, 0]
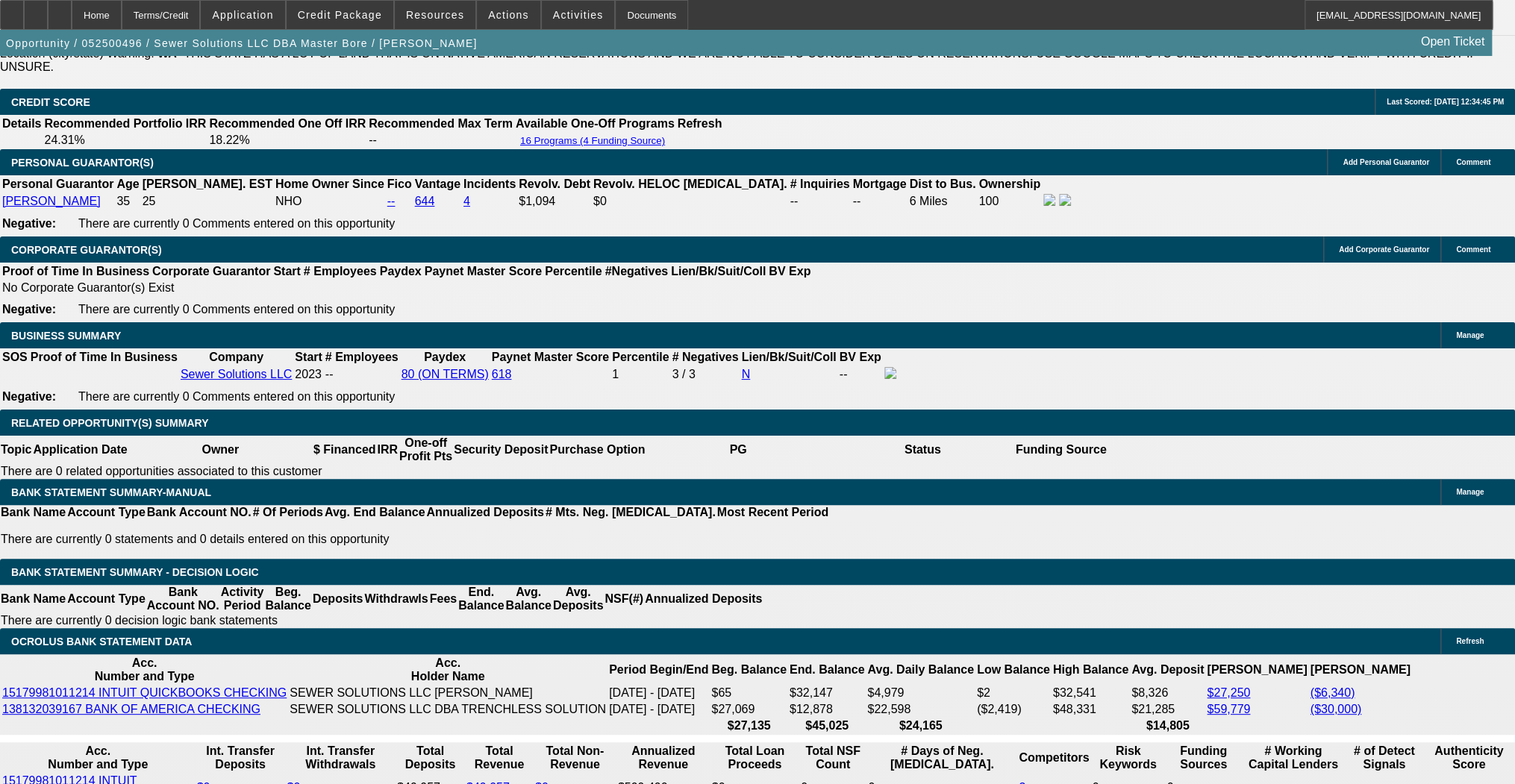
scroll to position [2209, 0]
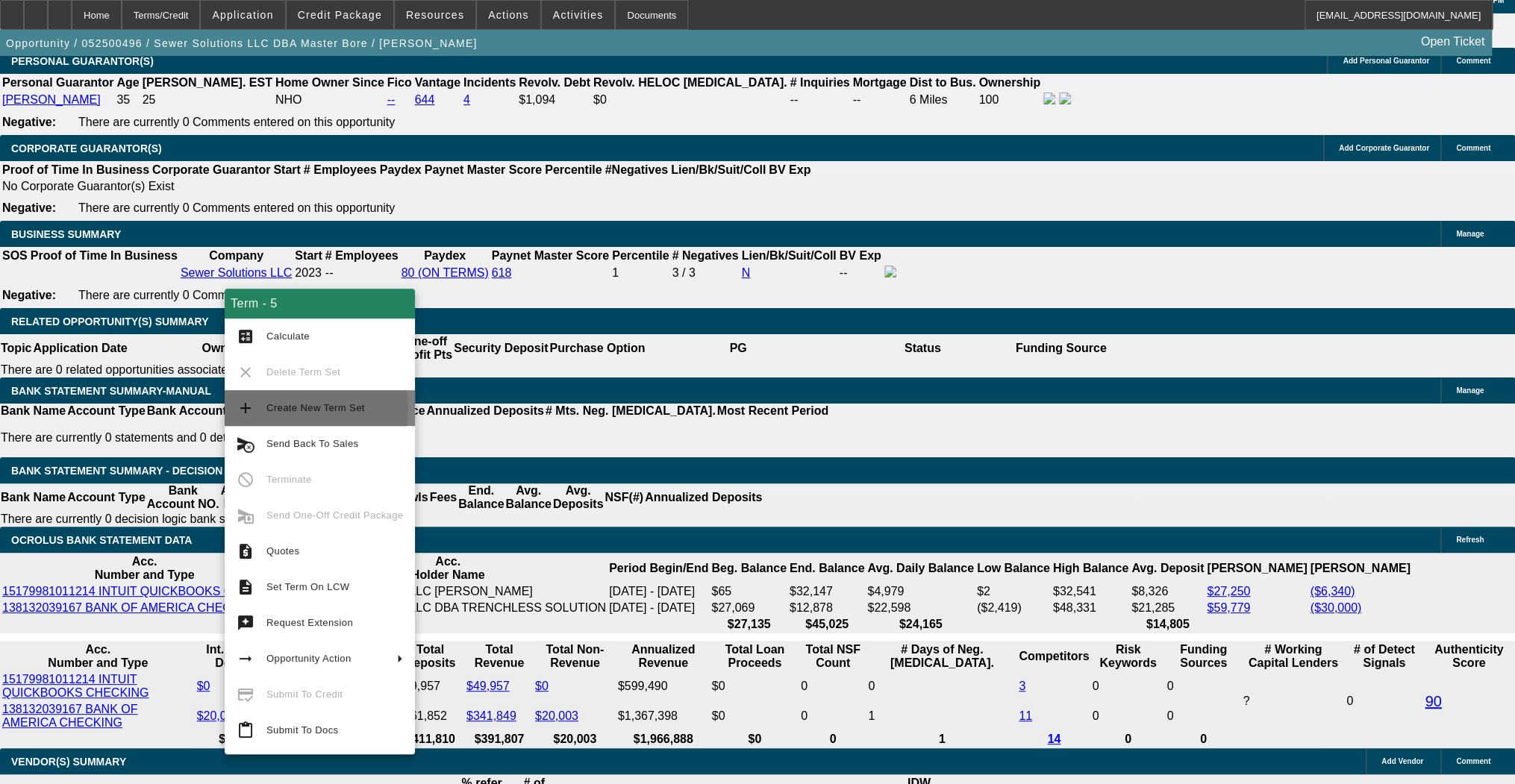
click at [290, 409] on span "Create New Term Set" at bounding box center [316, 407] width 99 height 11
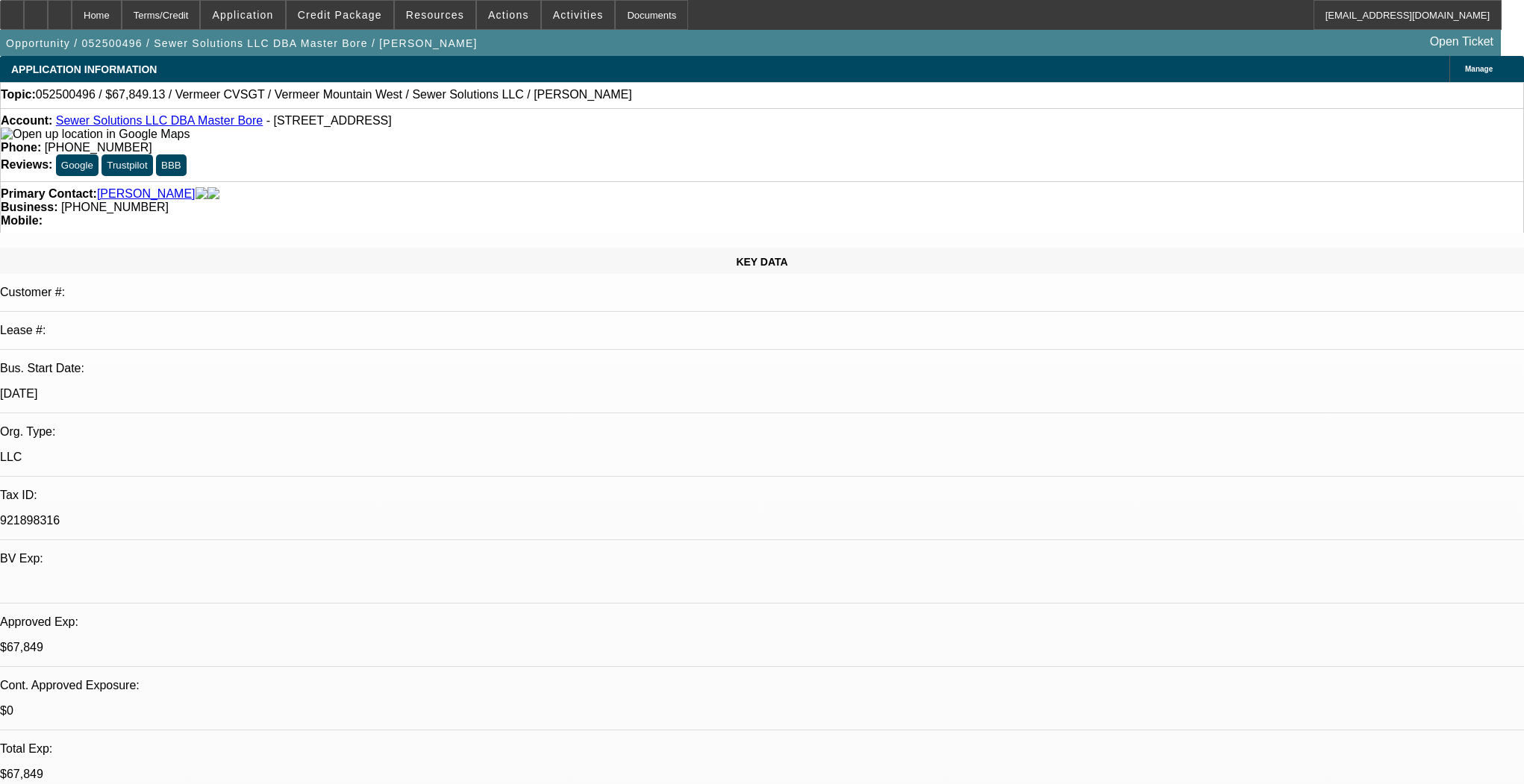
select select "0.15"
select select "2"
select select "0"
select select "6"
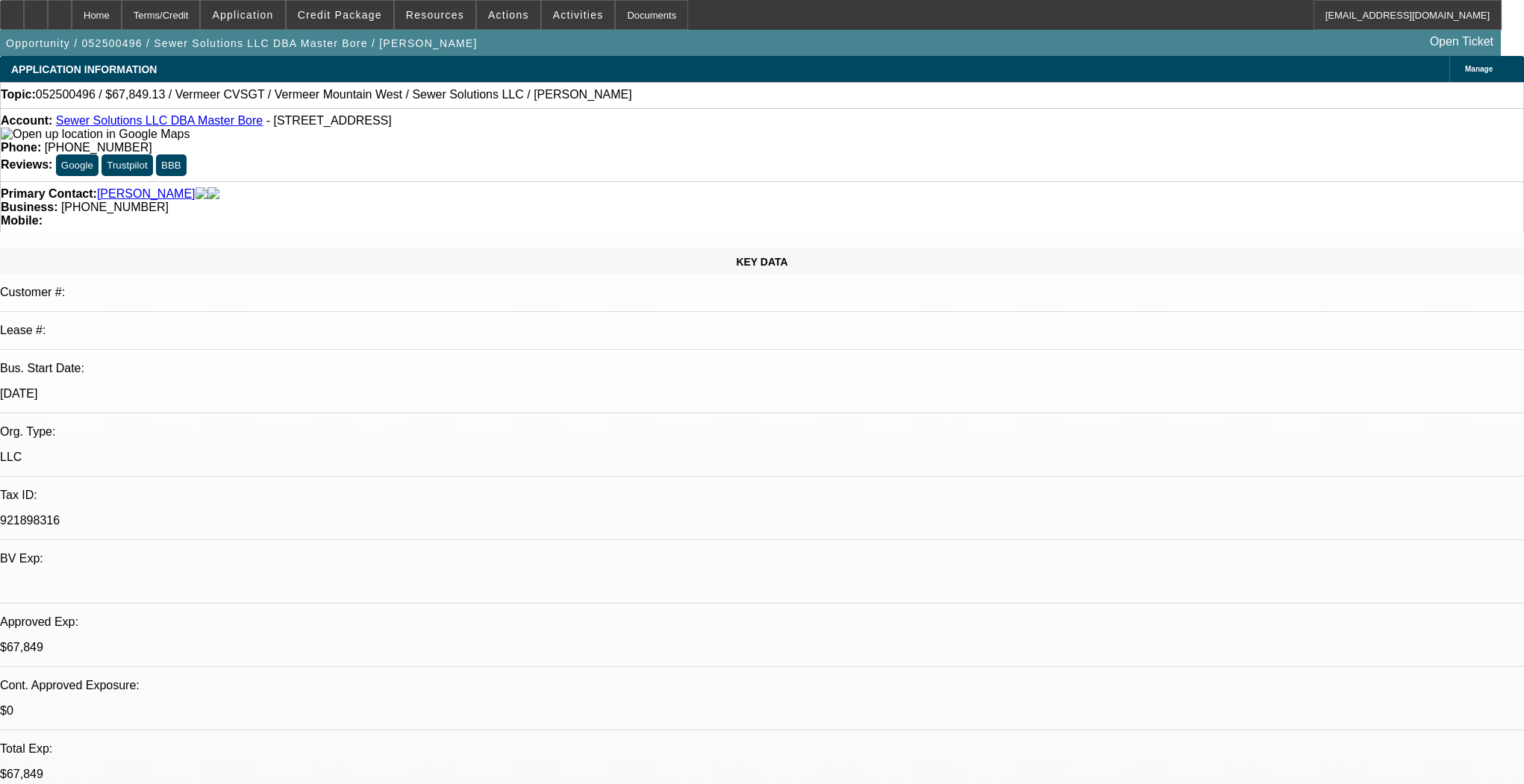
select select "0.15"
select select "2"
select select "0"
select select "6"
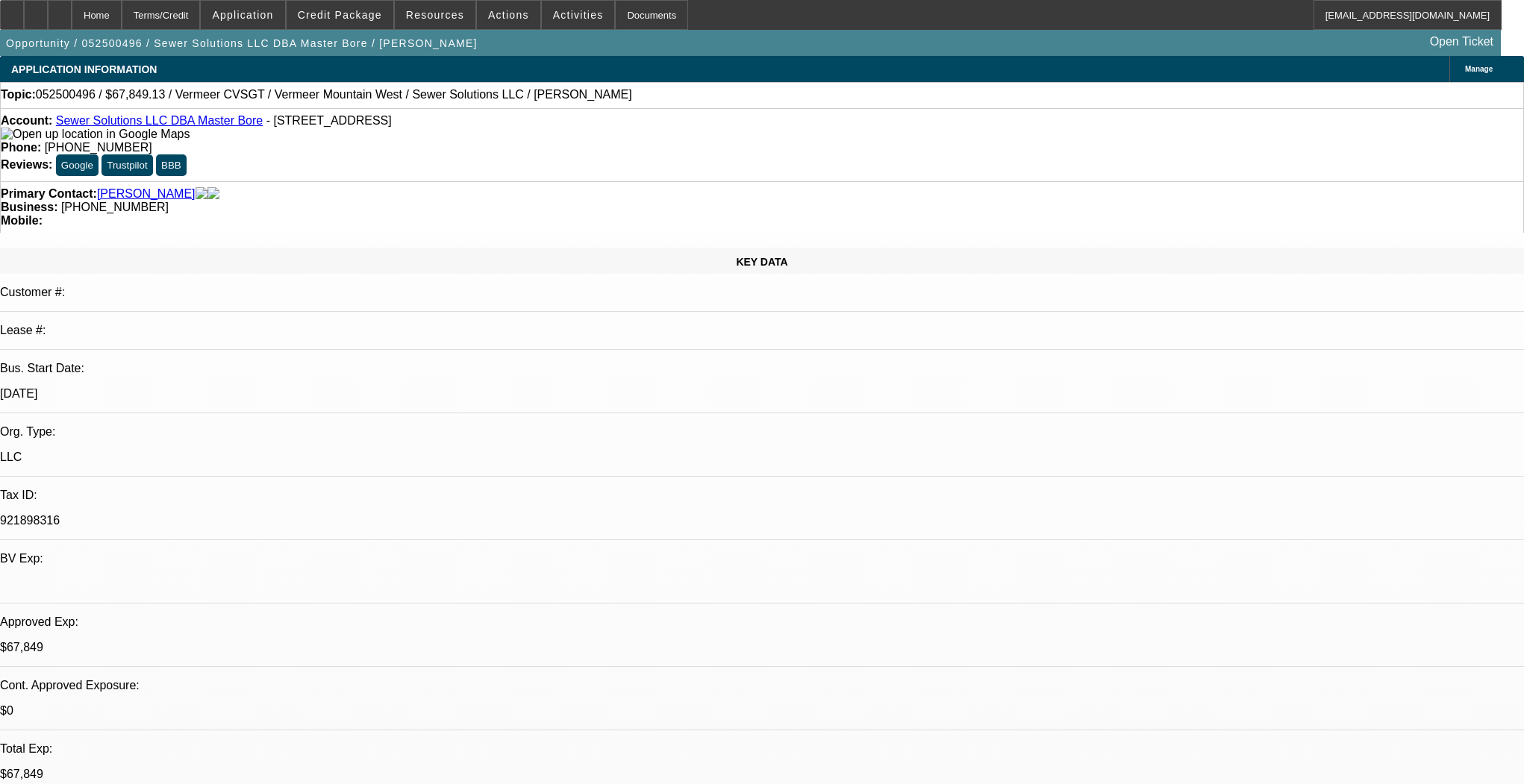
select select "0.15"
select select "2"
select select "0"
select select "6"
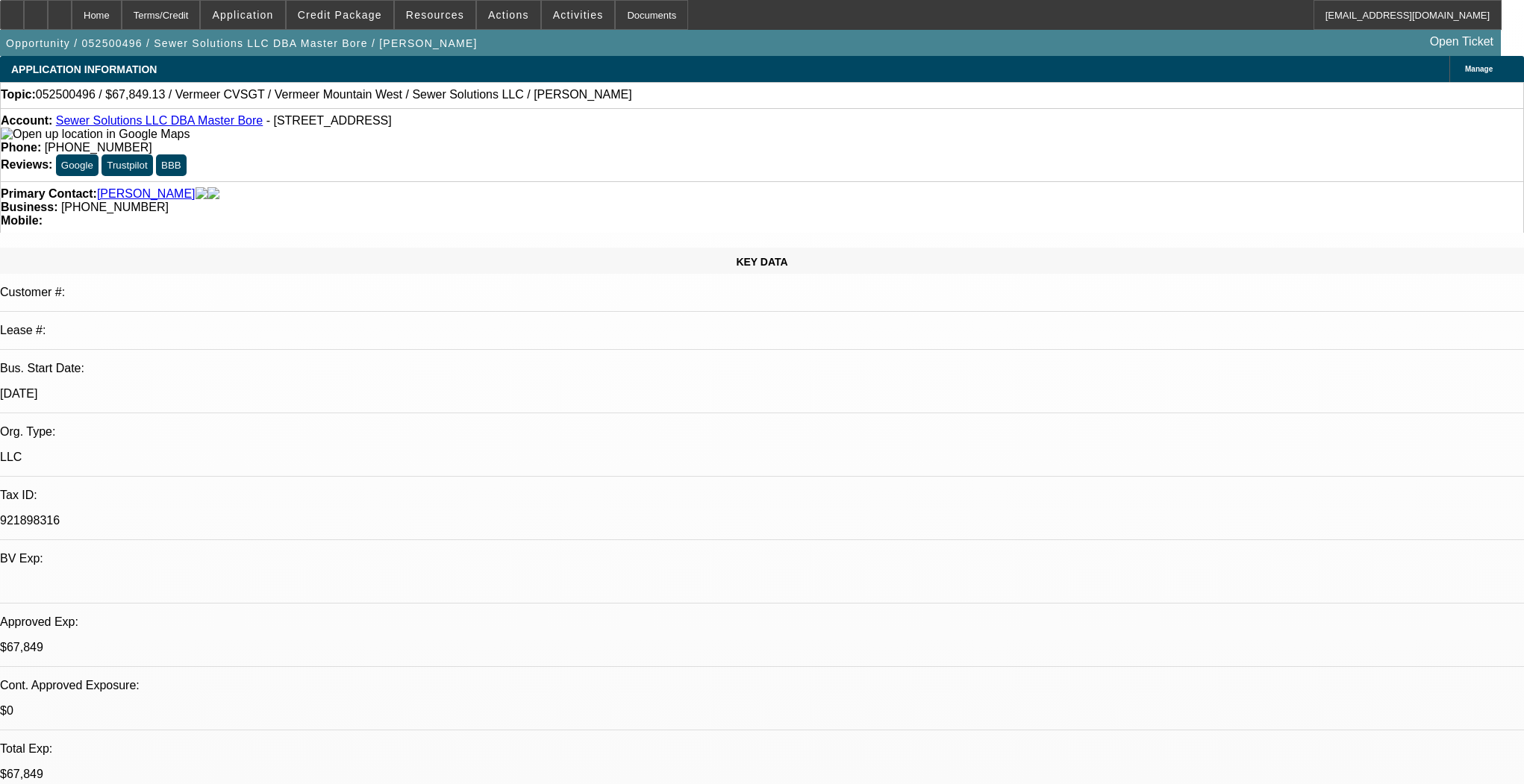
select select "0.1"
select select "0"
select select "3"
select select "0"
select select "6"
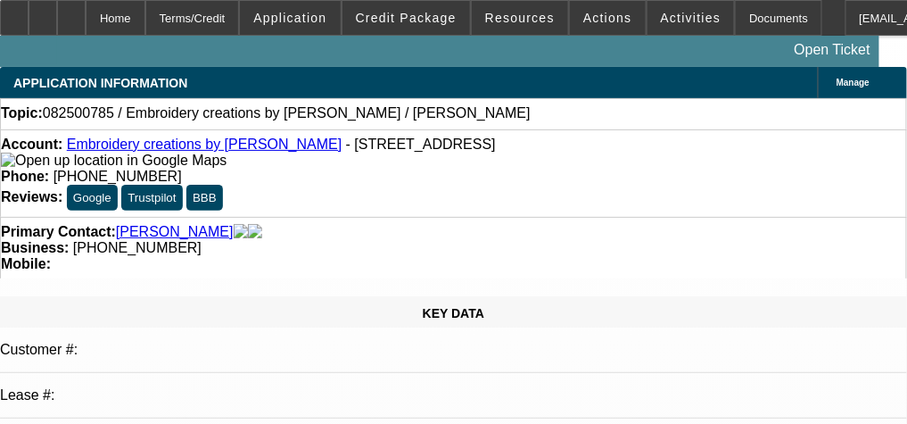
select select "0"
select select "2"
select select "0.1"
select select "4"
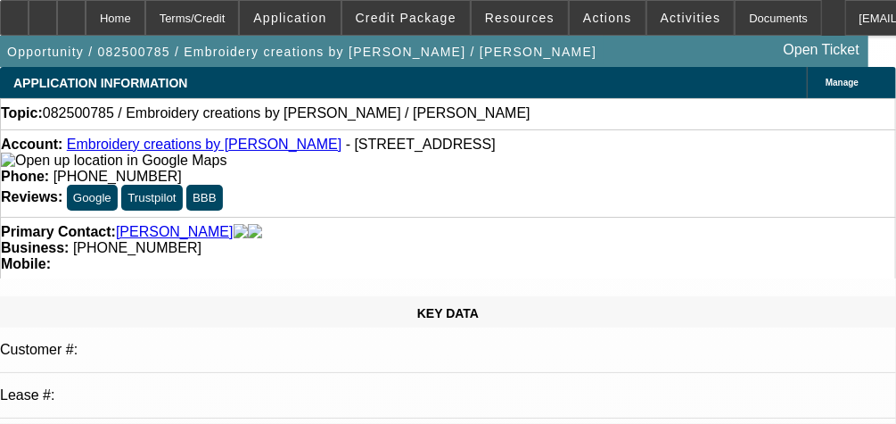
select select "0"
select select "2"
select select "0.1"
select select "1"
select select "2"
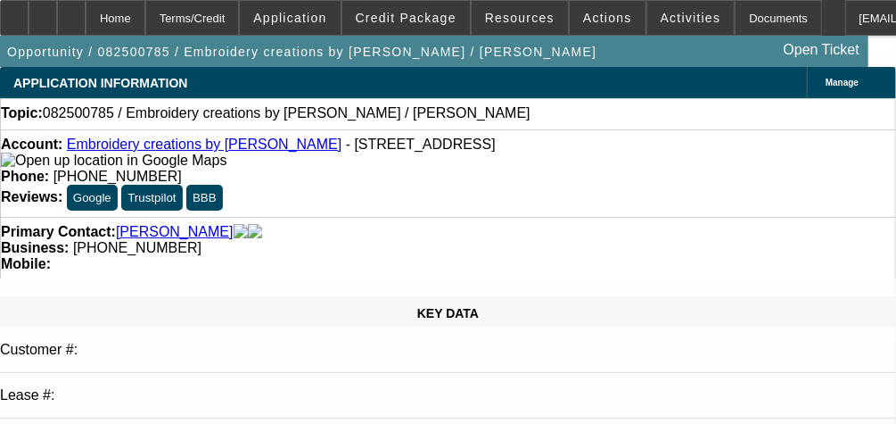
select select "4"
click at [321, 224] on div "Primary Contact: [GEOGRAPHIC_DATA][PERSON_NAME]" at bounding box center [448, 232] width 895 height 16
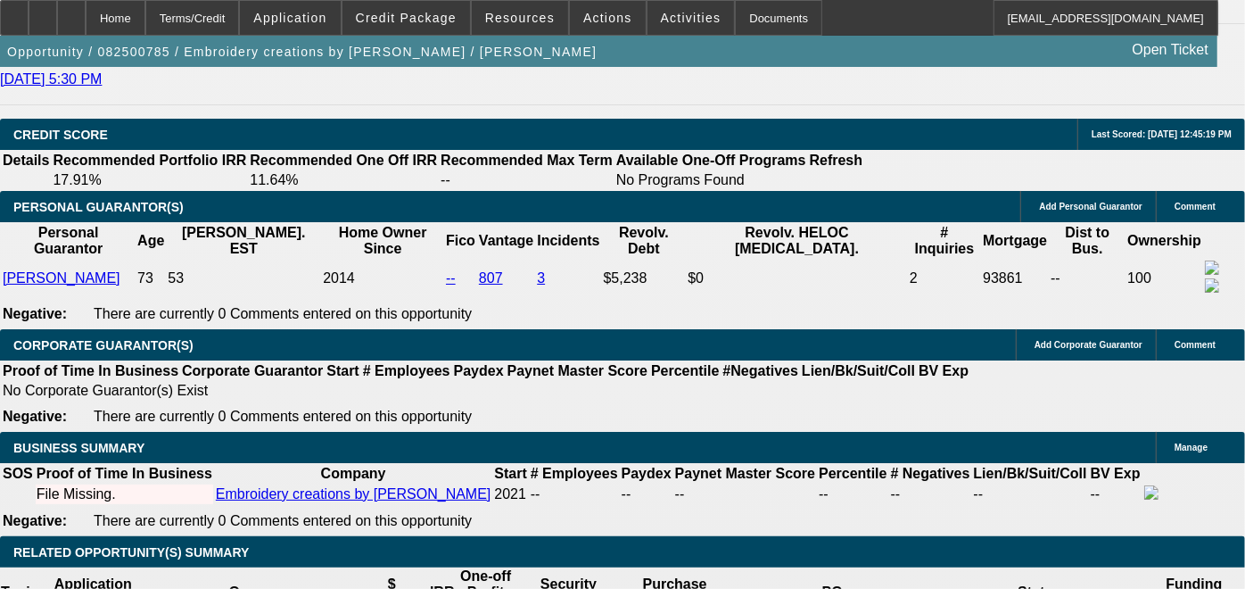
scroll to position [2494, 0]
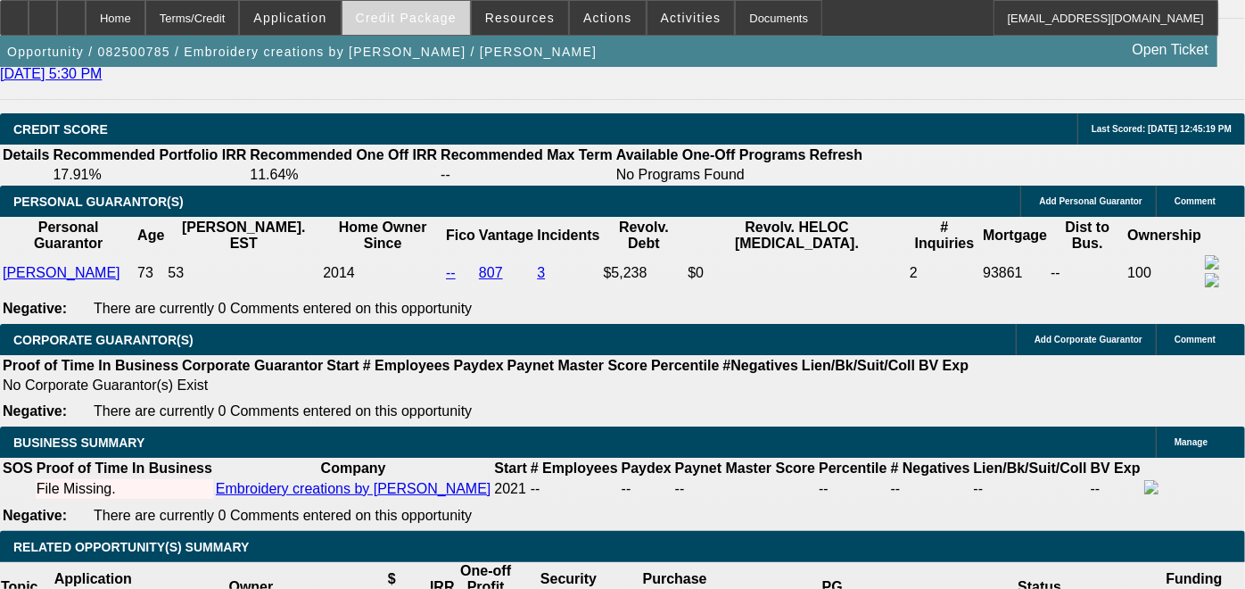
click at [440, 18] on span "Credit Package" at bounding box center [406, 18] width 101 height 14
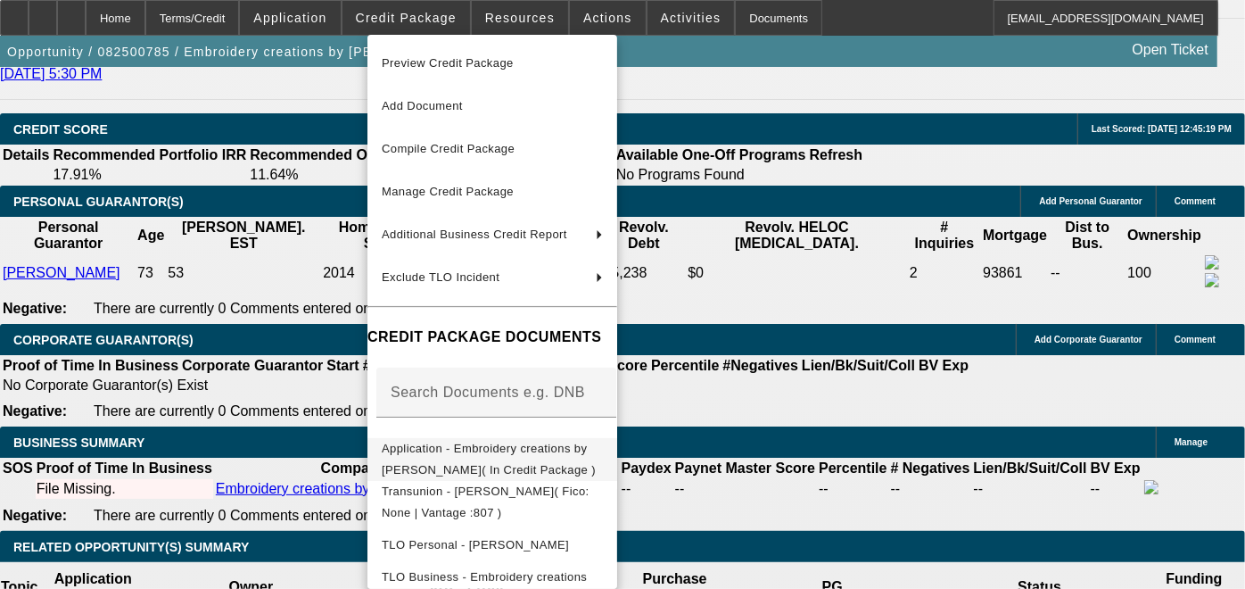
click at [456, 423] on span "Application - Embroidery creations by [PERSON_NAME]( In Credit Package )" at bounding box center [489, 458] width 214 height 35
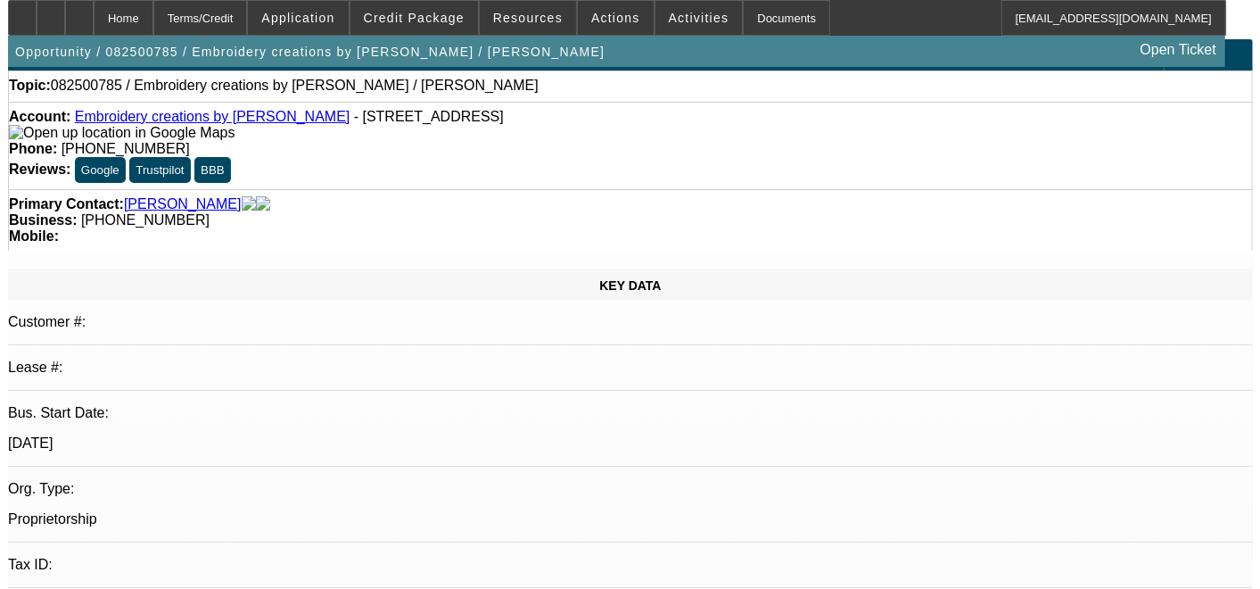
scroll to position [0, 0]
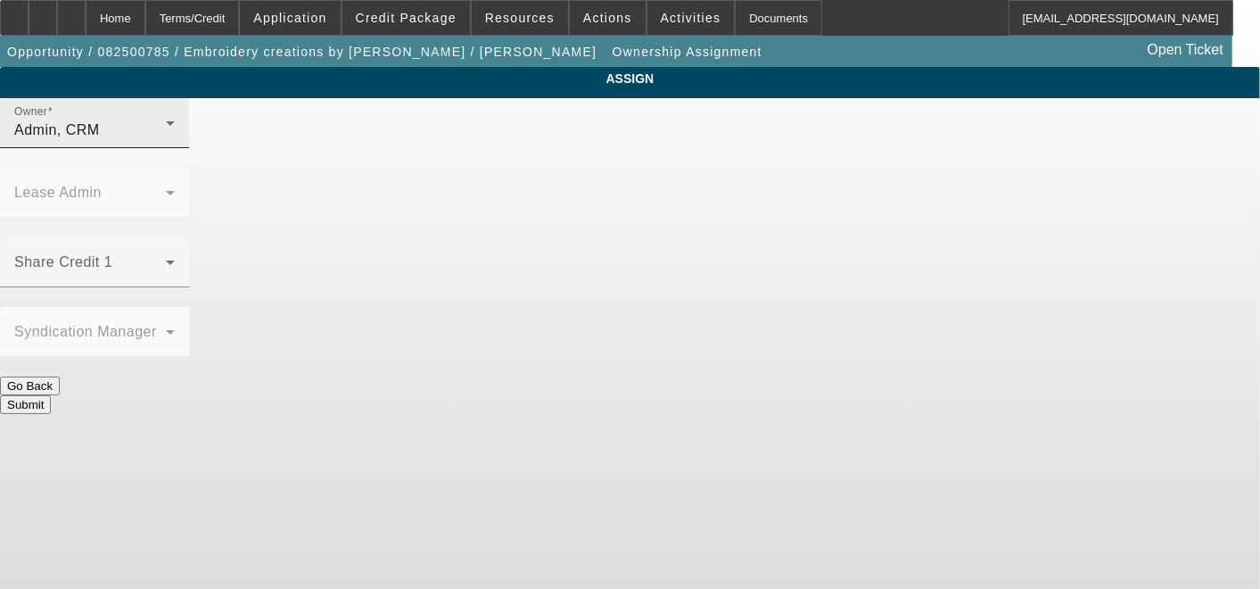
click at [189, 168] on div at bounding box center [94, 158] width 189 height 20
click at [166, 141] on div "Admin, CRM" at bounding box center [90, 130] width 152 height 21
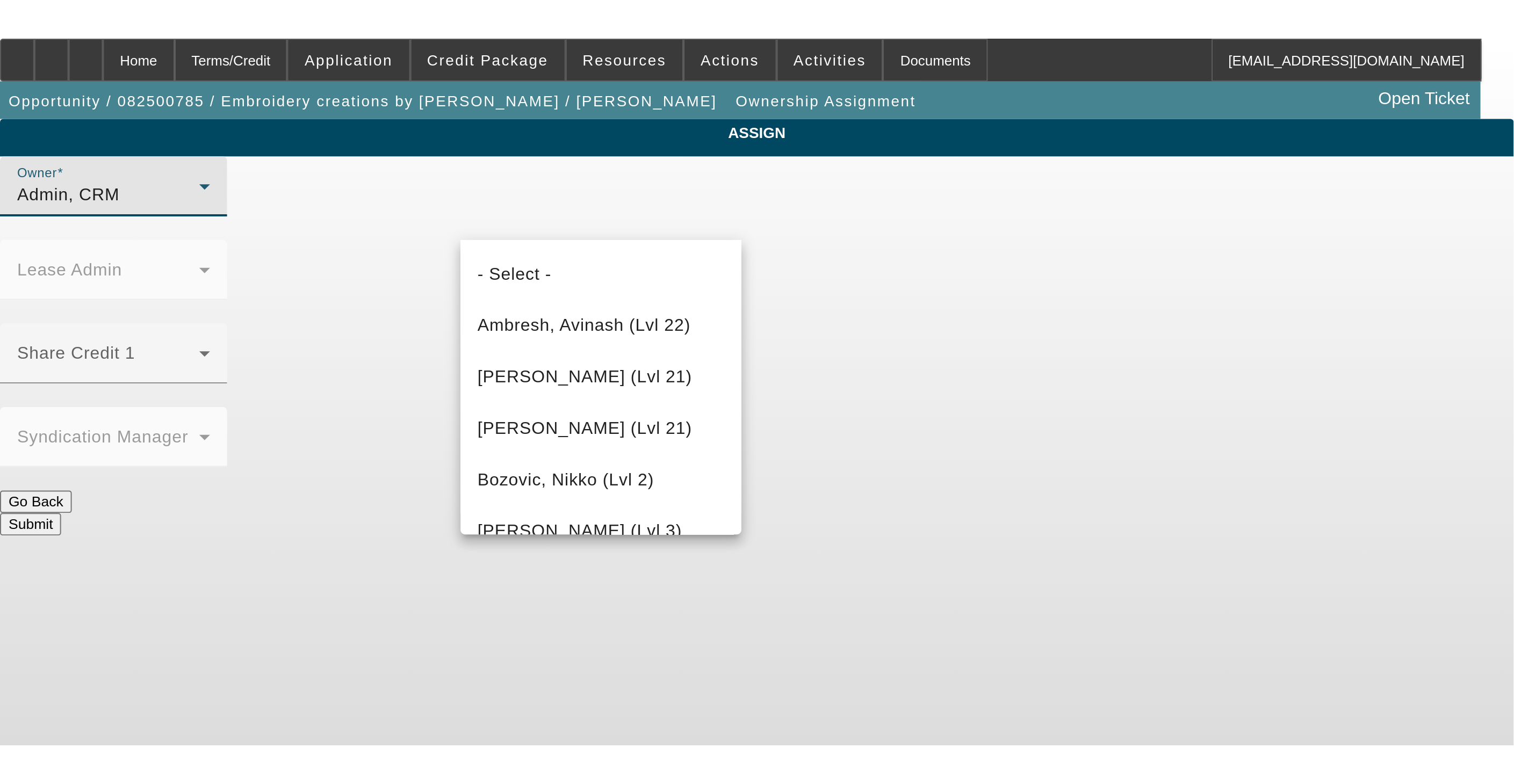
scroll to position [1583, 0]
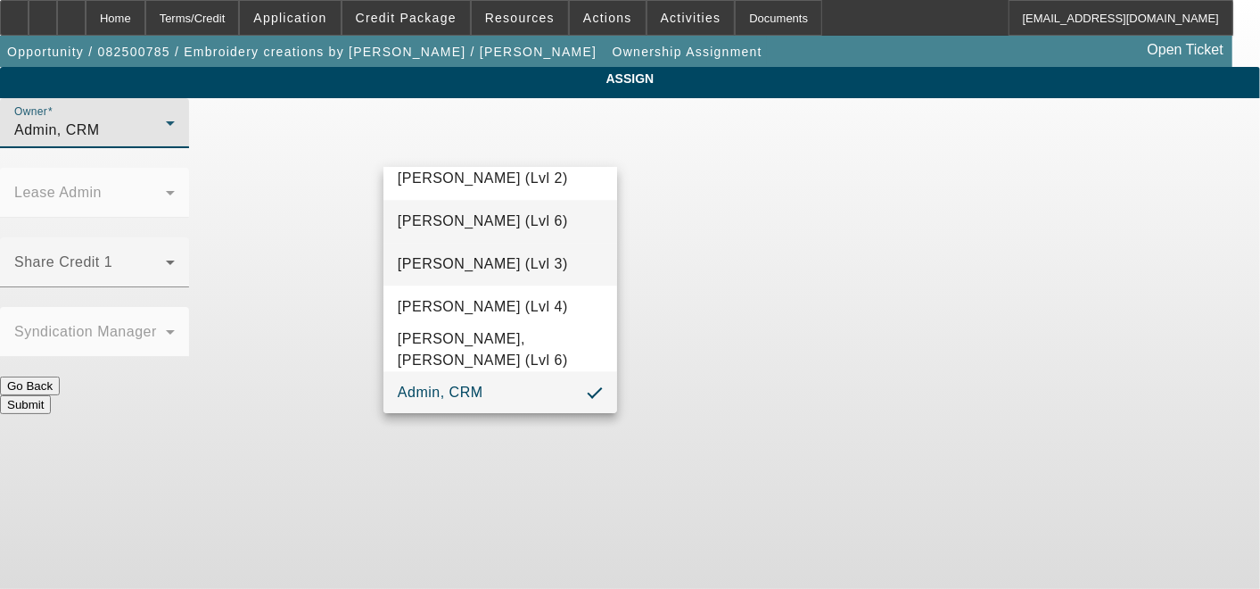
click at [550, 269] on span "[PERSON_NAME] (Lvl 3)" at bounding box center [483, 263] width 170 height 21
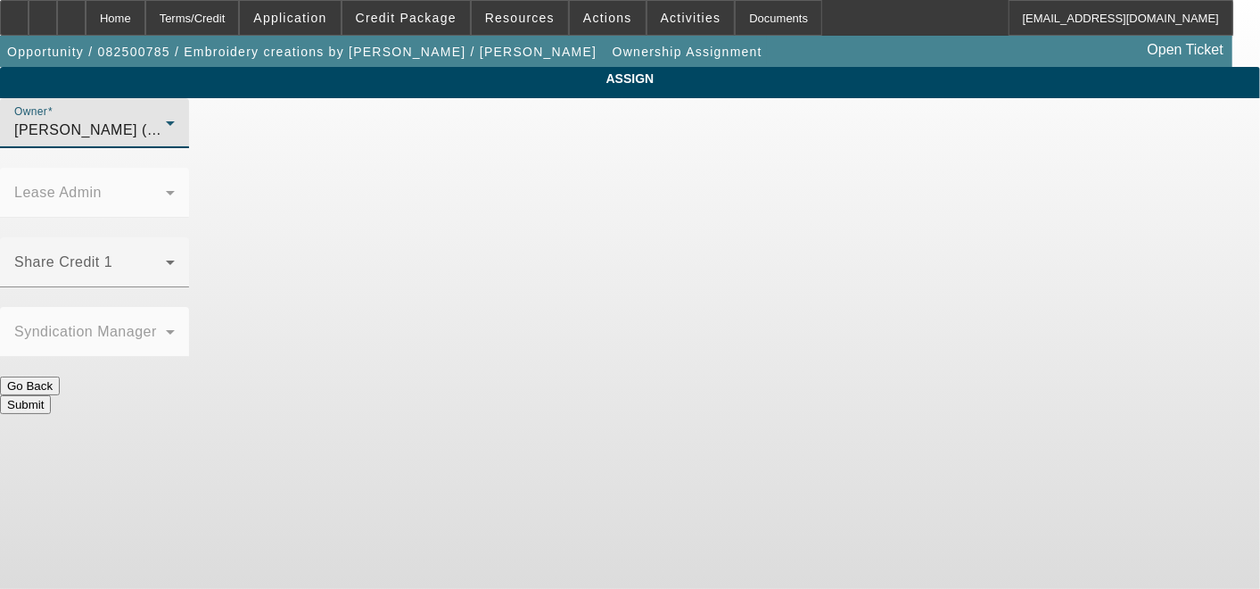
click at [51, 395] on button "Submit" at bounding box center [25, 404] width 51 height 19
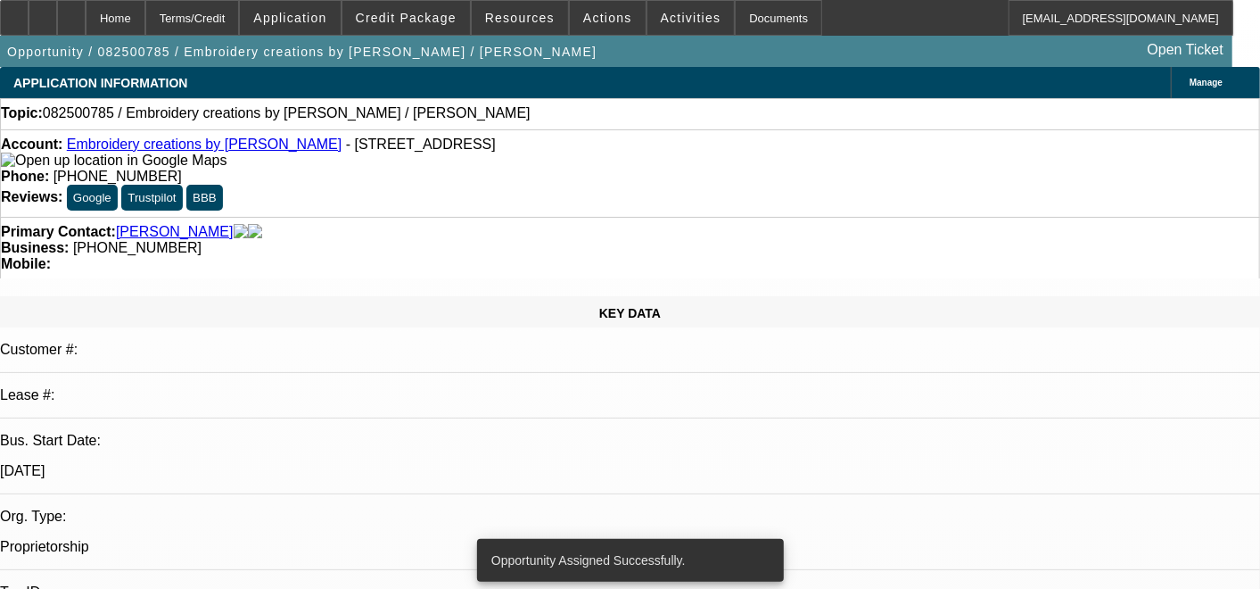
select select "0"
select select "2"
select select "0.1"
select select "4"
